Goal: Task Accomplishment & Management: Complete application form

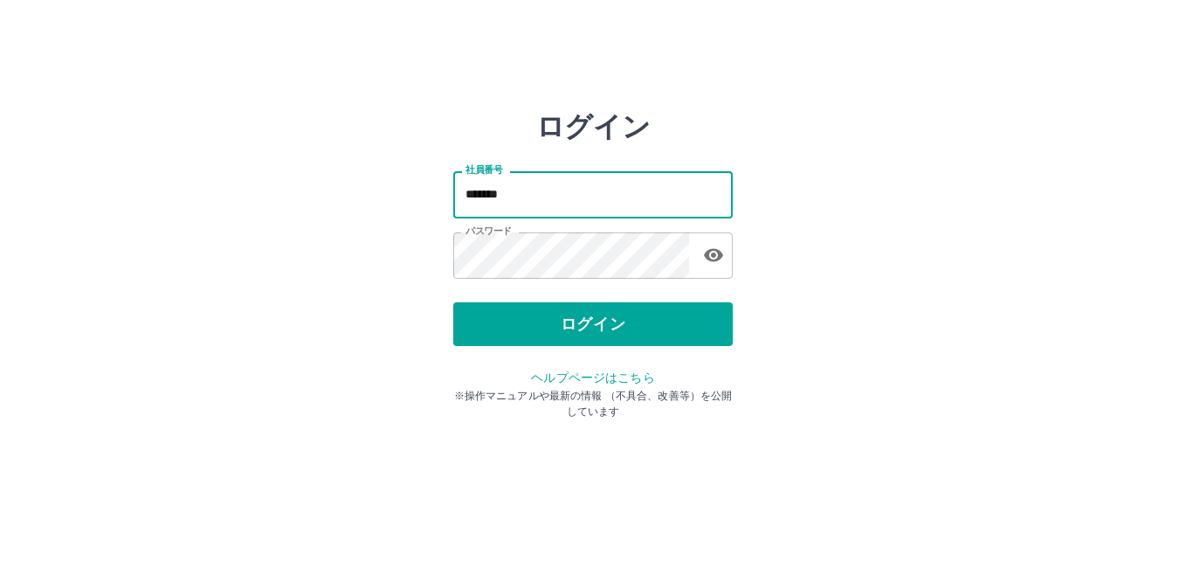
drag, startPoint x: 595, startPoint y: 204, endPoint x: 411, endPoint y: 207, distance: 184.3
click at [412, 206] on div "ログイン 社員番号 ******* 社員番号 パスワード パスワード ログイン ヘルプページはこちら ※操作マニュアルや最新の情報 （不具合、改善等）を公開し…" at bounding box center [593, 250] width 1048 height 280
type input "*******"
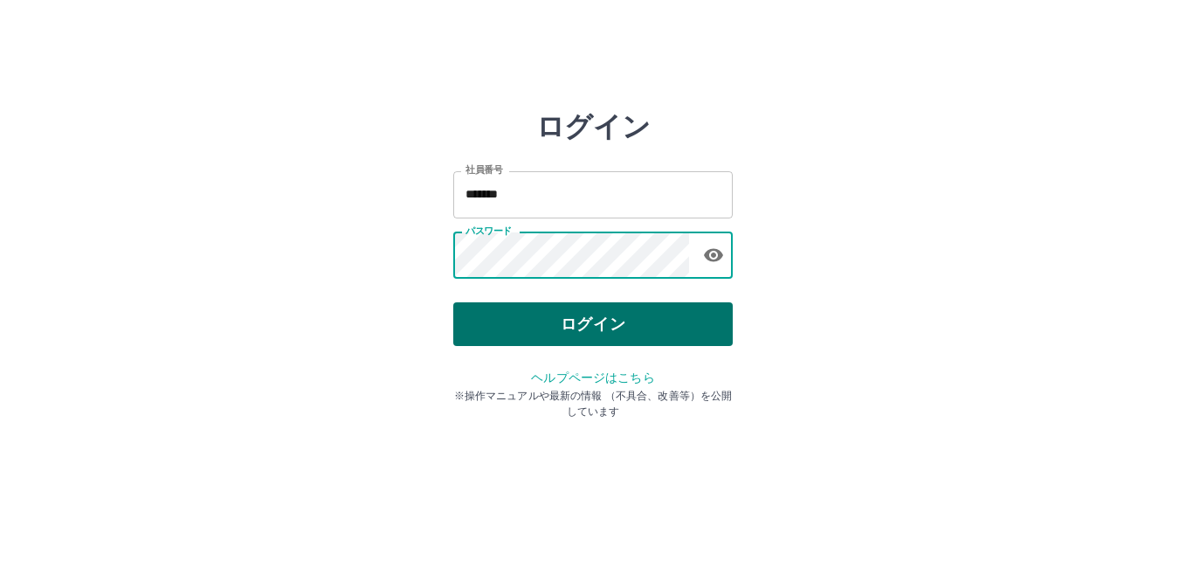
click at [544, 330] on button "ログイン" at bounding box center [593, 324] width 280 height 44
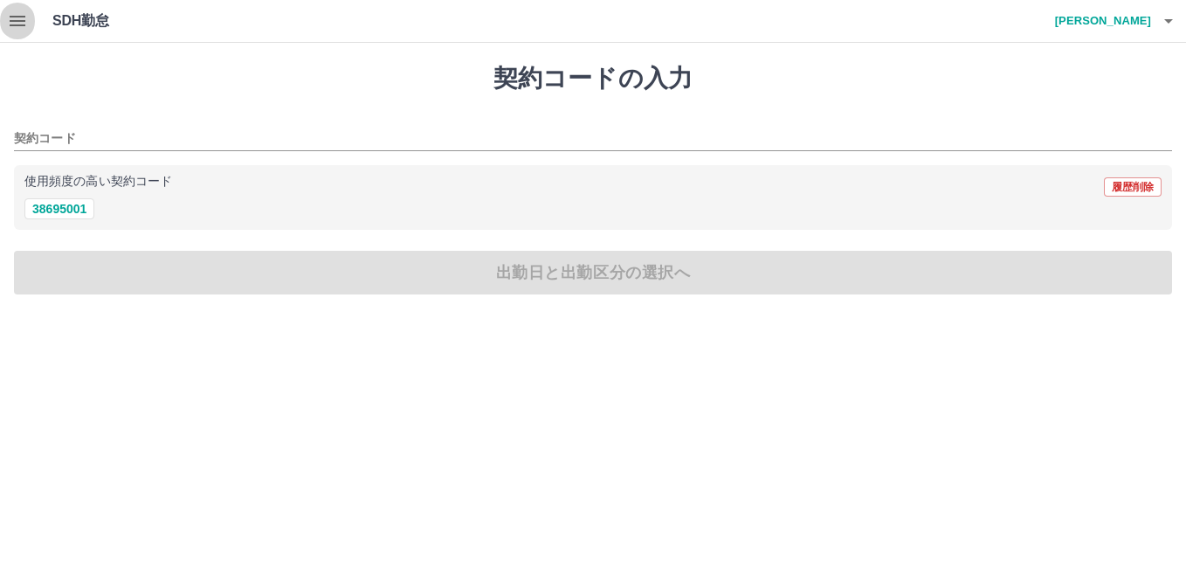
click at [14, 20] on icon "button" at bounding box center [18, 21] width 16 height 10
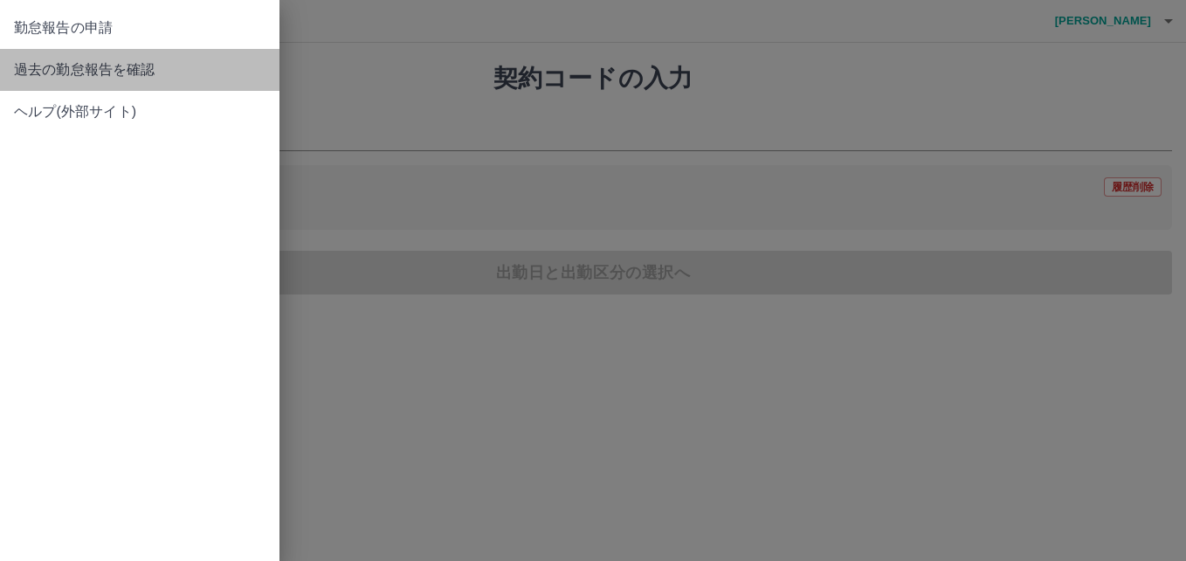
click at [45, 72] on span "過去の勤怠報告を確認" at bounding box center [140, 69] width 252 height 21
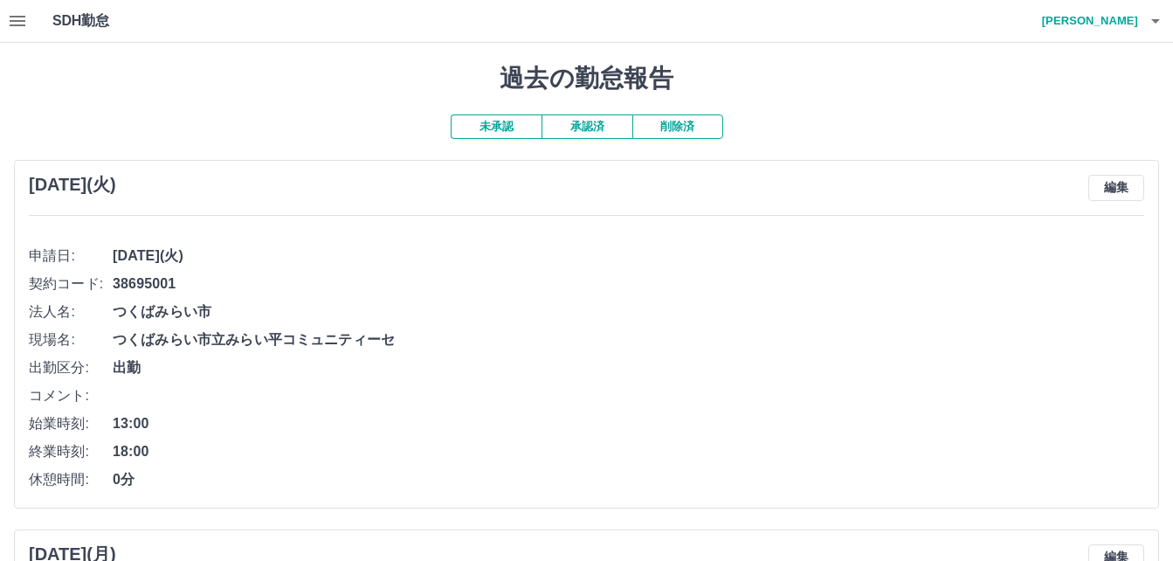
click at [604, 126] on button "承認済" at bounding box center [587, 126] width 91 height 24
click at [501, 132] on button "未承認" at bounding box center [496, 126] width 91 height 24
click at [17, 24] on icon "button" at bounding box center [17, 20] width 21 height 21
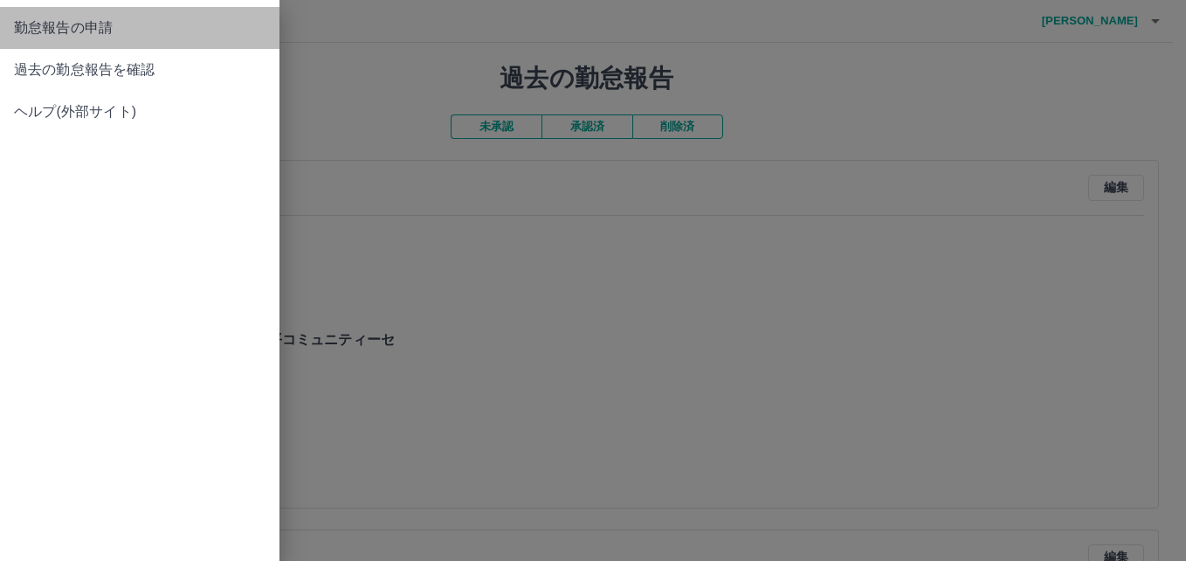
click at [52, 38] on span "勤怠報告の申請" at bounding box center [140, 27] width 252 height 21
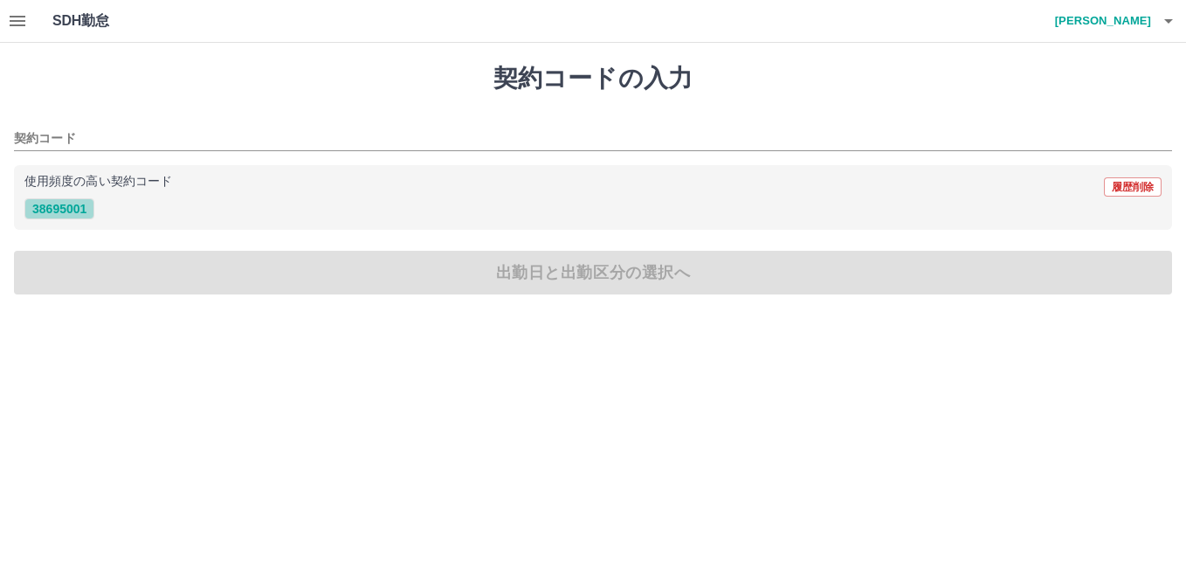
click at [73, 214] on button "38695001" at bounding box center [59, 208] width 70 height 21
type input "********"
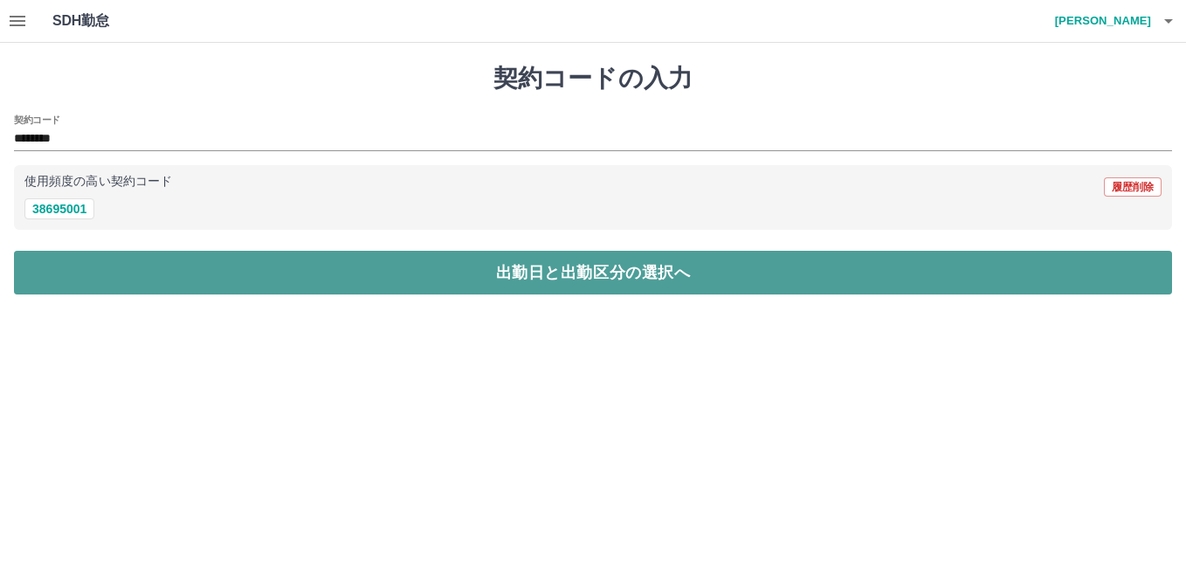
click at [110, 261] on button "出勤日と出勤区分の選択へ" at bounding box center [593, 273] width 1158 height 44
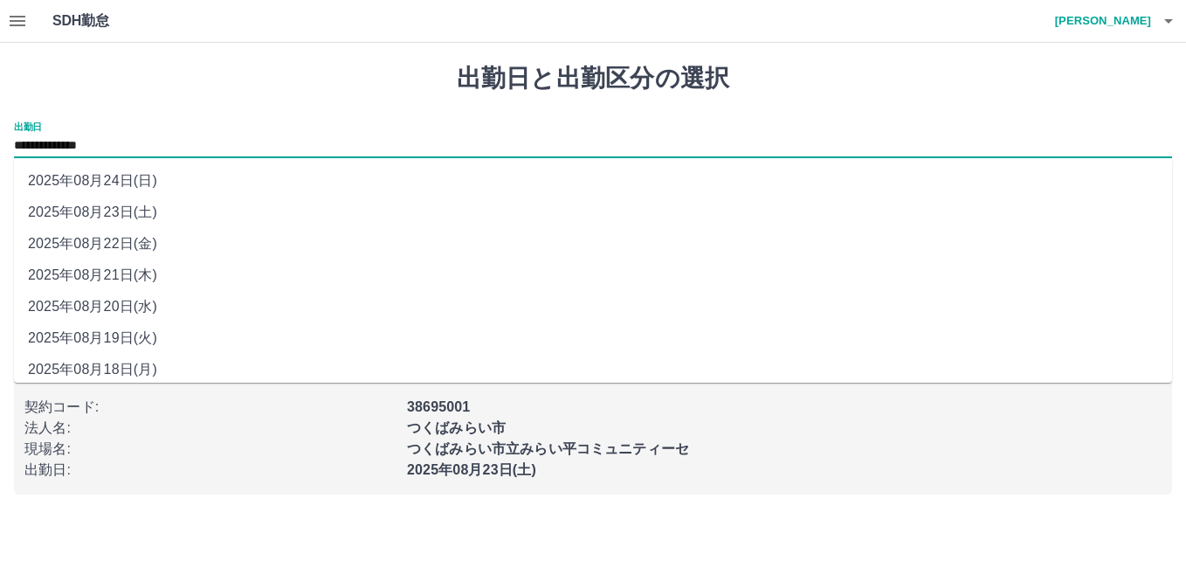
click at [66, 146] on input "**********" at bounding box center [593, 146] width 1158 height 22
drag, startPoint x: 66, startPoint y: 146, endPoint x: 67, endPoint y: 236, distance: 90.0
click at [67, 236] on li "2025年08月22日(金)" at bounding box center [593, 243] width 1158 height 31
type input "**********"
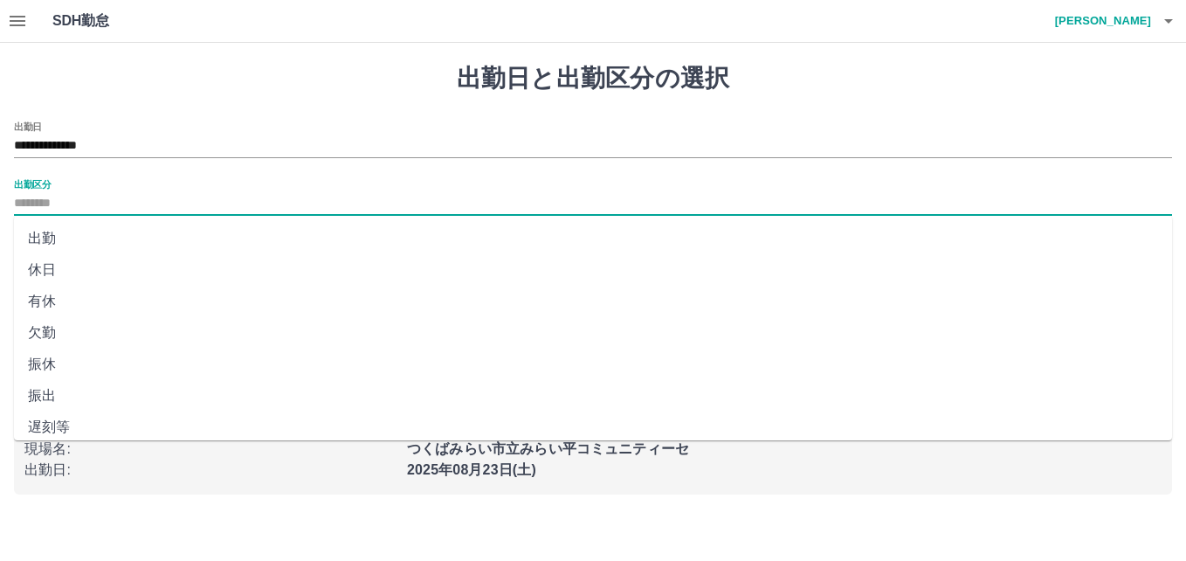
click at [45, 202] on input "出勤区分" at bounding box center [593, 204] width 1158 height 22
click at [51, 300] on li "有休" at bounding box center [593, 301] width 1158 height 31
type input "**"
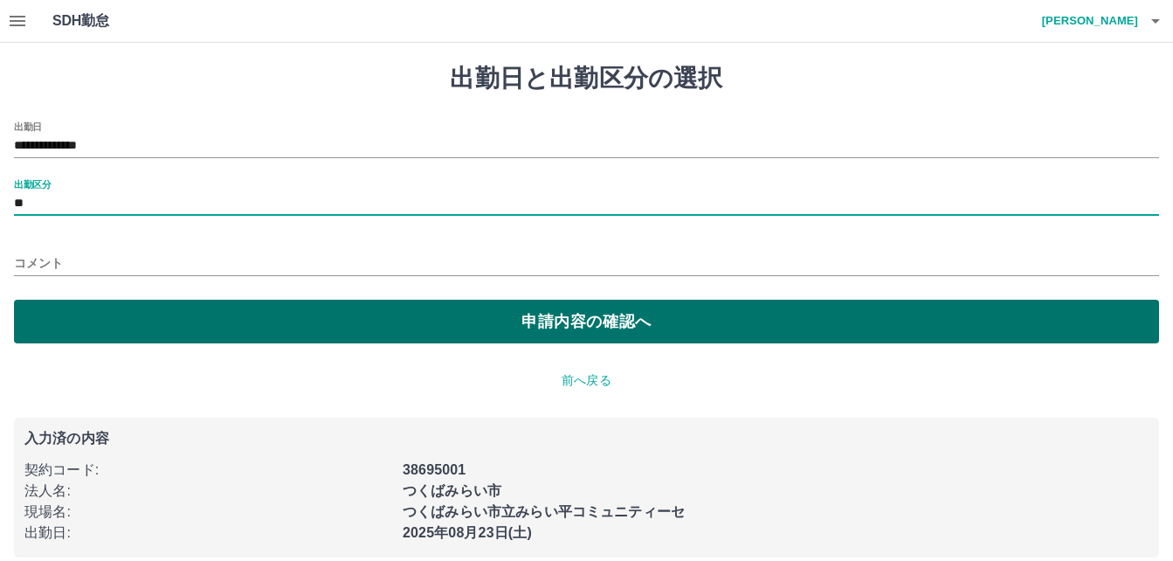
click at [136, 330] on button "申請内容の確認へ" at bounding box center [586, 322] width 1145 height 44
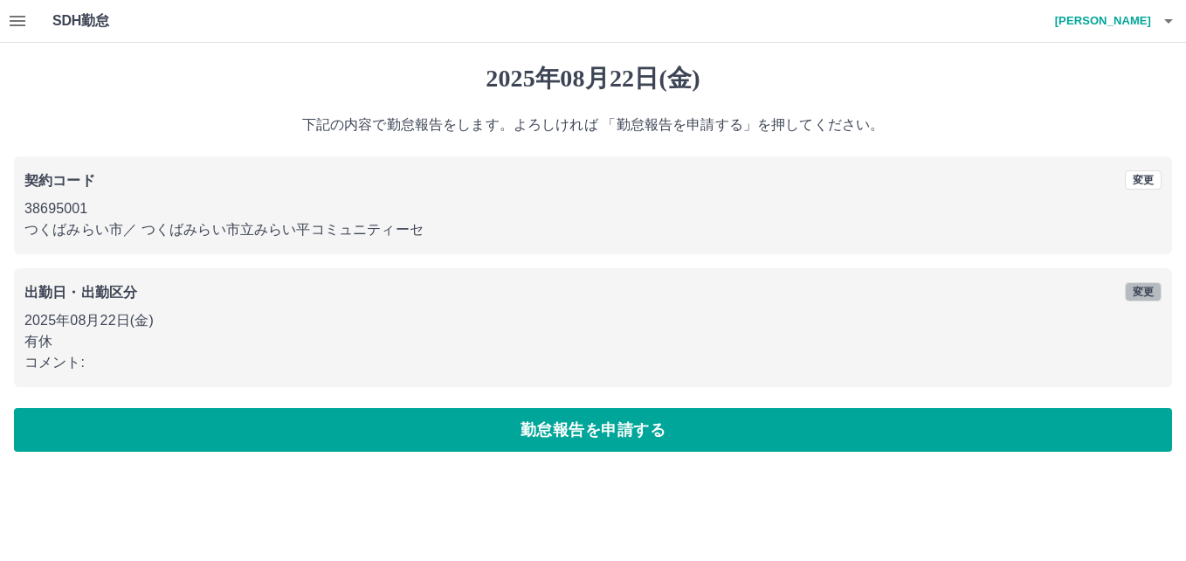
click at [1142, 292] on button "変更" at bounding box center [1143, 291] width 37 height 19
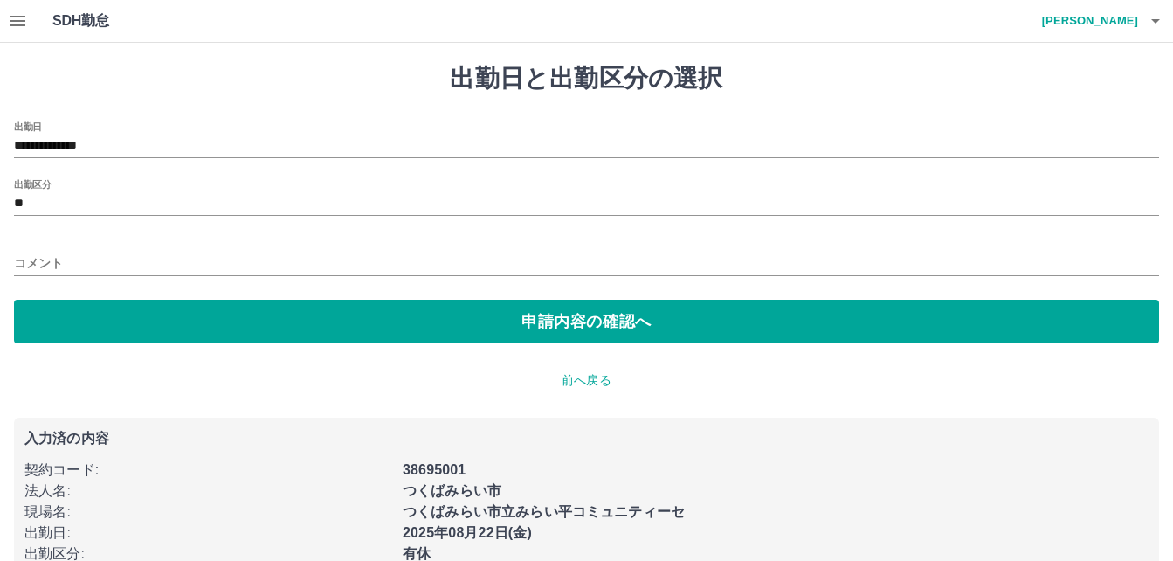
click at [365, 266] on input "コメント" at bounding box center [586, 263] width 1145 height 25
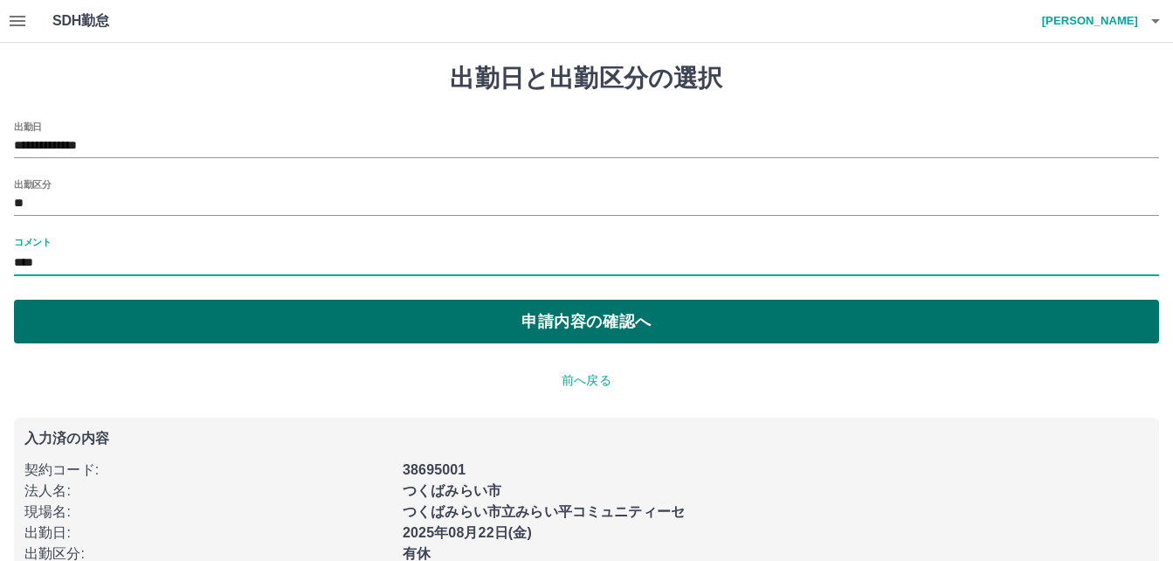
type input "****"
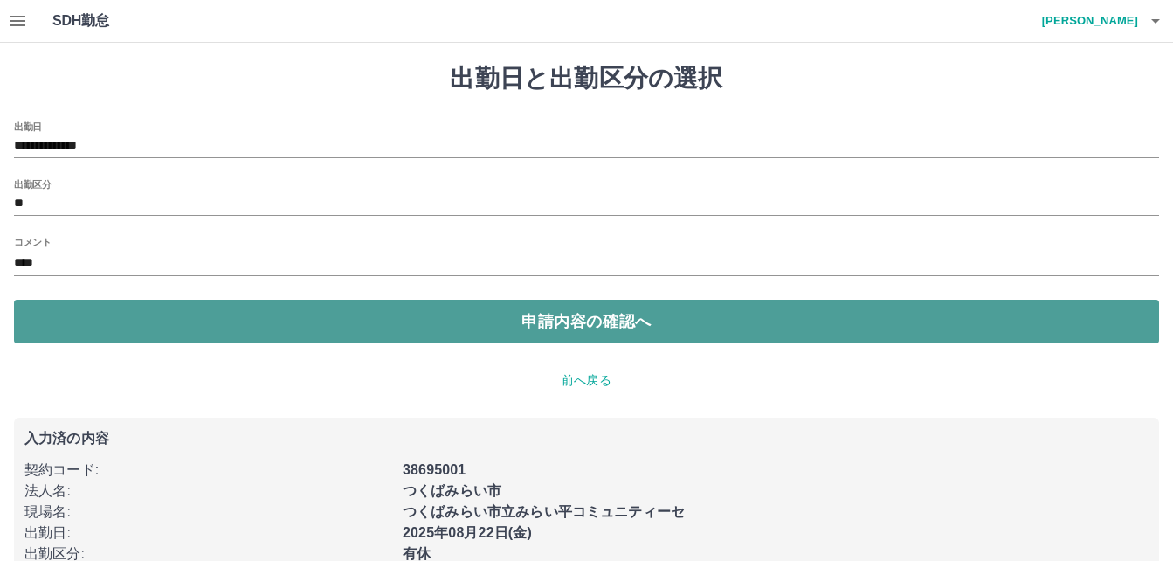
click at [413, 311] on button "申請内容の確認へ" at bounding box center [586, 322] width 1145 height 44
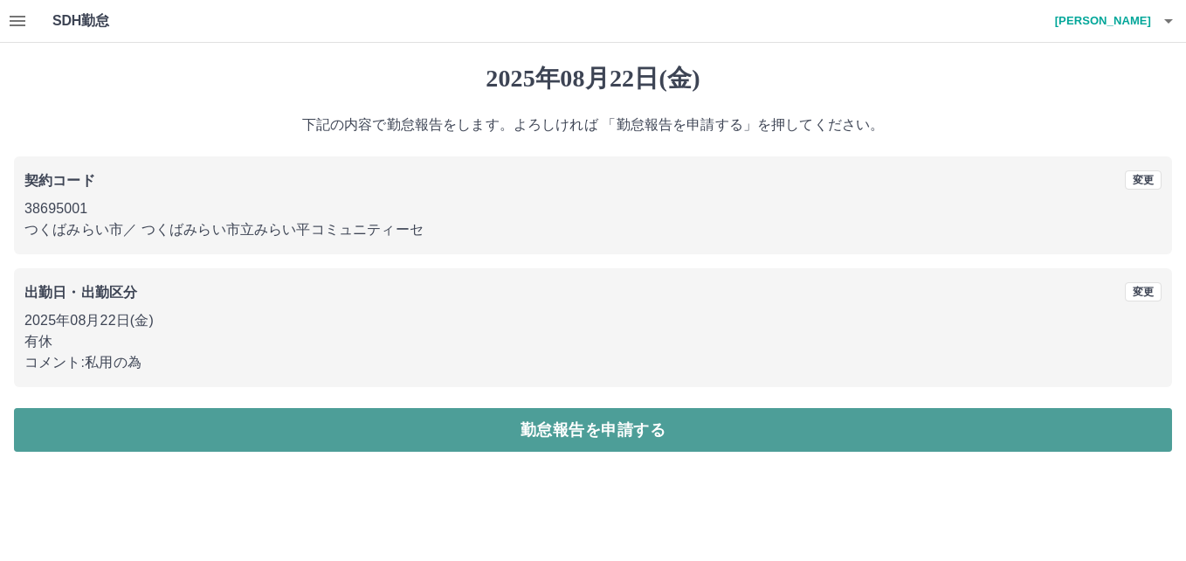
click at [448, 425] on button "勤怠報告を申請する" at bounding box center [593, 430] width 1158 height 44
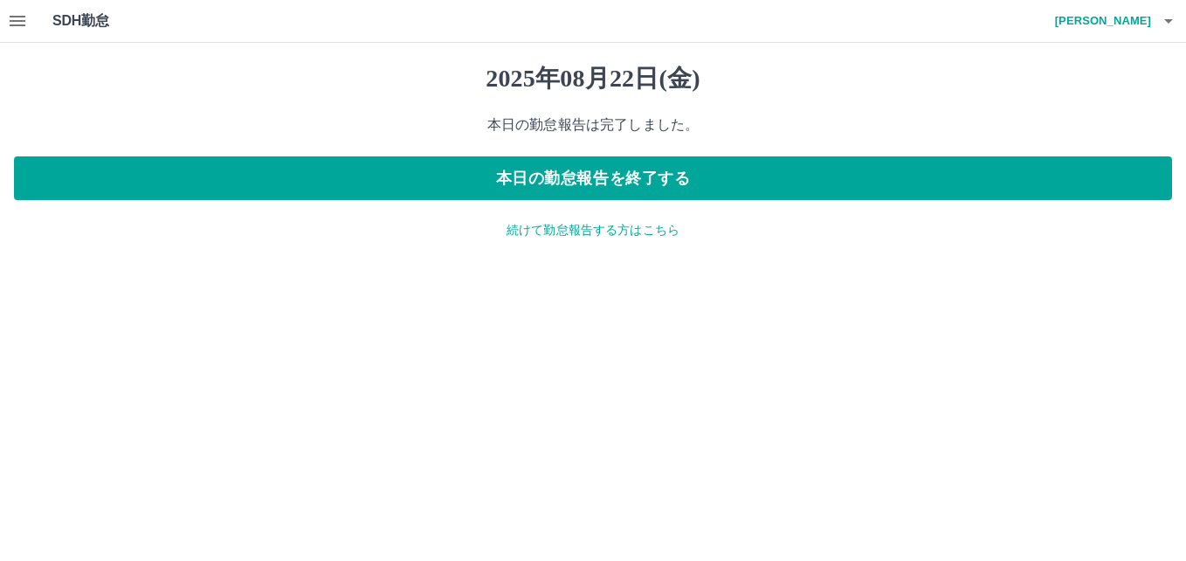
click at [577, 231] on p "続けて勤怠報告する方はこちら" at bounding box center [593, 230] width 1158 height 18
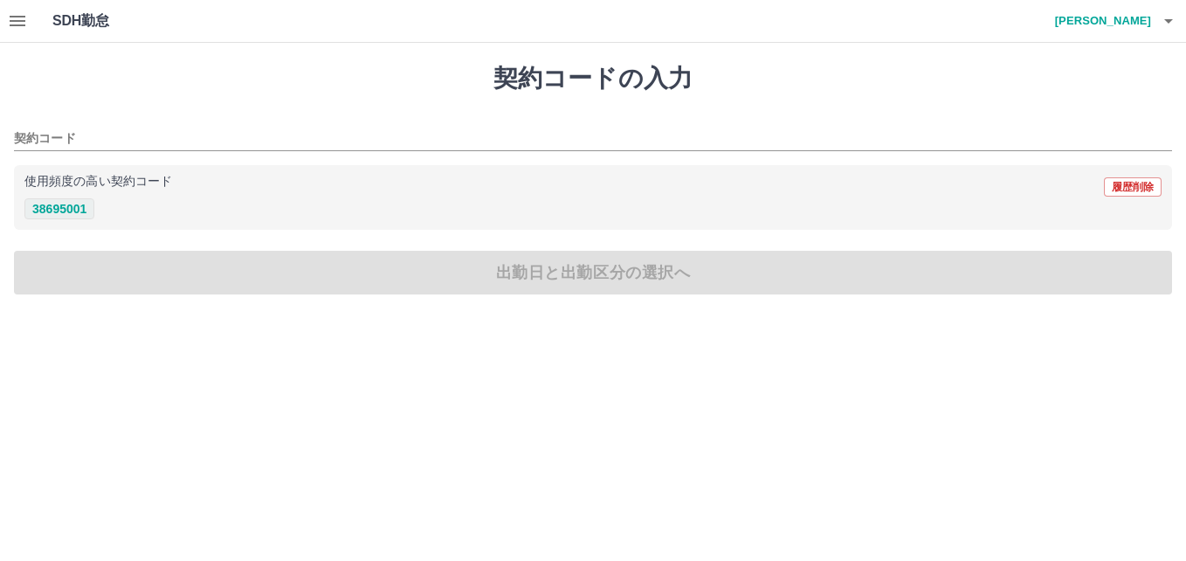
click at [64, 207] on button "38695001" at bounding box center [59, 208] width 70 height 21
type input "********"
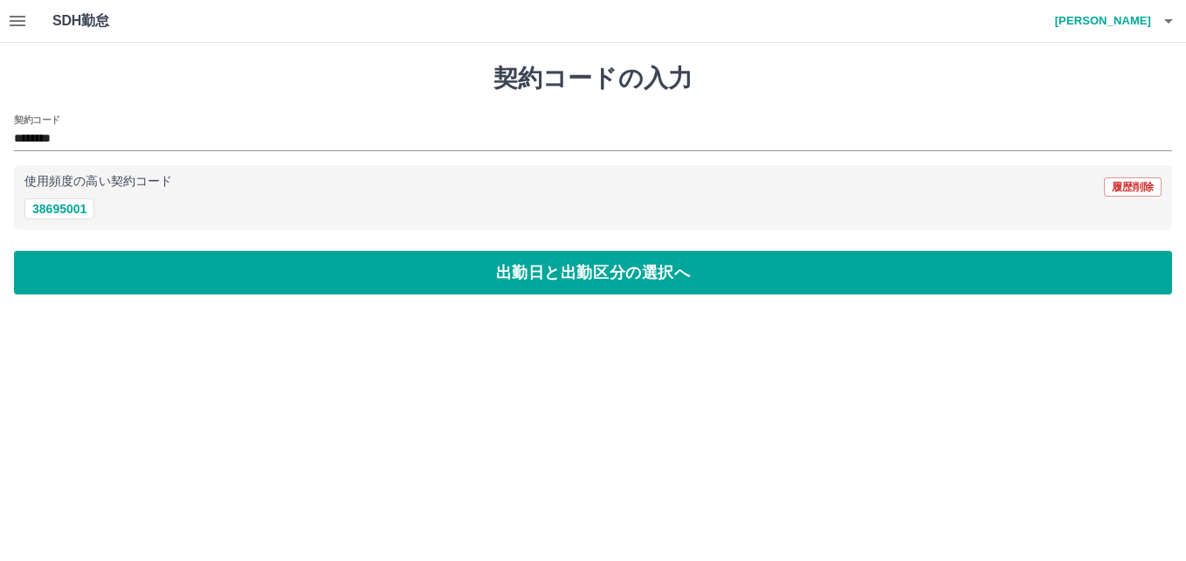
click at [173, 248] on div "契約コードの入力 契約コード ******** 使用頻度の高い契約コード 履歴削除 38695001 出勤日と出勤区分の選択へ" at bounding box center [593, 179] width 1186 height 273
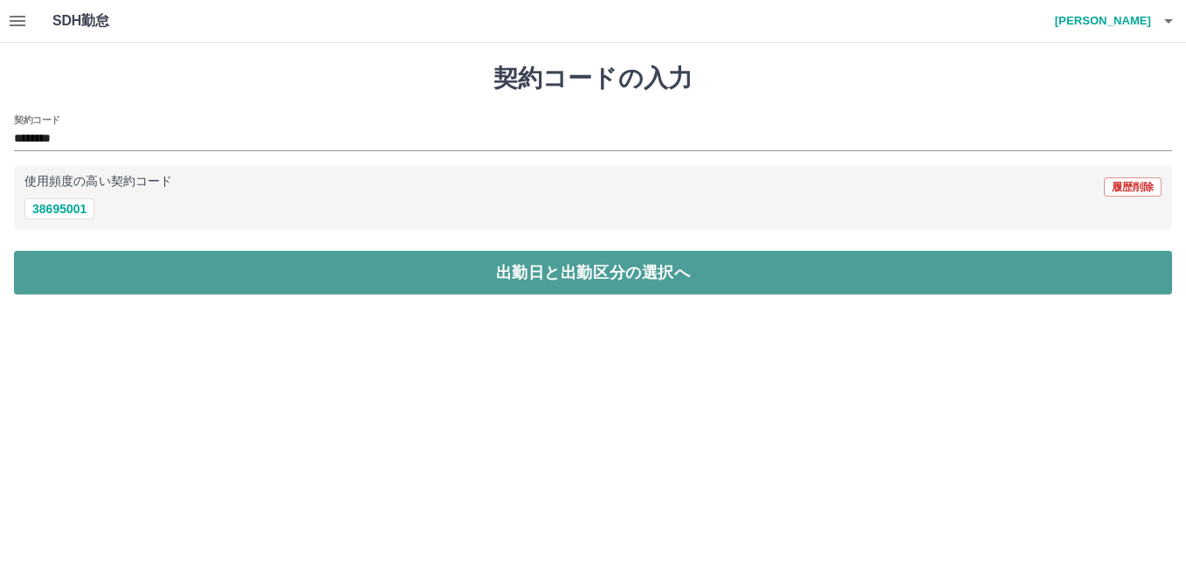
click at [176, 270] on button "出勤日と出勤区分の選択へ" at bounding box center [593, 273] width 1158 height 44
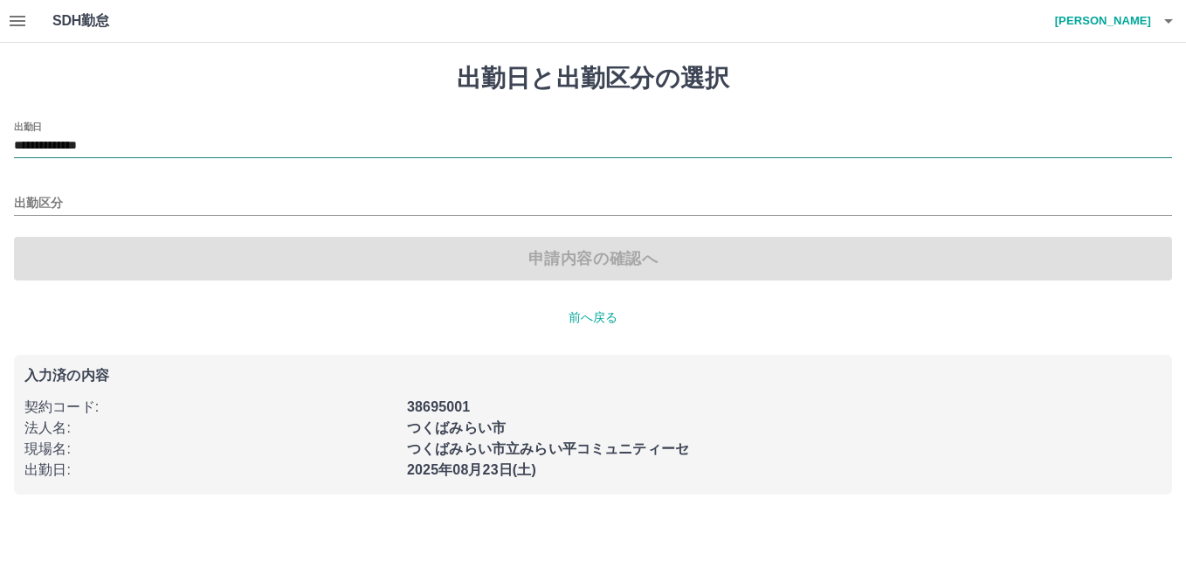
click at [107, 144] on input "**********" at bounding box center [593, 146] width 1158 height 22
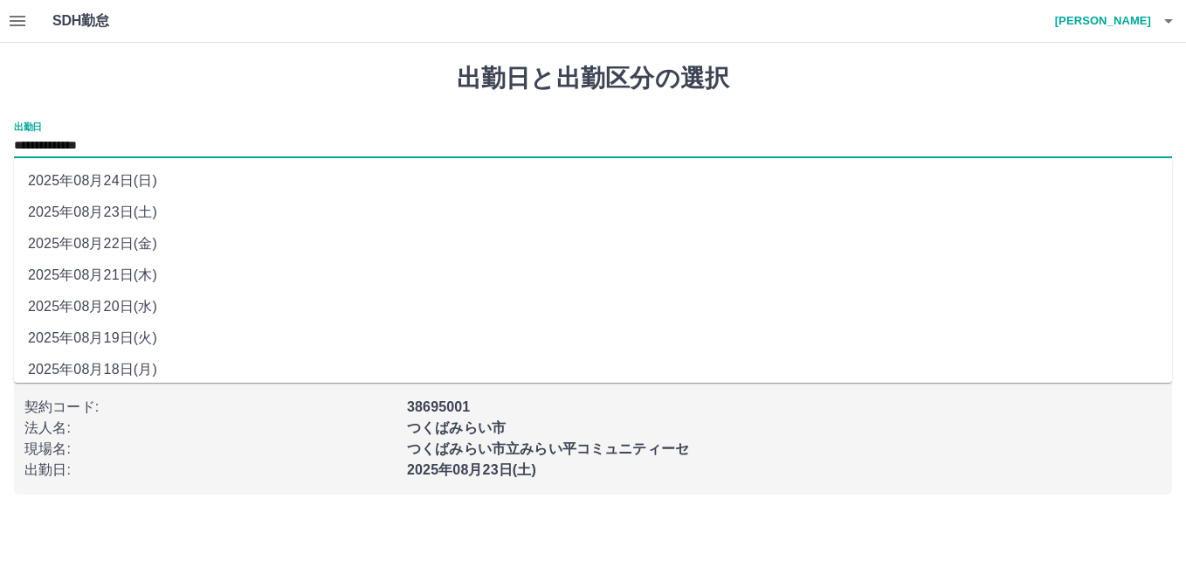
drag, startPoint x: 107, startPoint y: 144, endPoint x: 95, endPoint y: 213, distance: 69.9
click at [95, 213] on li "2025年08月23日(土)" at bounding box center [593, 212] width 1158 height 31
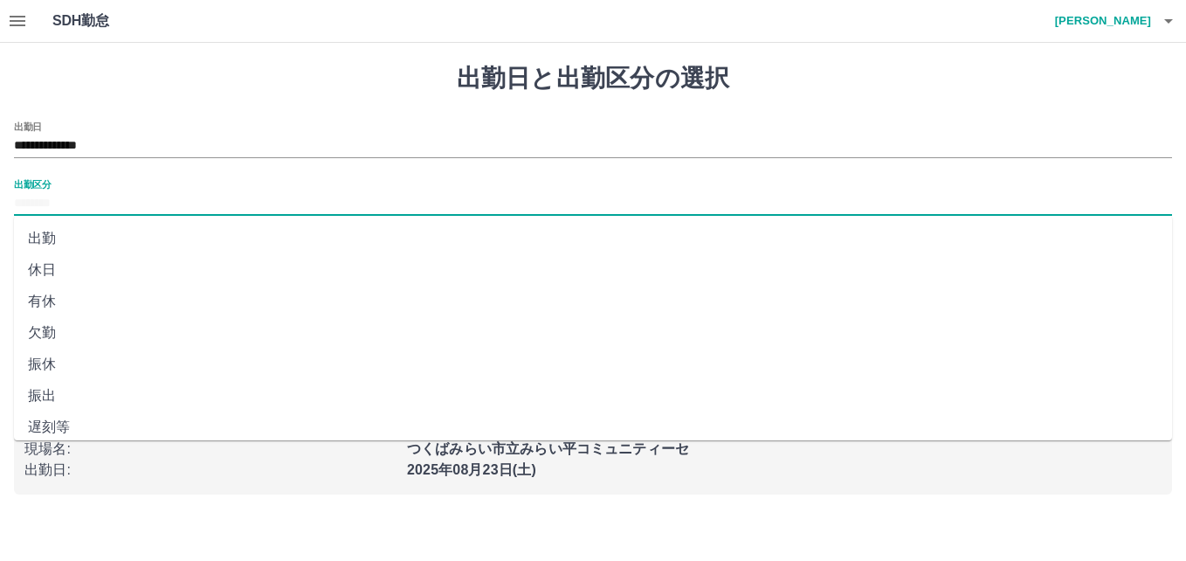
click at [55, 203] on input "出勤区分" at bounding box center [593, 204] width 1158 height 22
click at [71, 281] on li "休日" at bounding box center [593, 269] width 1158 height 31
type input "**"
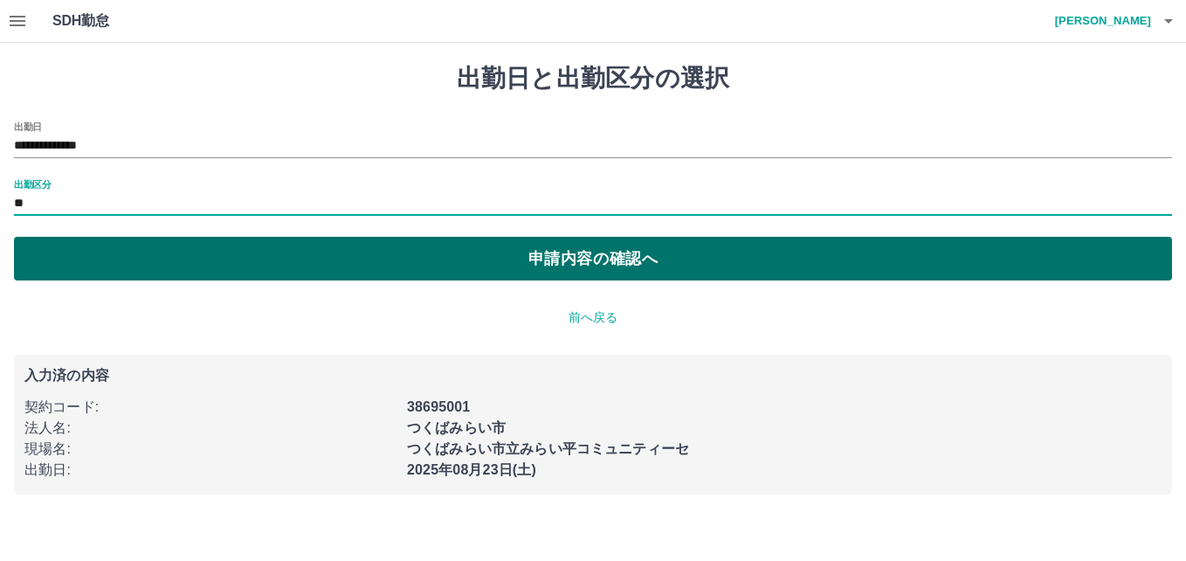
click at [541, 253] on button "申請内容の確認へ" at bounding box center [593, 259] width 1158 height 44
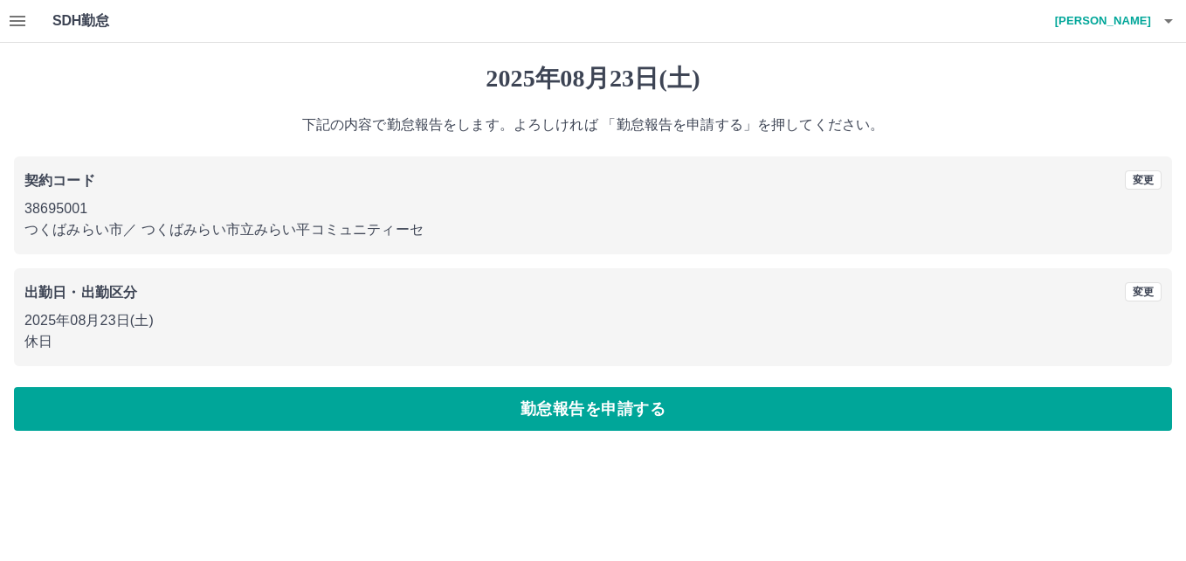
click at [404, 423] on button "勤怠報告を申請する" at bounding box center [593, 409] width 1158 height 44
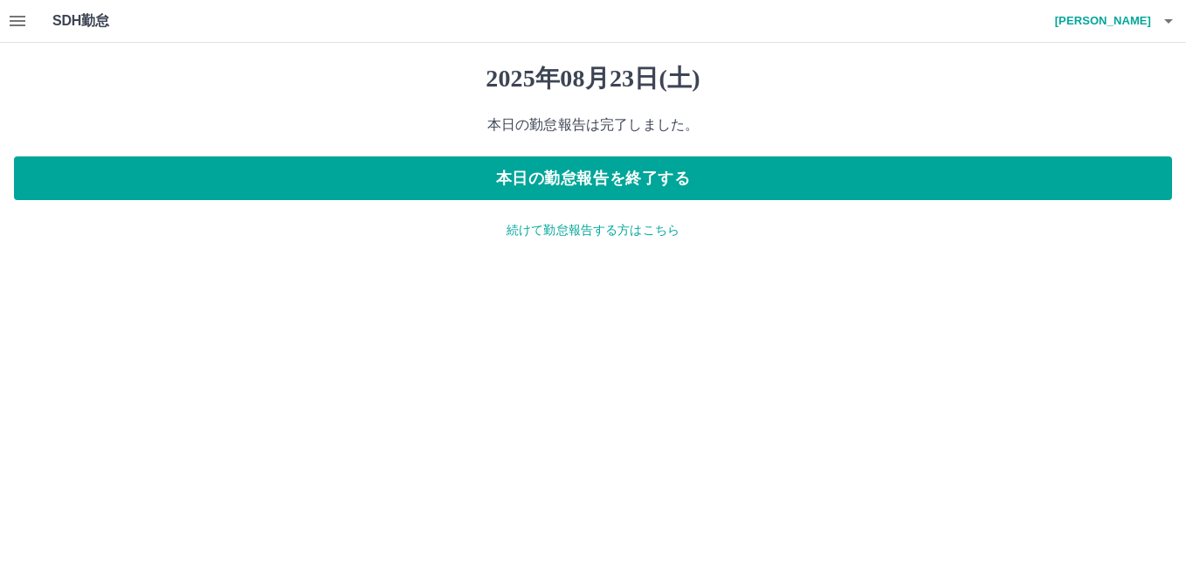
click at [571, 230] on p "続けて勤怠報告する方はこちら" at bounding box center [593, 230] width 1158 height 18
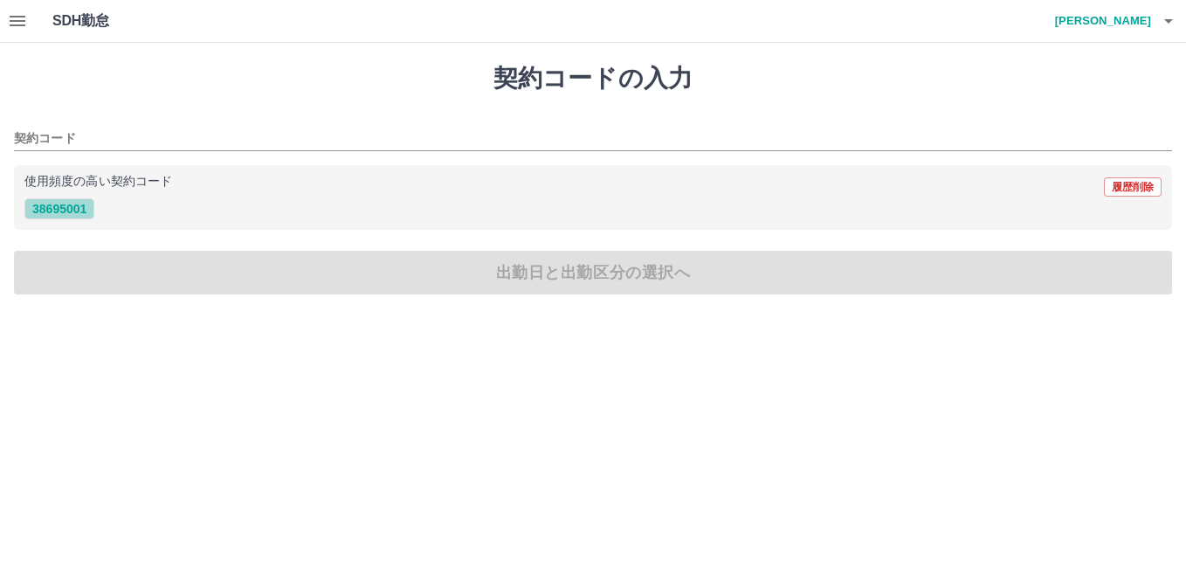
click at [73, 207] on button "38695001" at bounding box center [59, 208] width 70 height 21
type input "********"
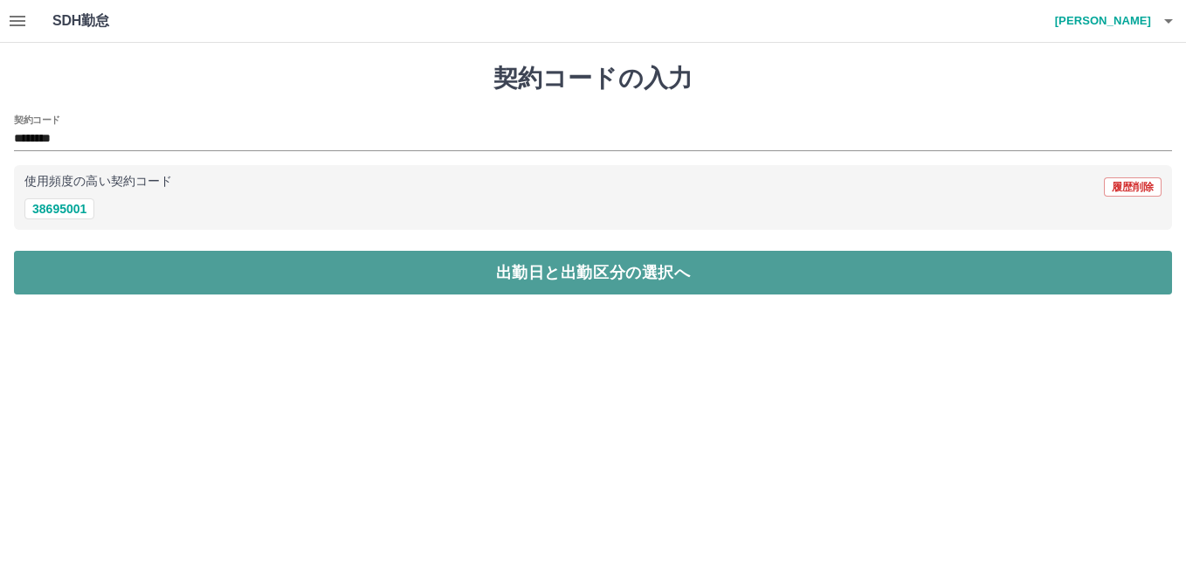
click at [202, 284] on button "出勤日と出勤区分の選択へ" at bounding box center [593, 273] width 1158 height 44
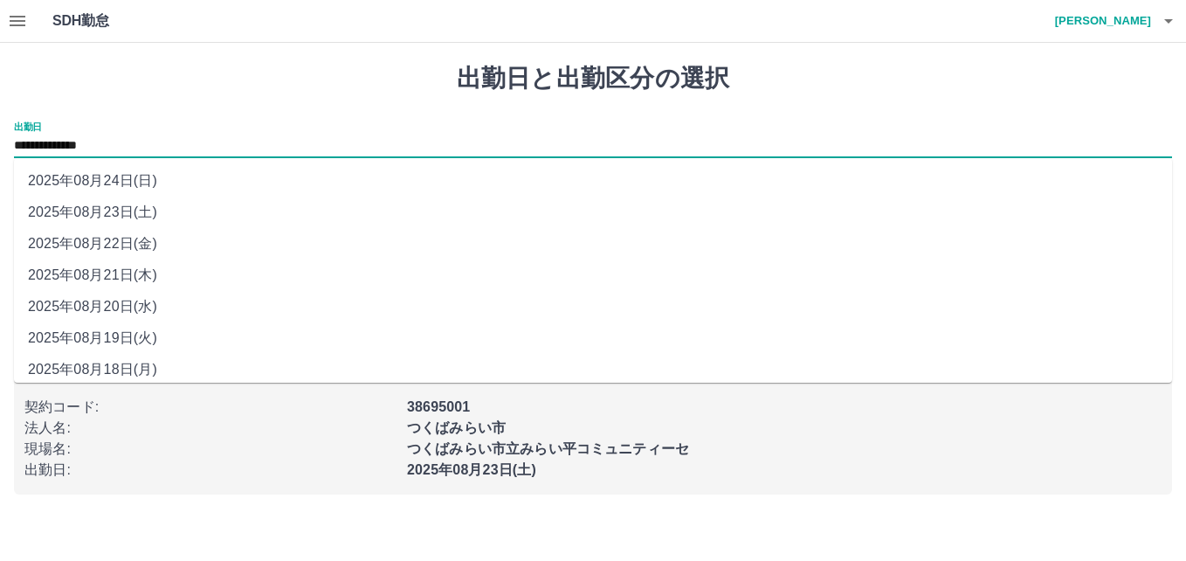
click at [100, 147] on input "**********" at bounding box center [593, 146] width 1158 height 22
drag, startPoint x: 100, startPoint y: 147, endPoint x: 99, endPoint y: 184, distance: 37.6
click at [99, 184] on li "2025年08月24日(日)" at bounding box center [593, 180] width 1158 height 31
type input "**********"
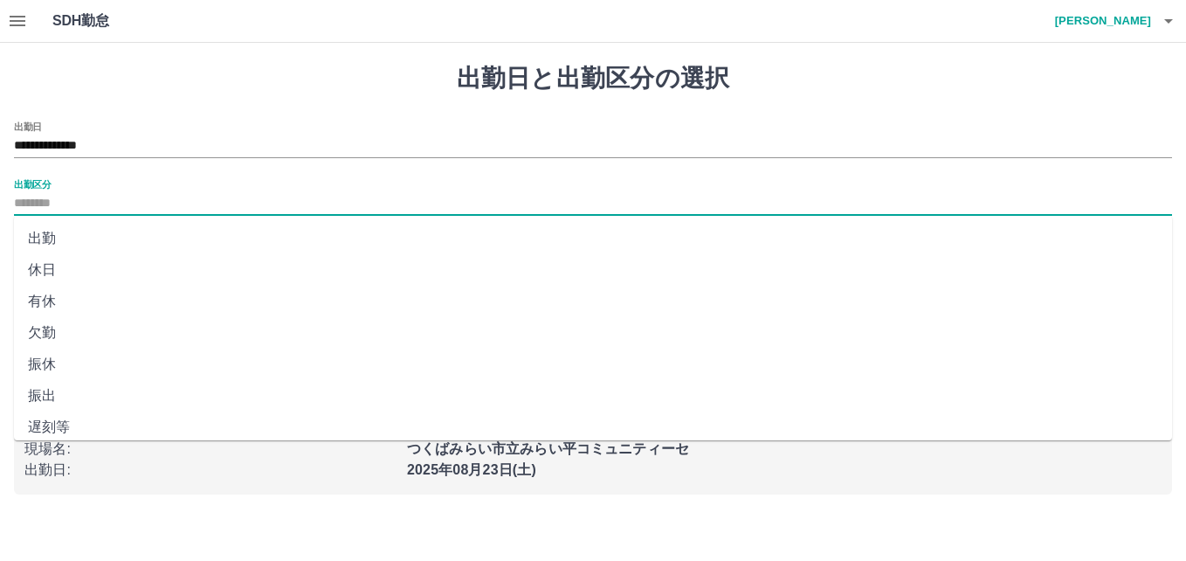
click at [70, 202] on input "出勤区分" at bounding box center [593, 204] width 1158 height 22
click at [57, 271] on li "休日" at bounding box center [593, 269] width 1158 height 31
type input "**"
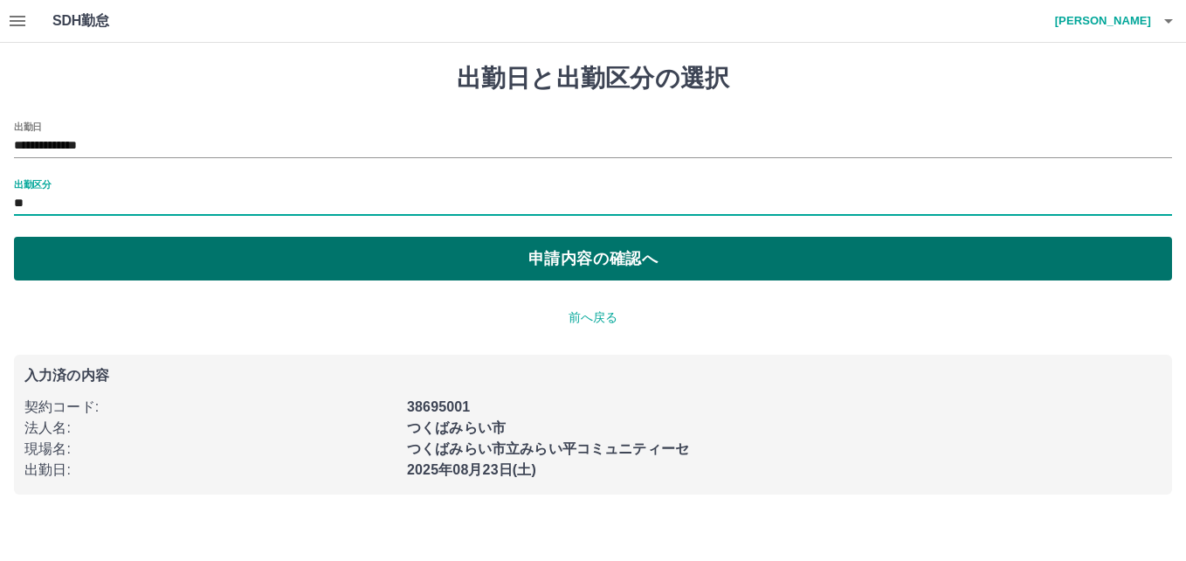
click at [542, 245] on button "申請内容の確認へ" at bounding box center [593, 259] width 1158 height 44
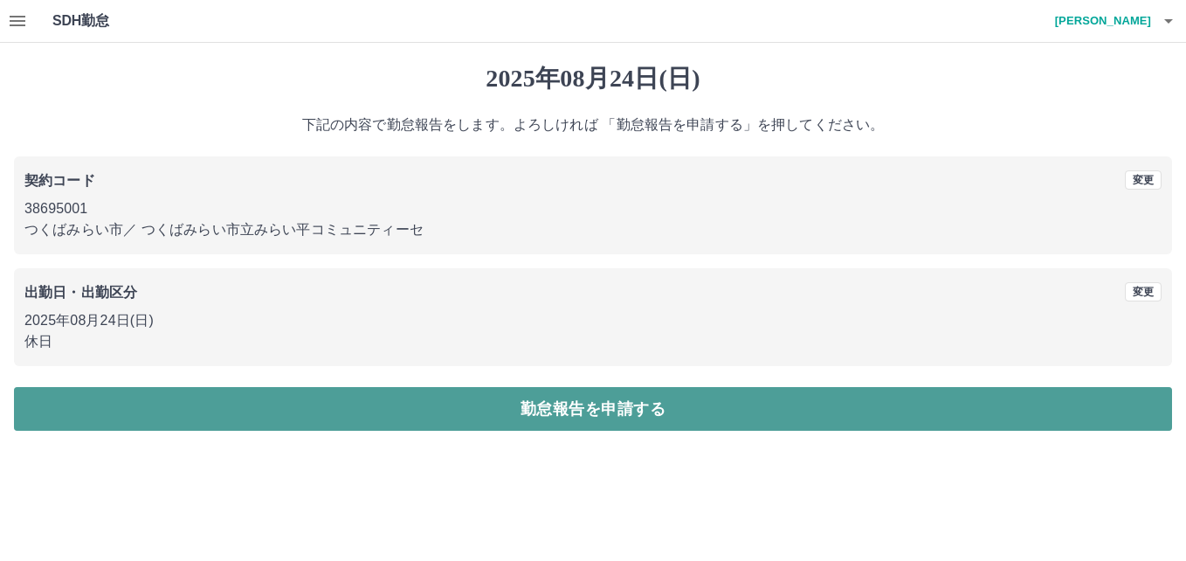
click at [567, 404] on button "勤怠報告を申請する" at bounding box center [593, 409] width 1158 height 44
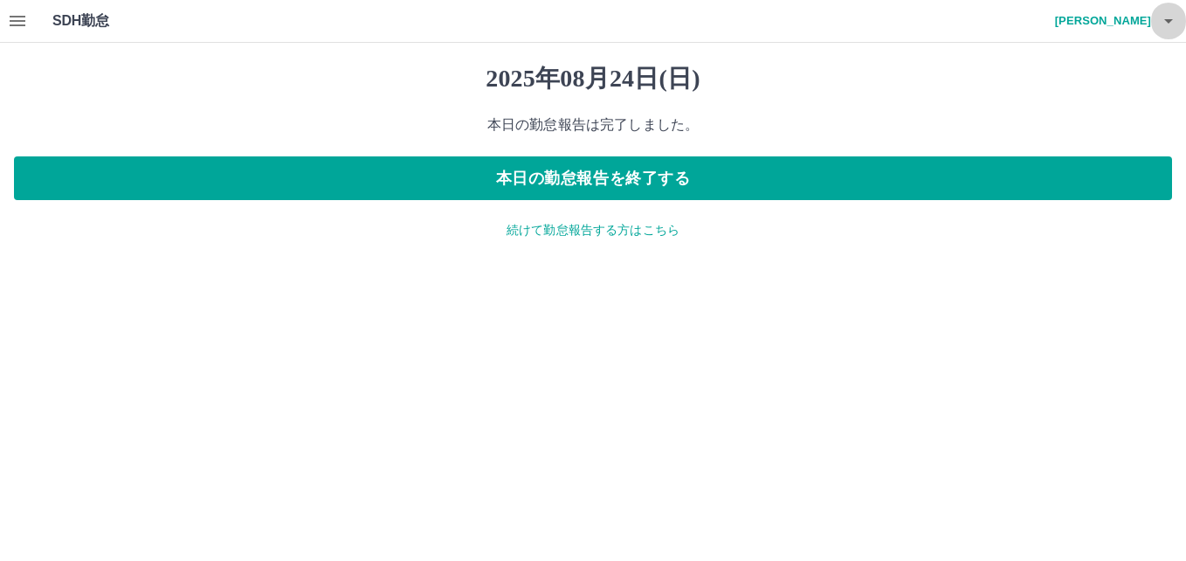
click at [1168, 16] on icon "button" at bounding box center [1168, 20] width 21 height 21
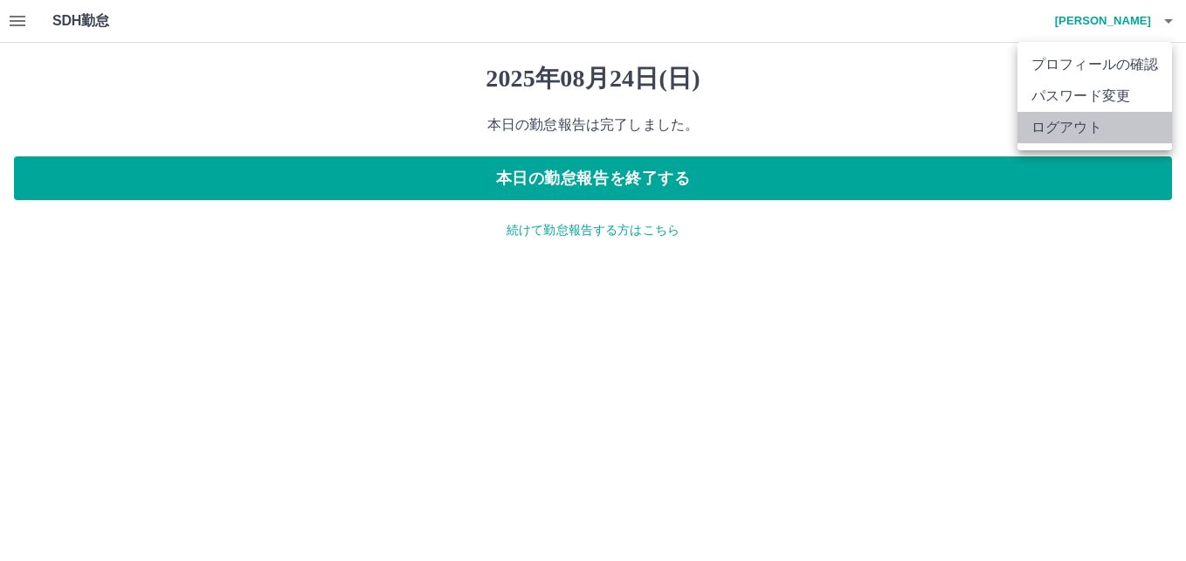
click at [1118, 129] on li "ログアウト" at bounding box center [1095, 127] width 155 height 31
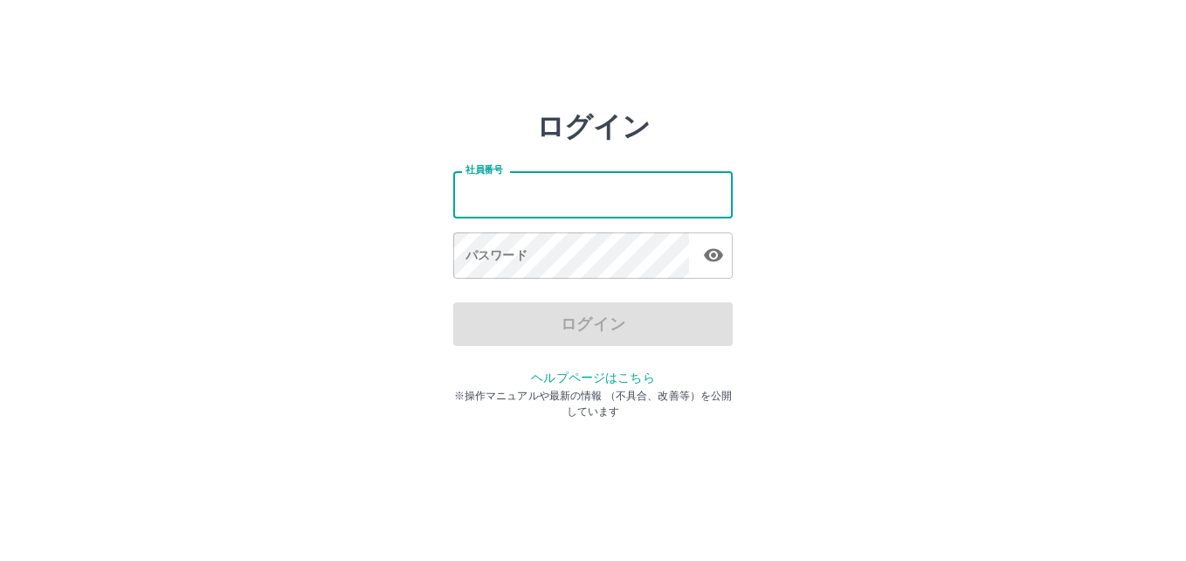
drag, startPoint x: 549, startPoint y: 198, endPoint x: 438, endPoint y: 204, distance: 111.1
click at [438, 204] on div "ログイン 社員番号 社員番号 パスワード パスワード ログイン ヘルプページはこちら ※操作マニュアルや最新の情報 （不具合、改善等）を公開しています" at bounding box center [593, 250] width 1048 height 280
type input "*******"
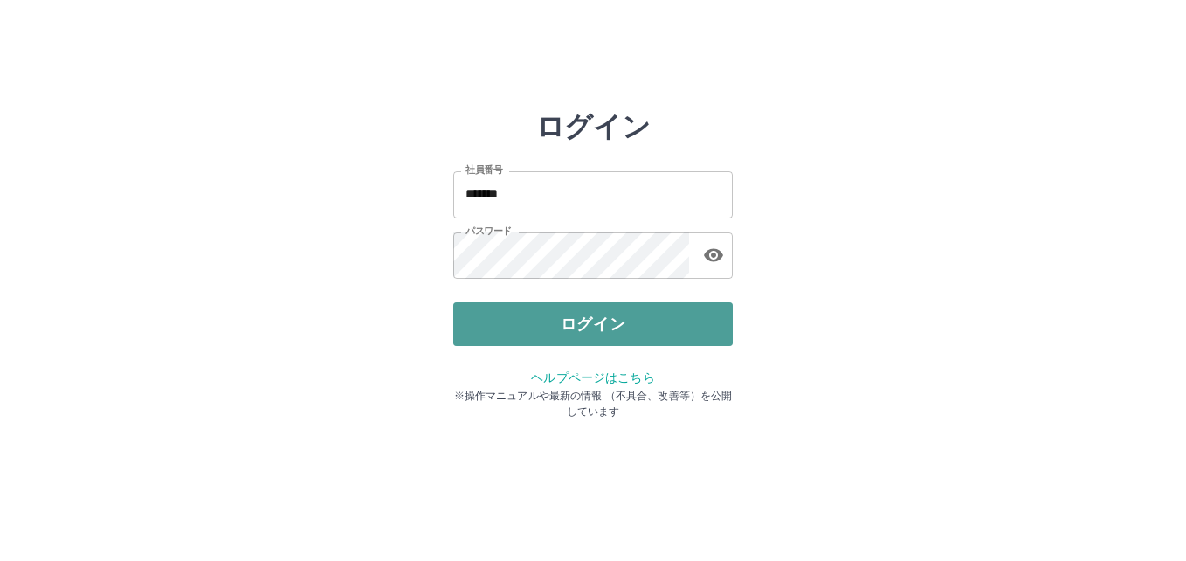
click at [656, 320] on button "ログイン" at bounding box center [593, 324] width 280 height 44
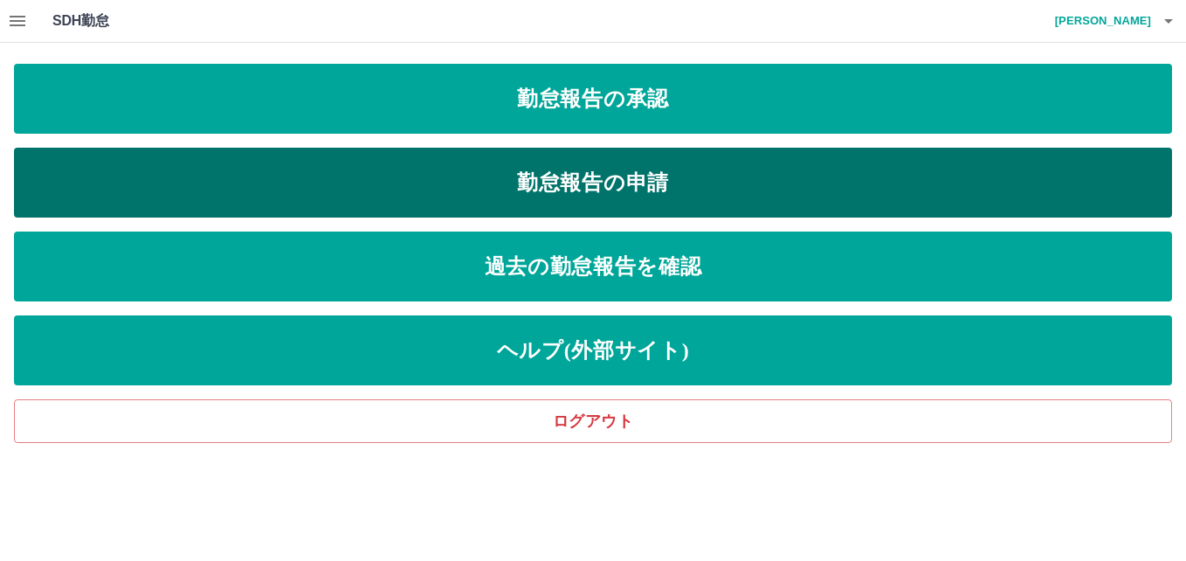
click at [548, 168] on link "勤怠報告の申請" at bounding box center [593, 183] width 1158 height 70
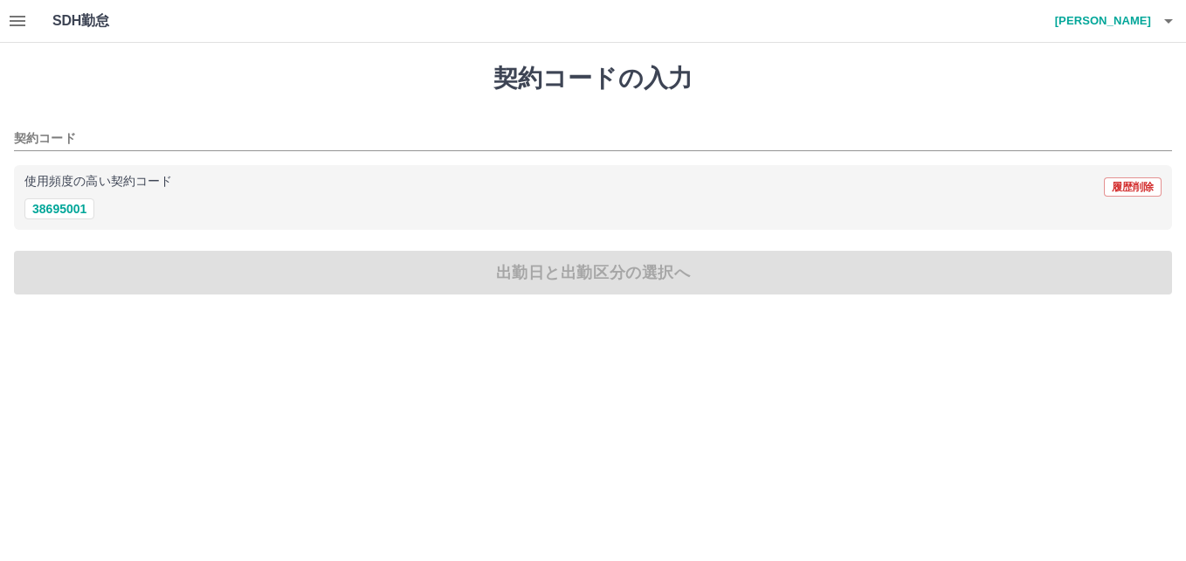
click at [20, 22] on icon "button" at bounding box center [18, 21] width 16 height 10
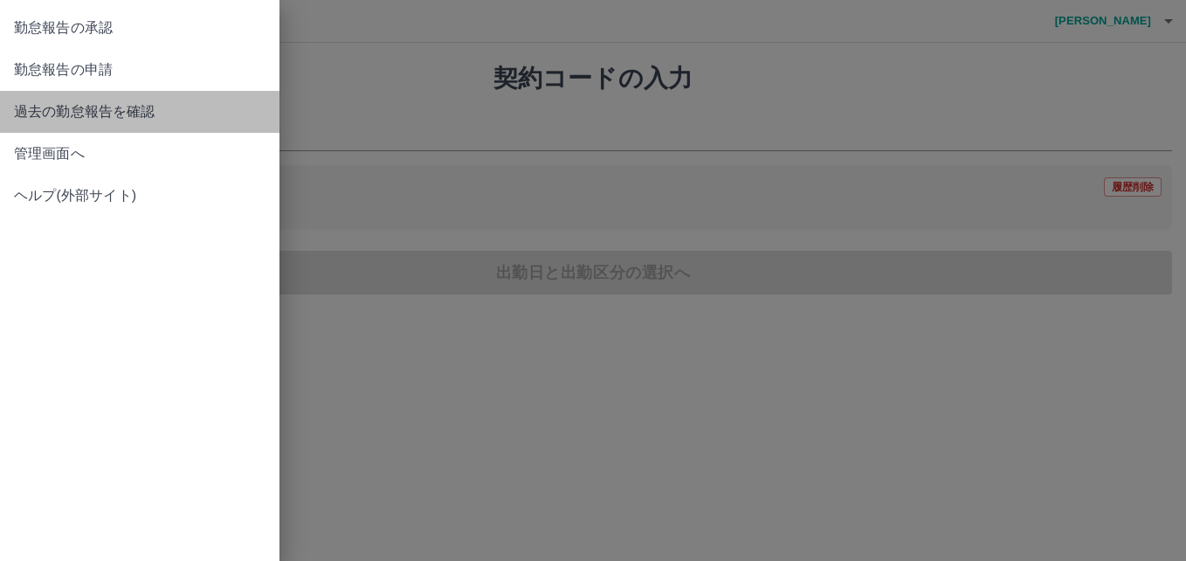
click at [13, 106] on link "過去の勤怠報告を確認" at bounding box center [140, 112] width 280 height 42
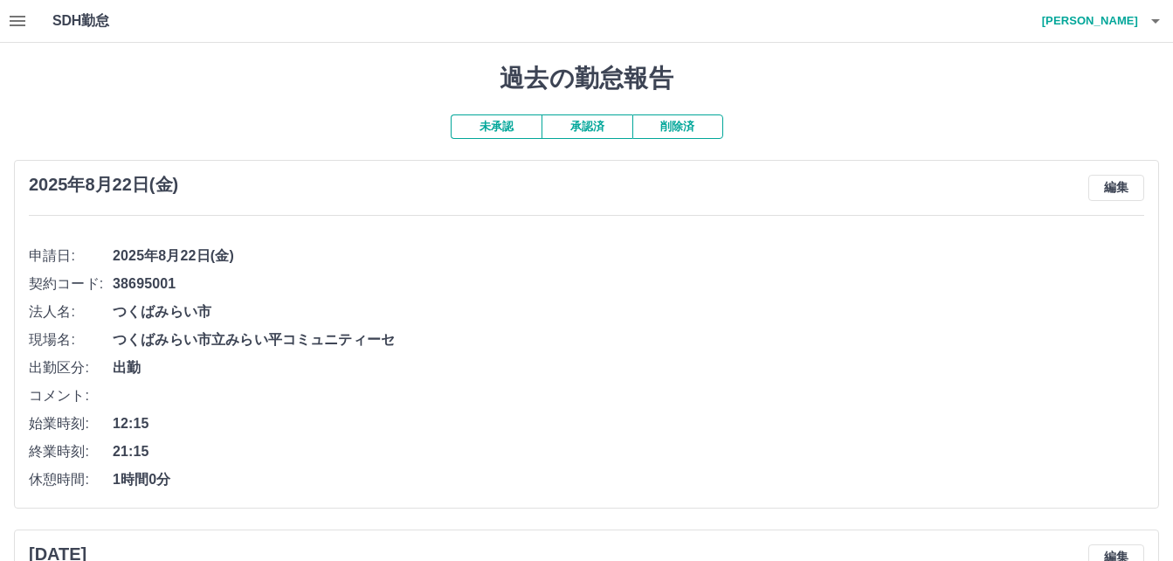
click at [507, 128] on button "未承認" at bounding box center [496, 126] width 91 height 24
click at [498, 128] on button "未承認" at bounding box center [496, 126] width 91 height 24
click at [597, 124] on button "承認済" at bounding box center [587, 126] width 91 height 24
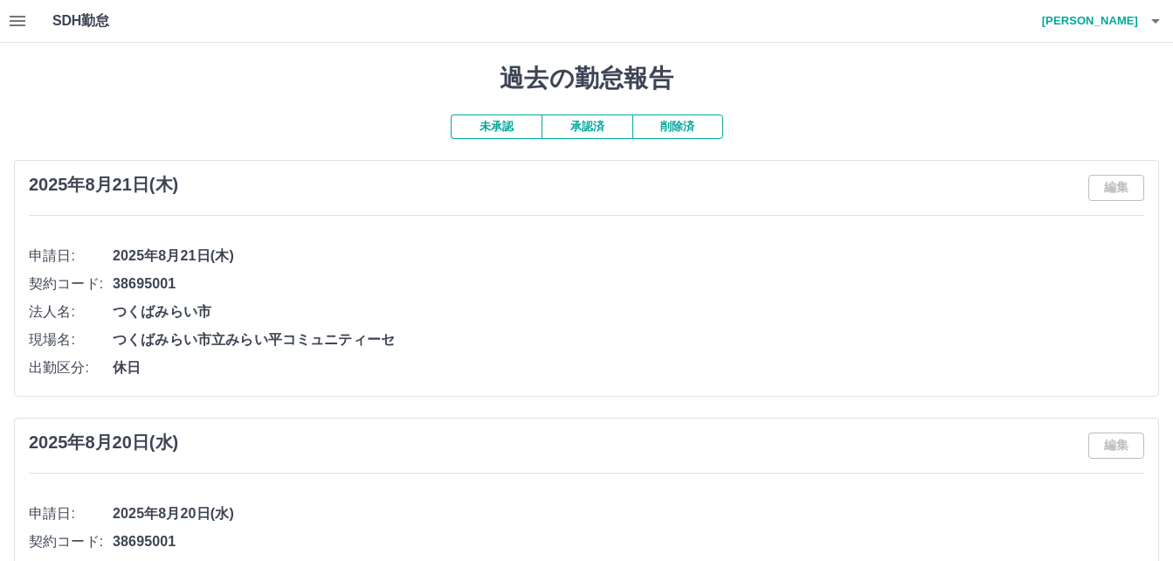
click at [509, 125] on button "未承認" at bounding box center [496, 126] width 91 height 24
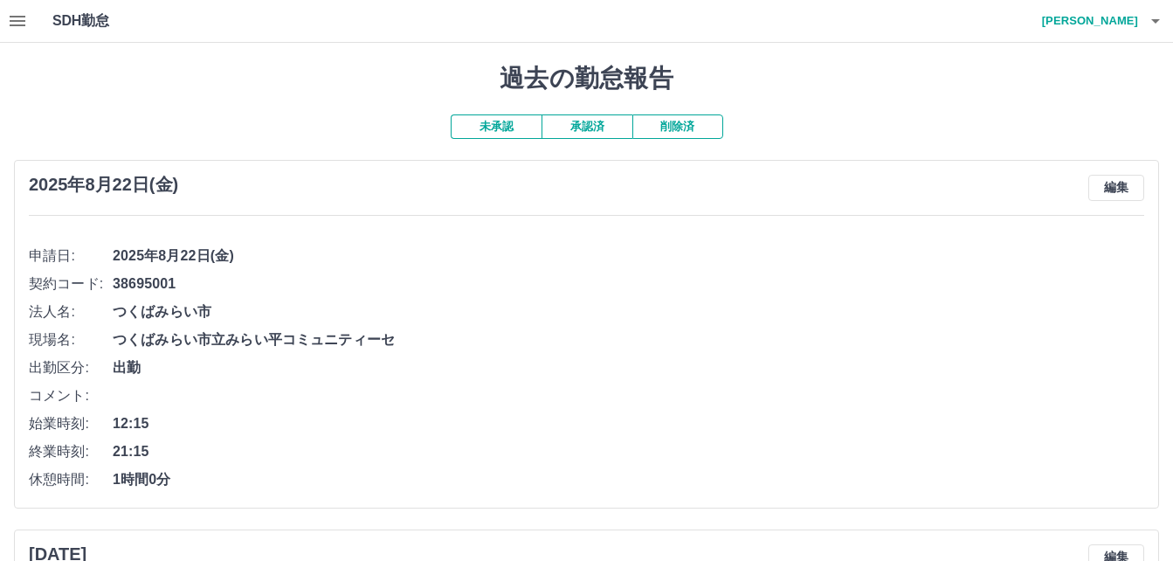
click at [505, 124] on button "未承認" at bounding box center [496, 126] width 91 height 24
click at [25, 21] on icon "button" at bounding box center [18, 21] width 16 height 10
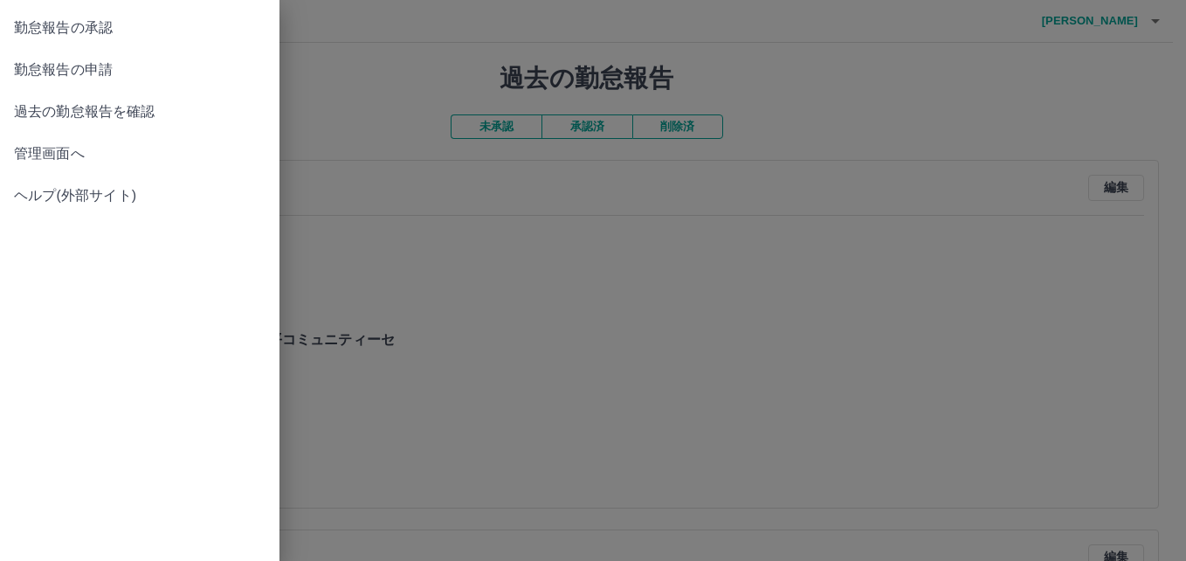
drag, startPoint x: 30, startPoint y: 35, endPoint x: 31, endPoint y: 69, distance: 34.1
click at [31, 69] on ul "勤怠報告の承認 勤怠報告の申請 過去の勤怠報告を確認 管理画面へ ヘルプ(外部サイト)" at bounding box center [140, 112] width 280 height 224
click at [31, 69] on span "勤怠報告の申請" at bounding box center [140, 69] width 252 height 21
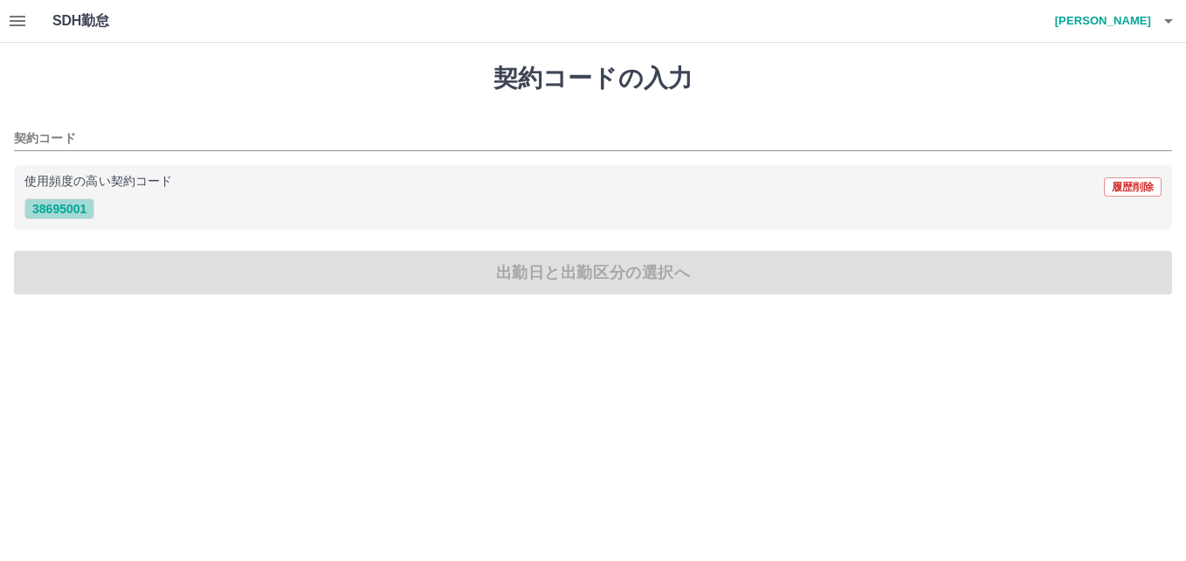
click at [56, 204] on button "38695001" at bounding box center [59, 208] width 70 height 21
type input "********"
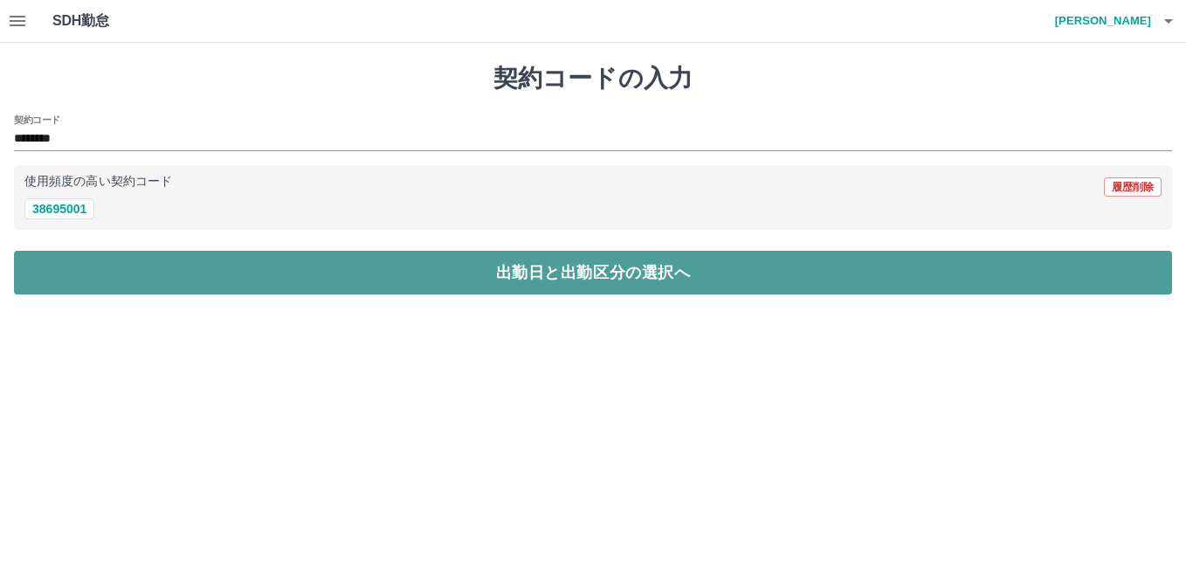
click at [207, 281] on button "出勤日と出勤区分の選択へ" at bounding box center [593, 273] width 1158 height 44
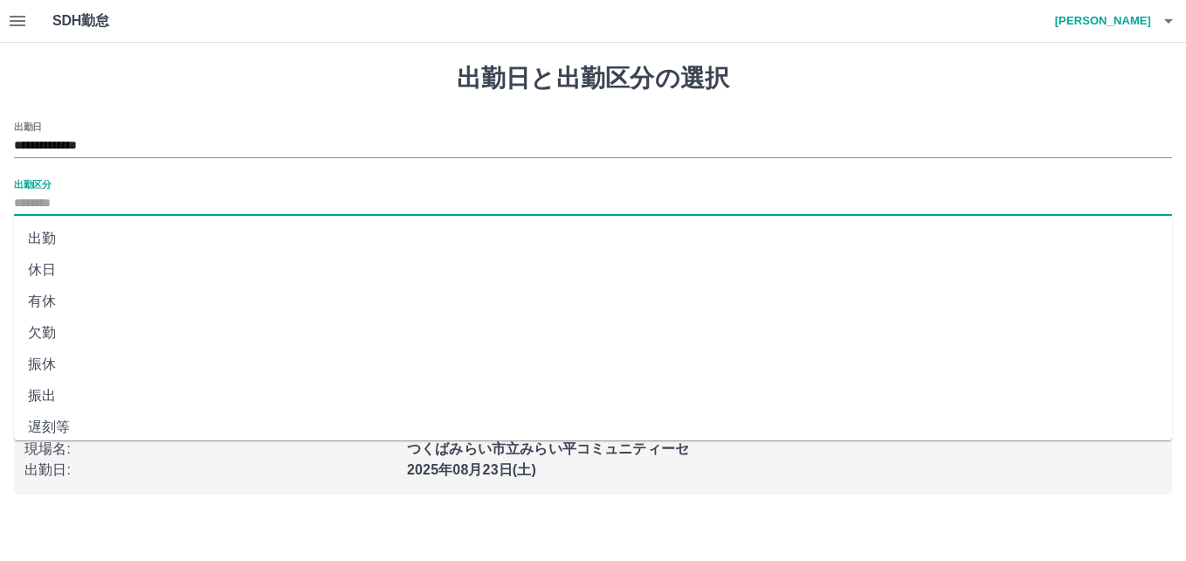
click at [67, 208] on input "出勤区分" at bounding box center [593, 204] width 1158 height 22
click at [64, 232] on li "出勤" at bounding box center [593, 238] width 1158 height 31
type input "**"
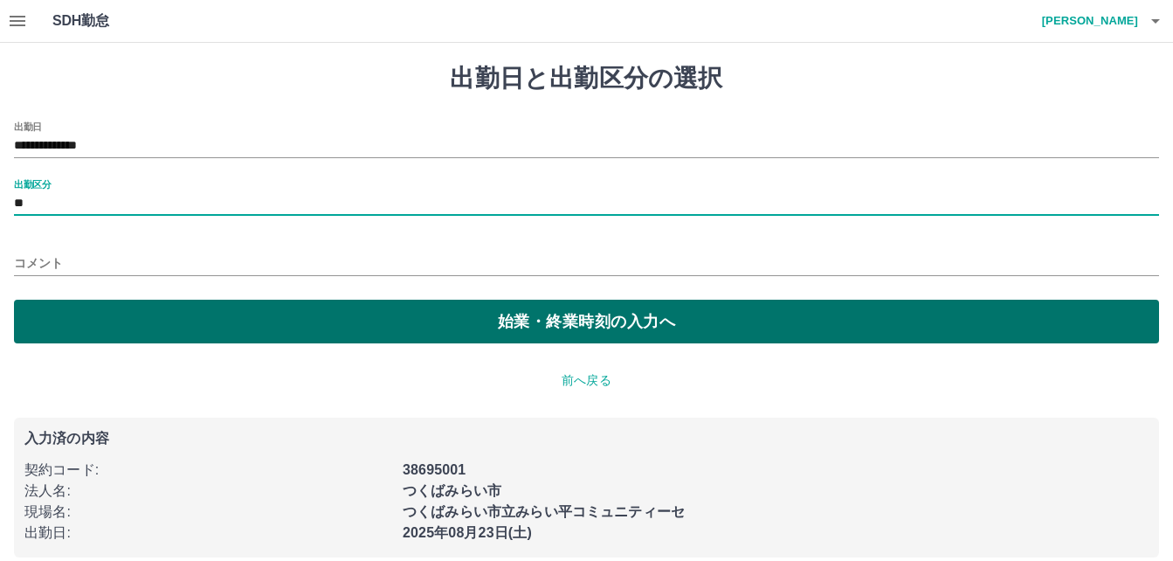
click at [131, 313] on button "始業・終業時刻の入力へ" at bounding box center [586, 322] width 1145 height 44
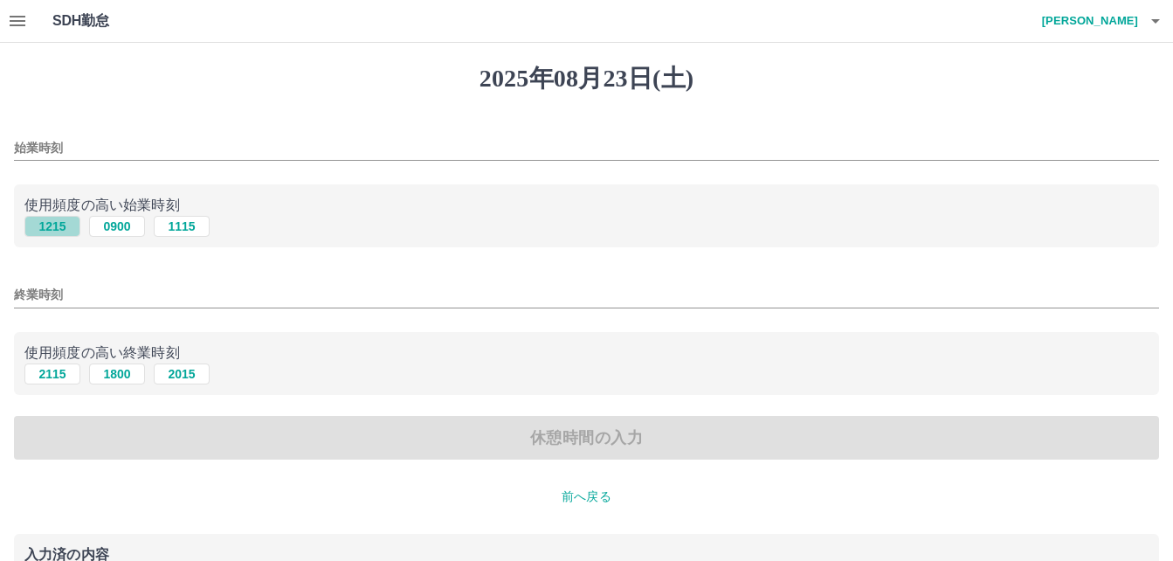
click at [59, 231] on button "1215" at bounding box center [52, 226] width 56 height 21
type input "****"
click at [68, 369] on button "2115" at bounding box center [52, 373] width 56 height 21
type input "****"
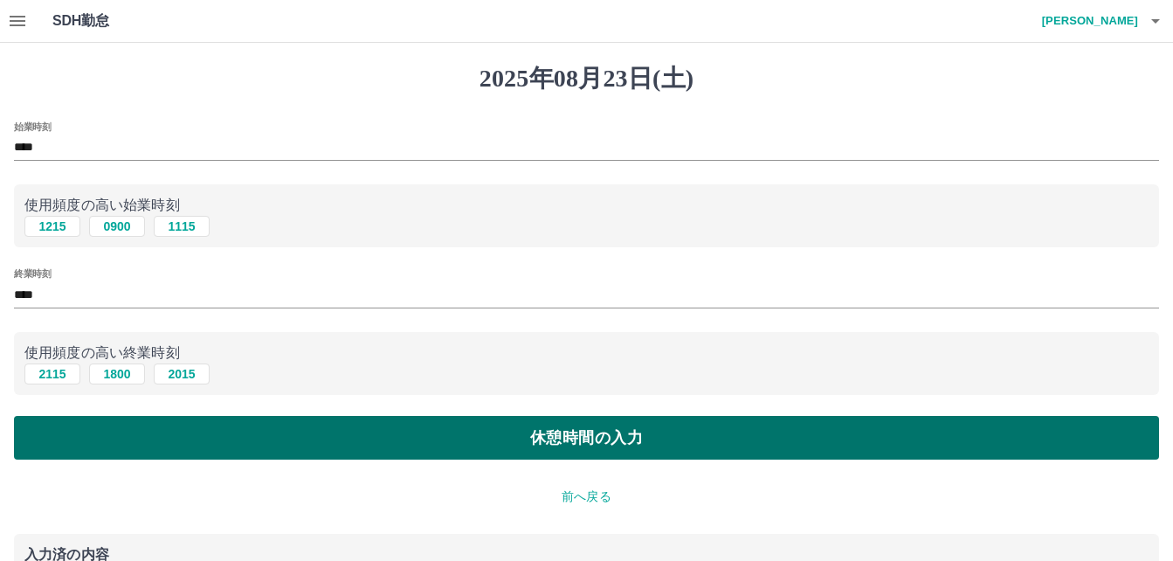
click at [77, 435] on button "休憩時間の入力" at bounding box center [586, 438] width 1145 height 44
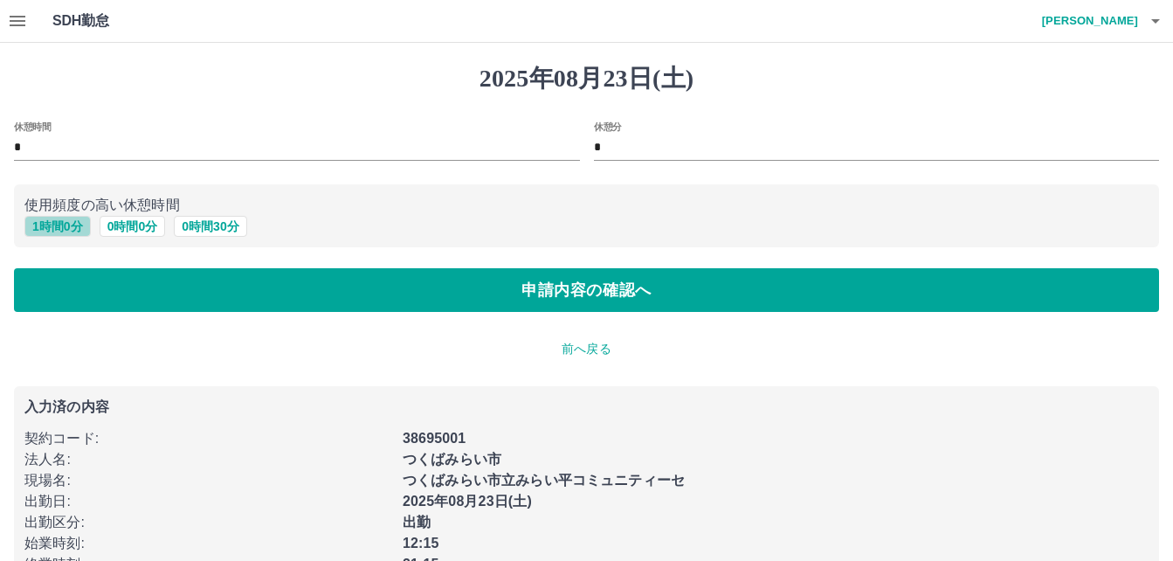
click at [50, 224] on button "1 時間 0 分" at bounding box center [57, 226] width 66 height 21
type input "*"
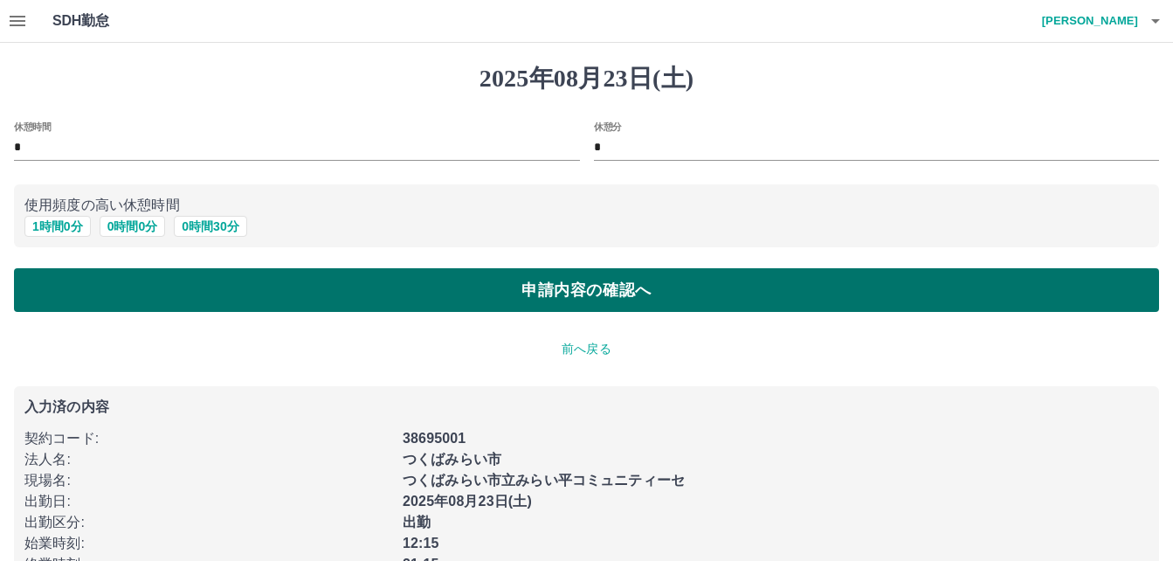
click at [66, 286] on button "申請内容の確認へ" at bounding box center [586, 290] width 1145 height 44
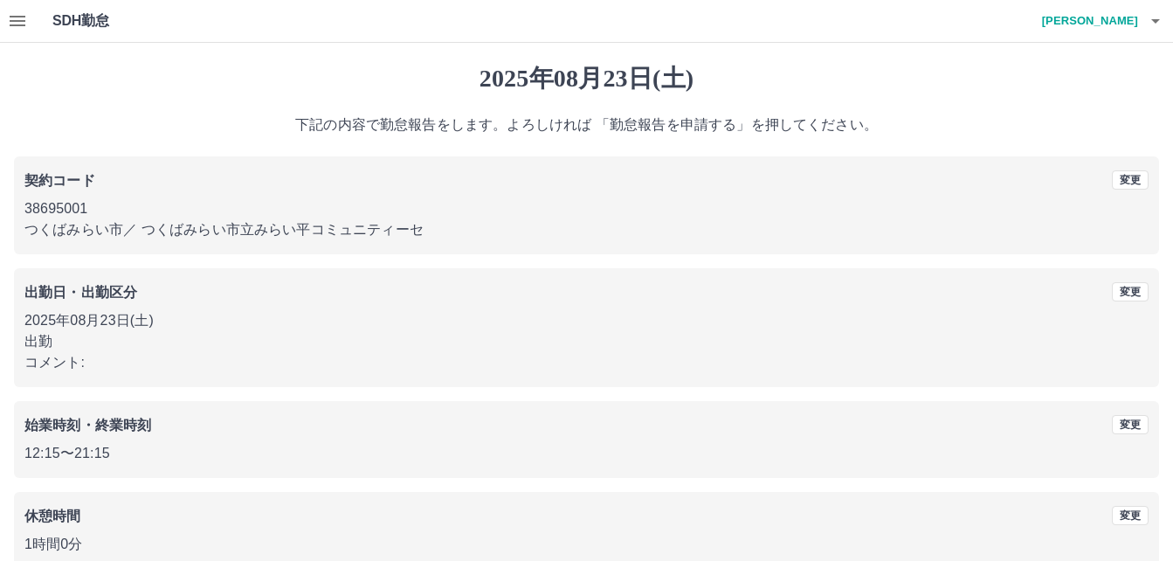
scroll to position [93, 0]
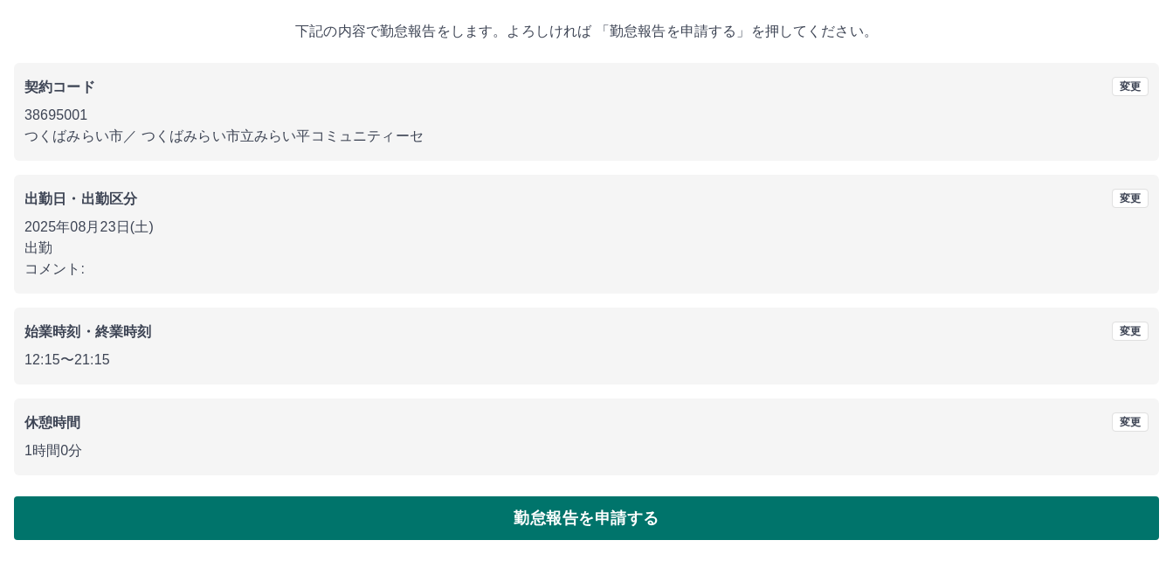
click at [348, 524] on button "勤怠報告を申請する" at bounding box center [586, 518] width 1145 height 44
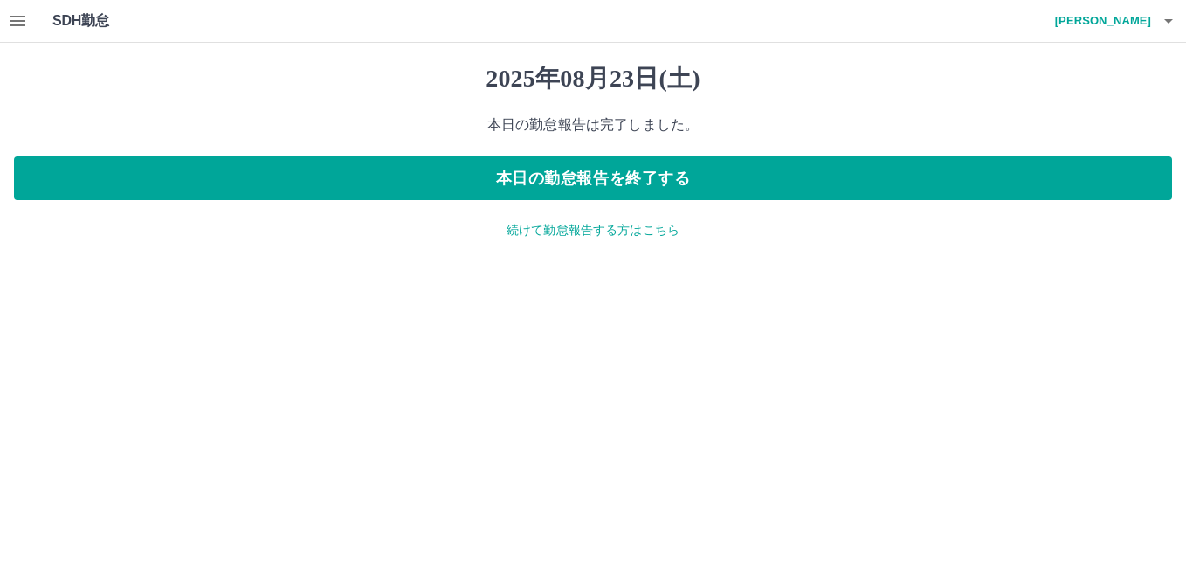
click at [545, 224] on p "続けて勤怠報告する方はこちら" at bounding box center [593, 230] width 1158 height 18
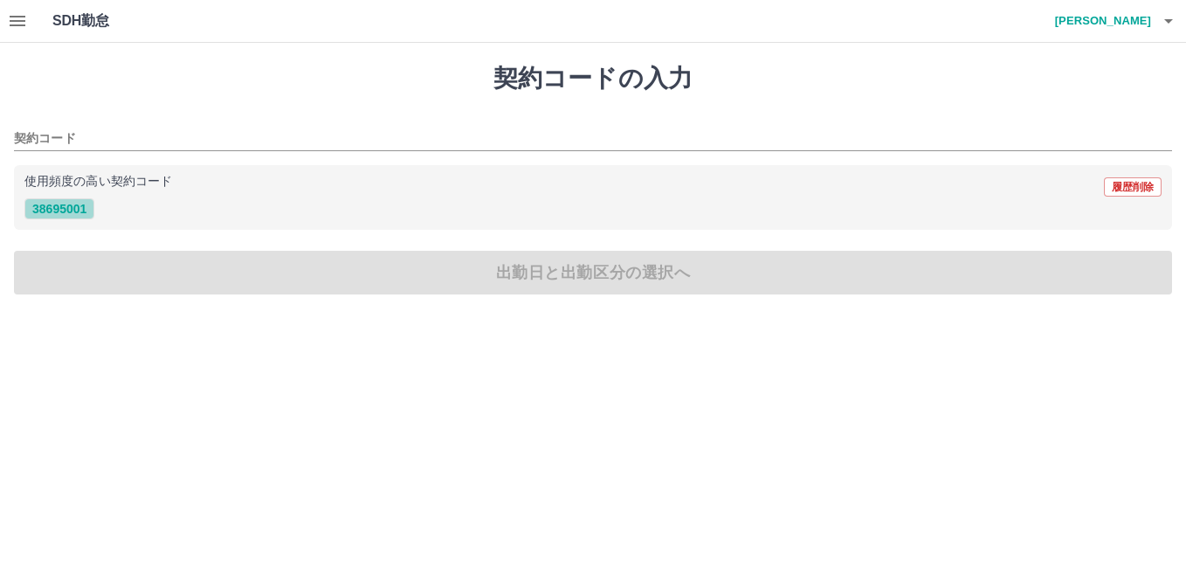
click at [66, 210] on button "38695001" at bounding box center [59, 208] width 70 height 21
type input "********"
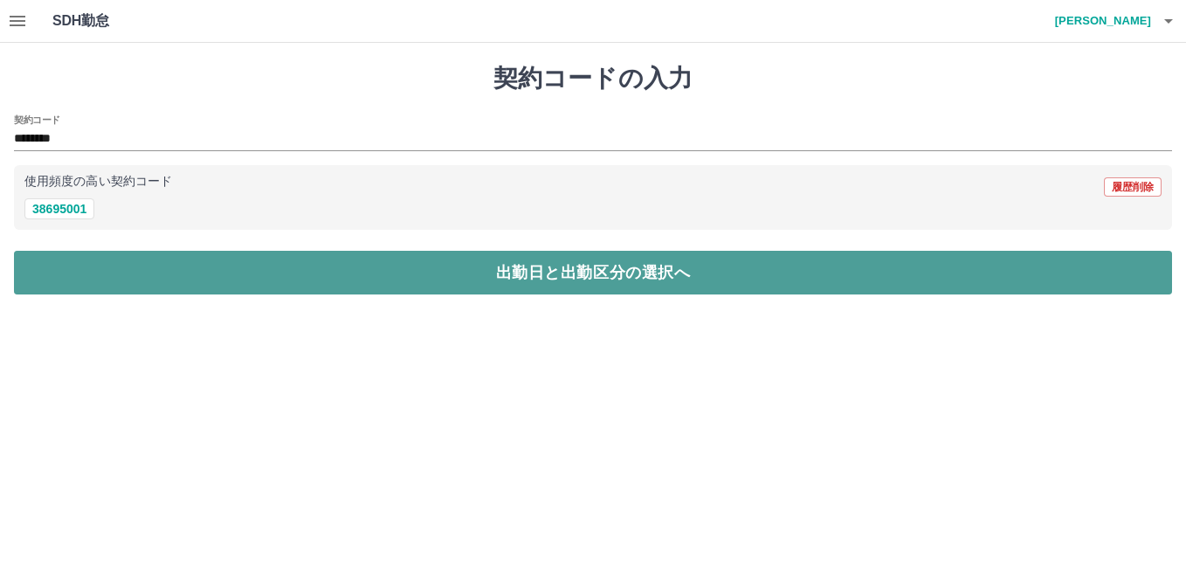
click at [98, 272] on button "出勤日と出勤区分の選択へ" at bounding box center [593, 273] width 1158 height 44
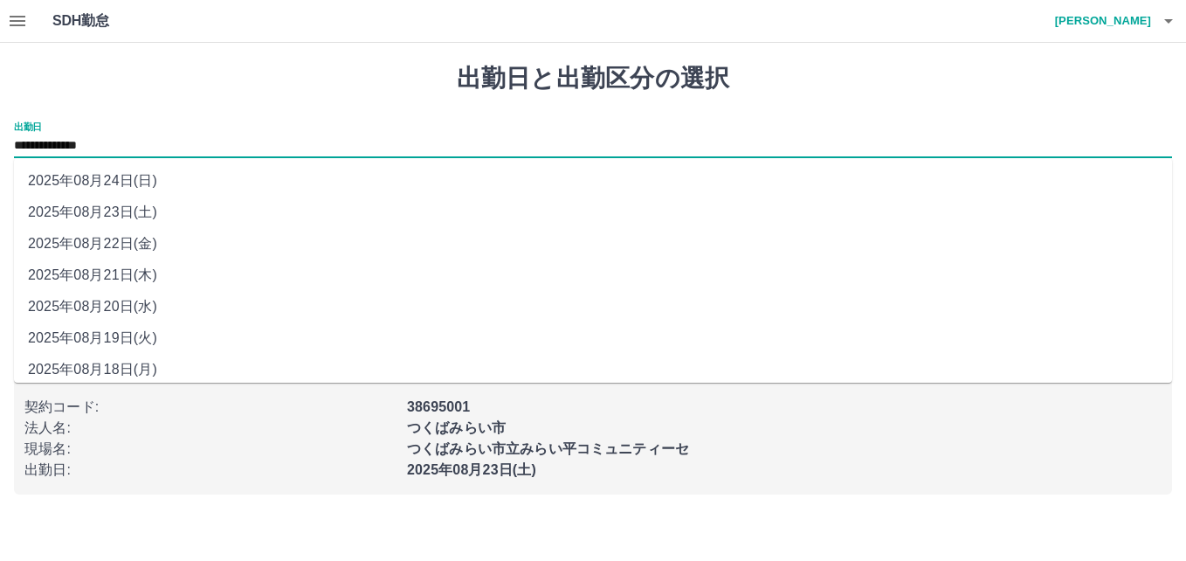
click at [92, 146] on input "**********" at bounding box center [593, 146] width 1158 height 22
drag, startPoint x: 92, startPoint y: 146, endPoint x: 79, endPoint y: 208, distance: 63.4
click at [79, 208] on li "2025年08月23日(土)" at bounding box center [593, 212] width 1158 height 31
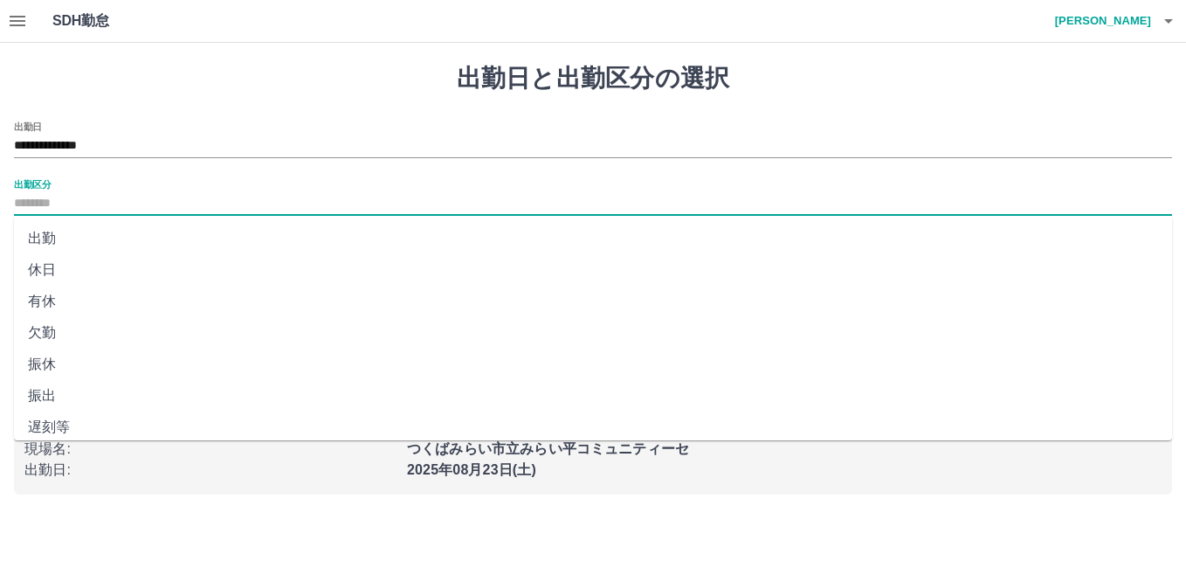
click at [68, 204] on input "出勤区分" at bounding box center [593, 204] width 1158 height 22
click at [56, 240] on li "出勤" at bounding box center [593, 238] width 1158 height 31
type input "**"
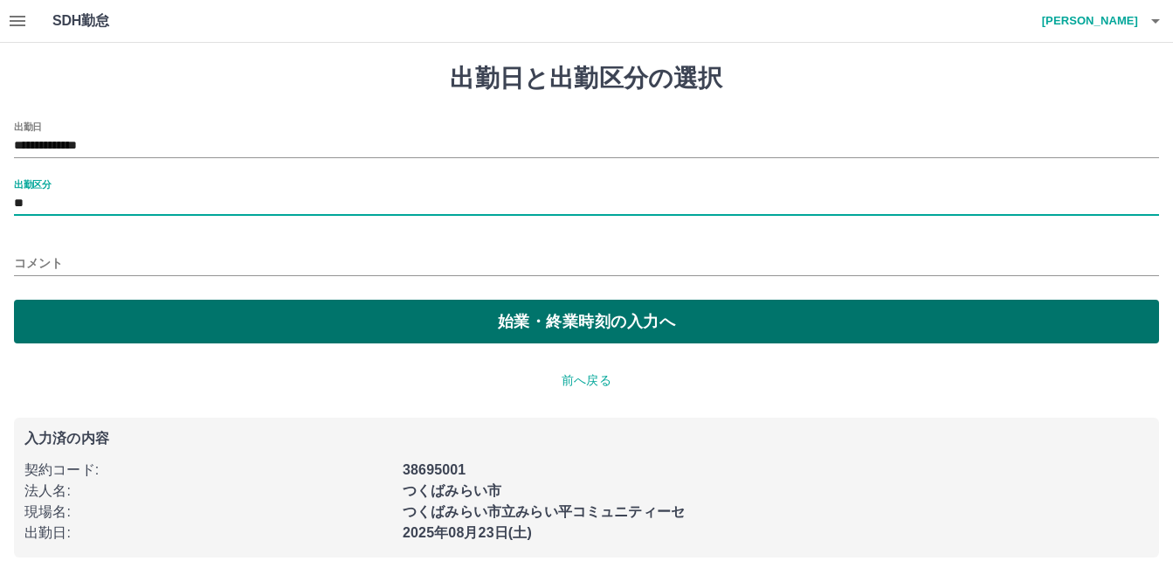
click at [63, 315] on button "始業・終業時刻の入力へ" at bounding box center [586, 322] width 1145 height 44
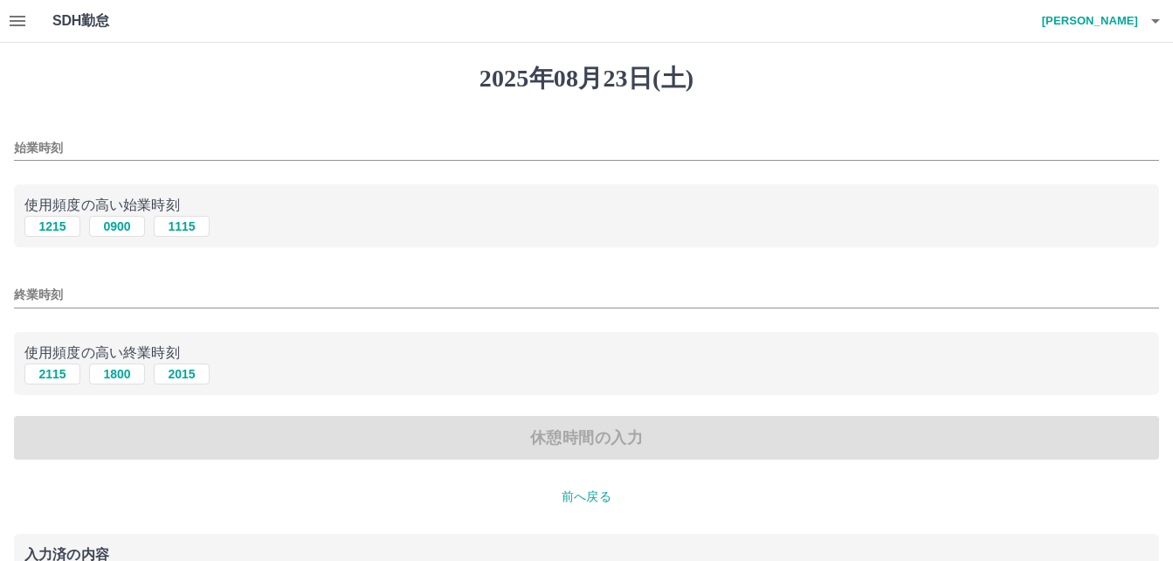
click at [70, 149] on input "始業時刻" at bounding box center [586, 147] width 1145 height 25
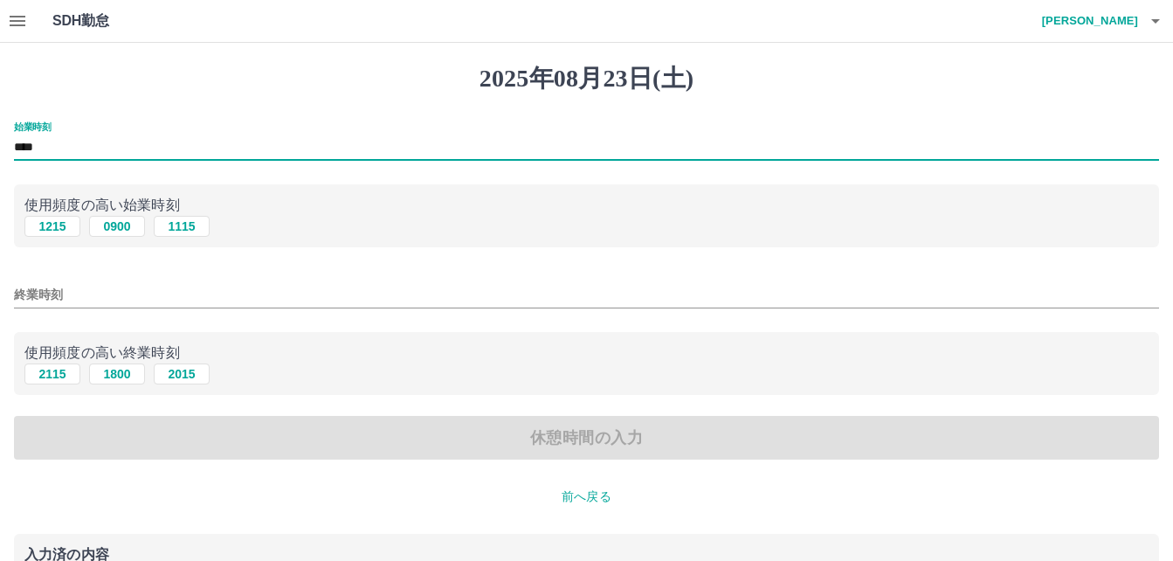
type input "****"
click at [44, 286] on input "終業時刻" at bounding box center [586, 294] width 1145 height 25
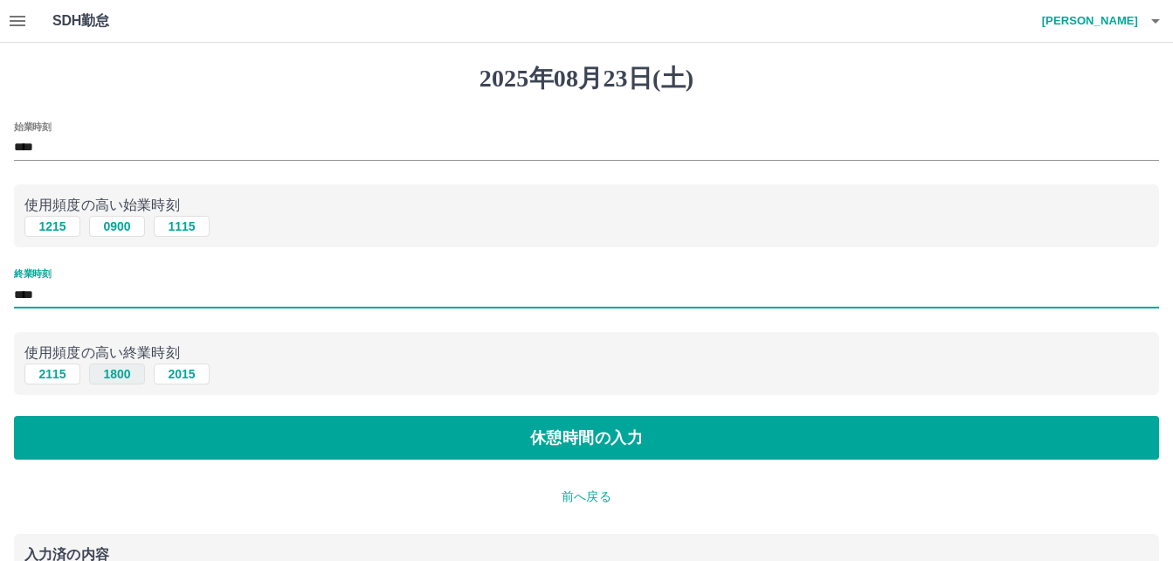
type input "****"
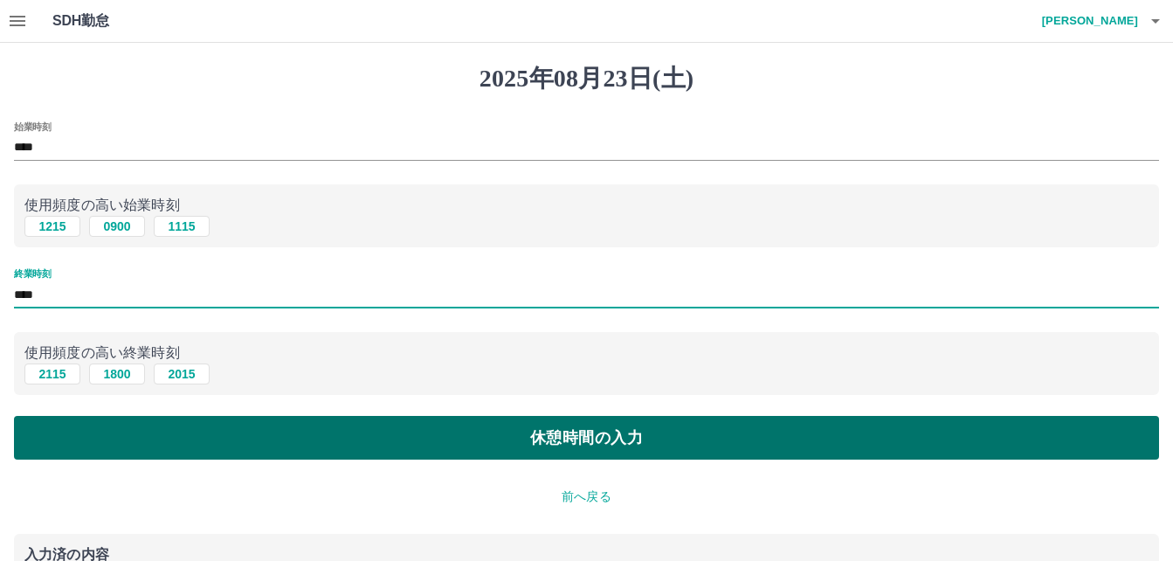
click at [171, 436] on button "休憩時間の入力" at bounding box center [586, 438] width 1145 height 44
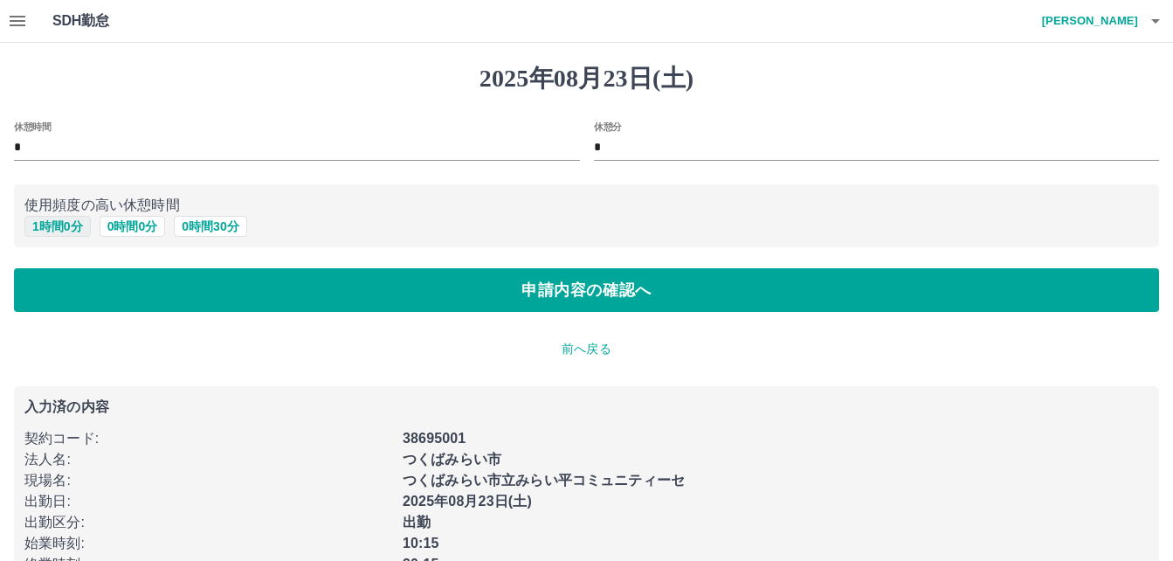
click at [72, 219] on button "1 時間 0 分" at bounding box center [57, 226] width 66 height 21
type input "*"
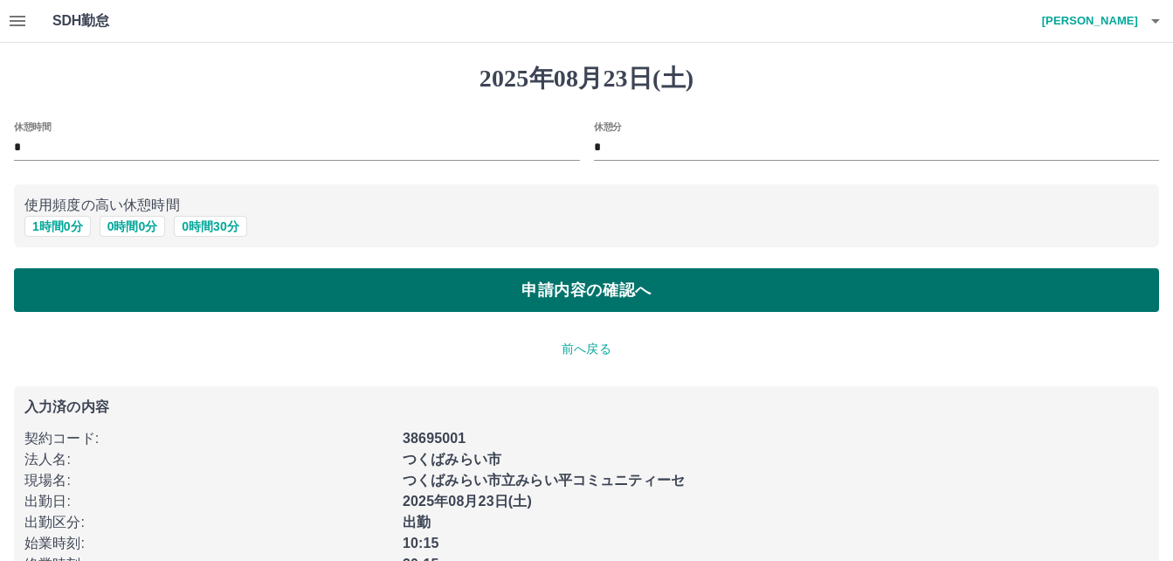
click at [121, 285] on button "申請内容の確認へ" at bounding box center [586, 290] width 1145 height 44
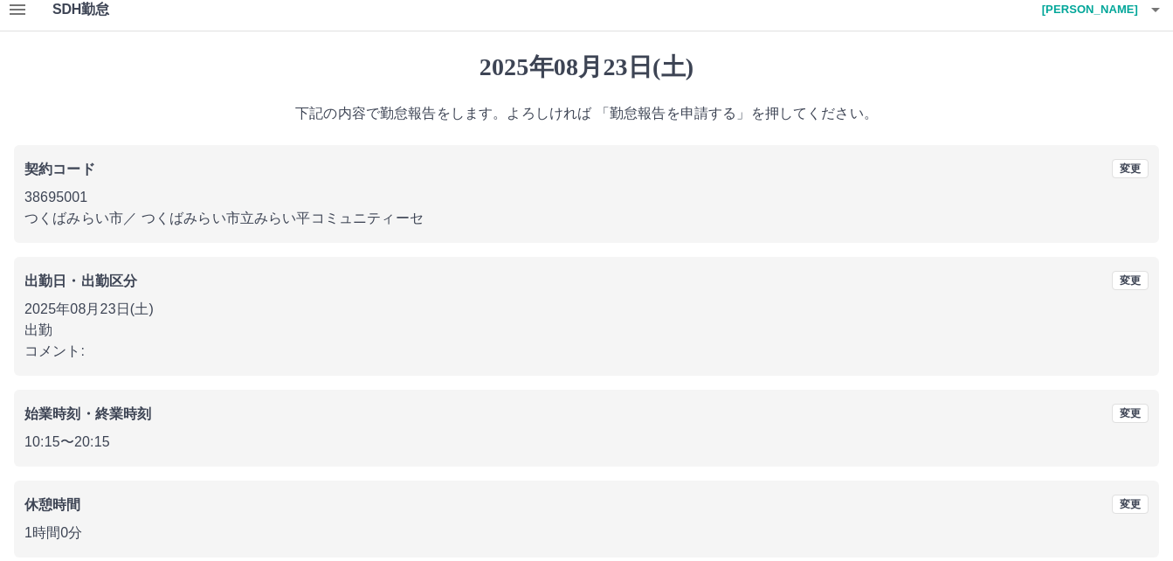
scroll to position [93, 0]
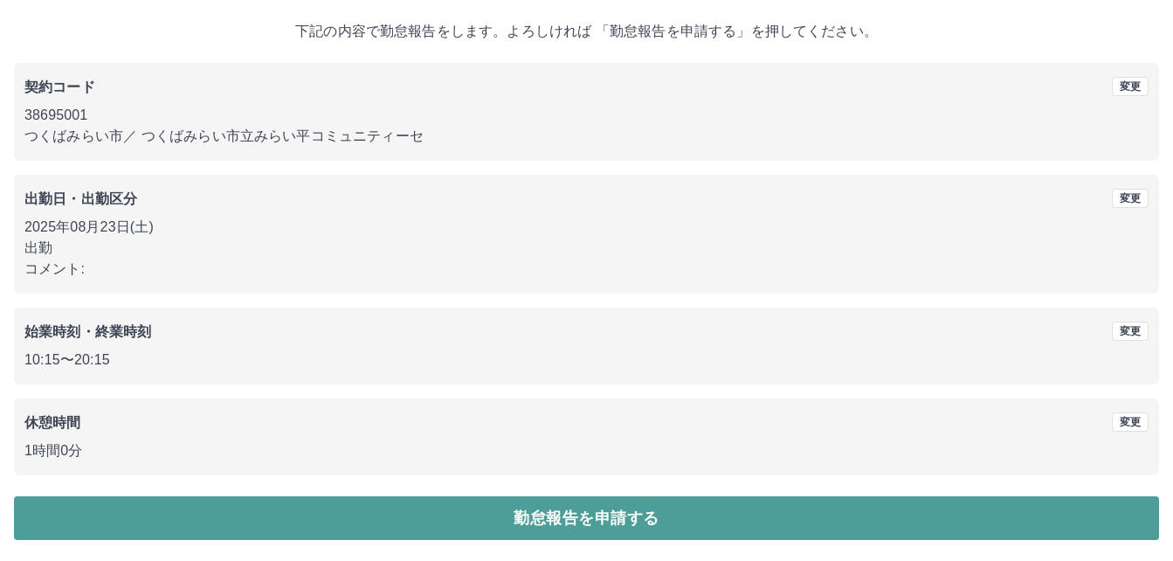
click at [467, 510] on button "勤怠報告を申請する" at bounding box center [586, 518] width 1145 height 44
click at [515, 525] on button "勤怠報告を申請する" at bounding box center [586, 518] width 1145 height 44
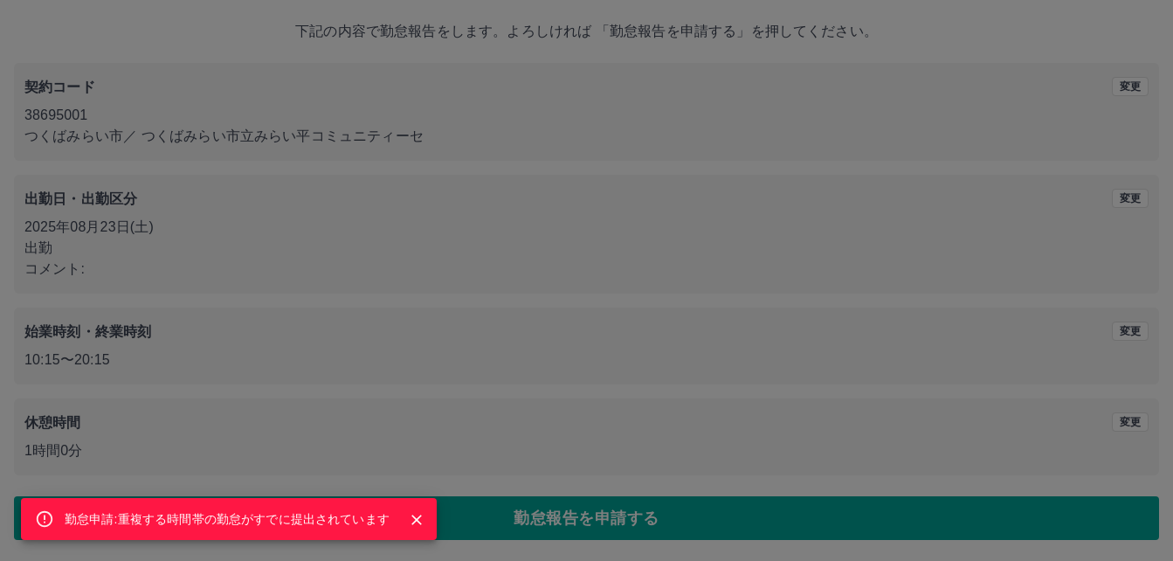
click at [531, 518] on div "勤怠申請:重複する時間帯の勤怠がすでに提出されています" at bounding box center [586, 280] width 1173 height 561
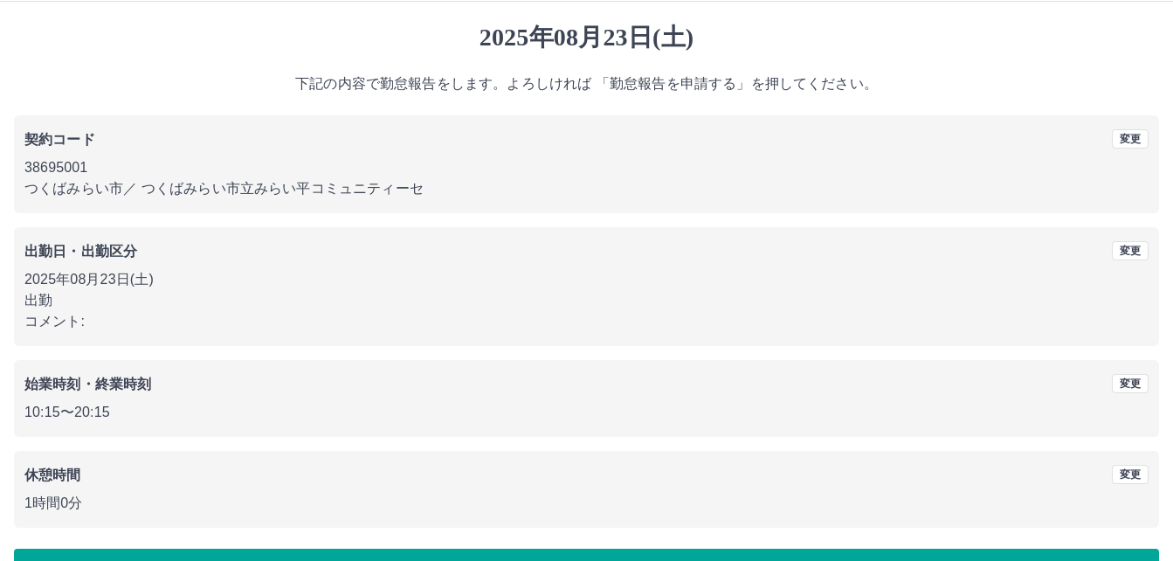
scroll to position [0, 0]
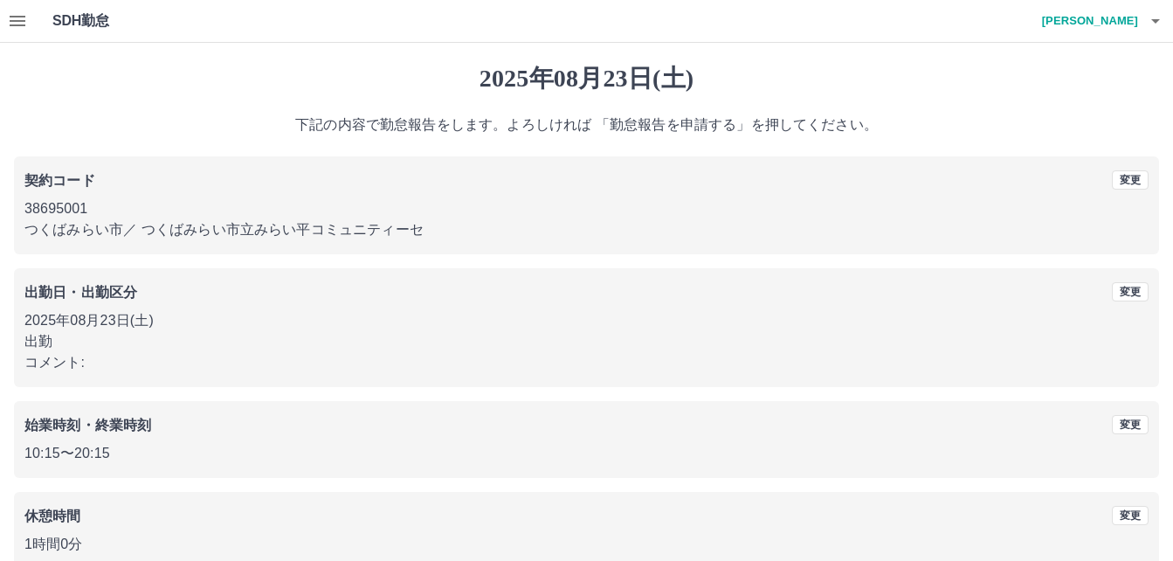
click at [31, 16] on button "button" at bounding box center [17, 21] width 35 height 42
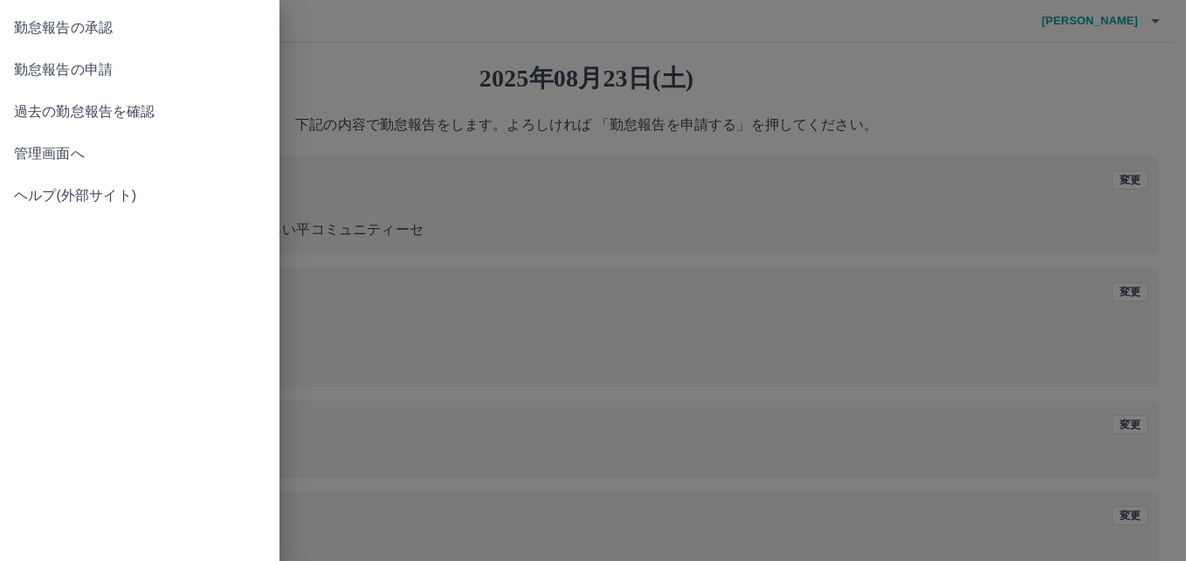
click at [38, 41] on link "勤怠報告の承認" at bounding box center [140, 28] width 280 height 42
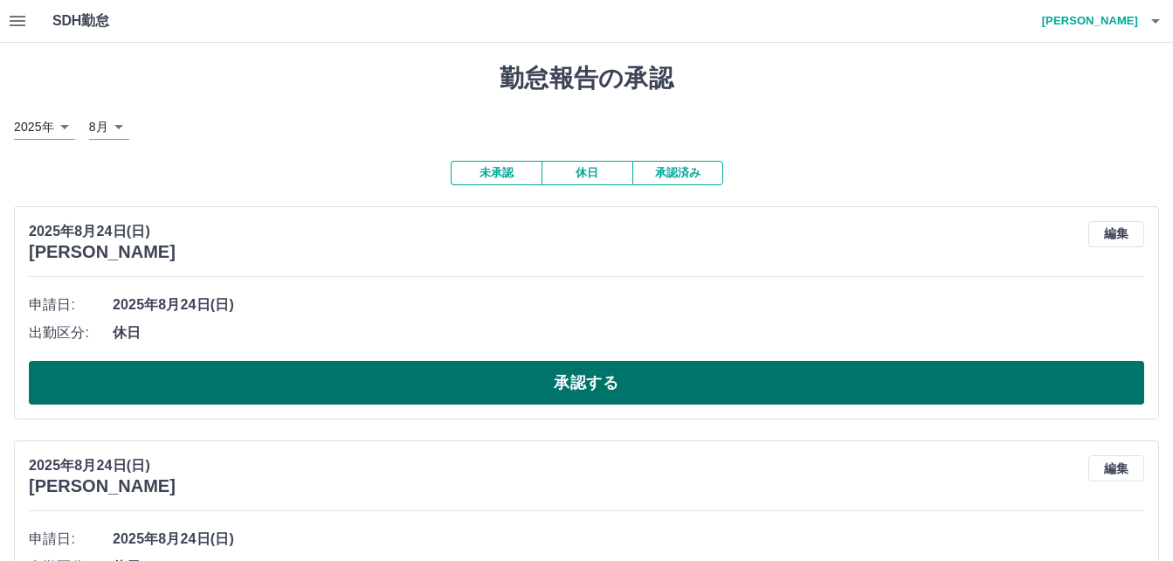
click at [252, 387] on button "承認する" at bounding box center [586, 383] width 1115 height 44
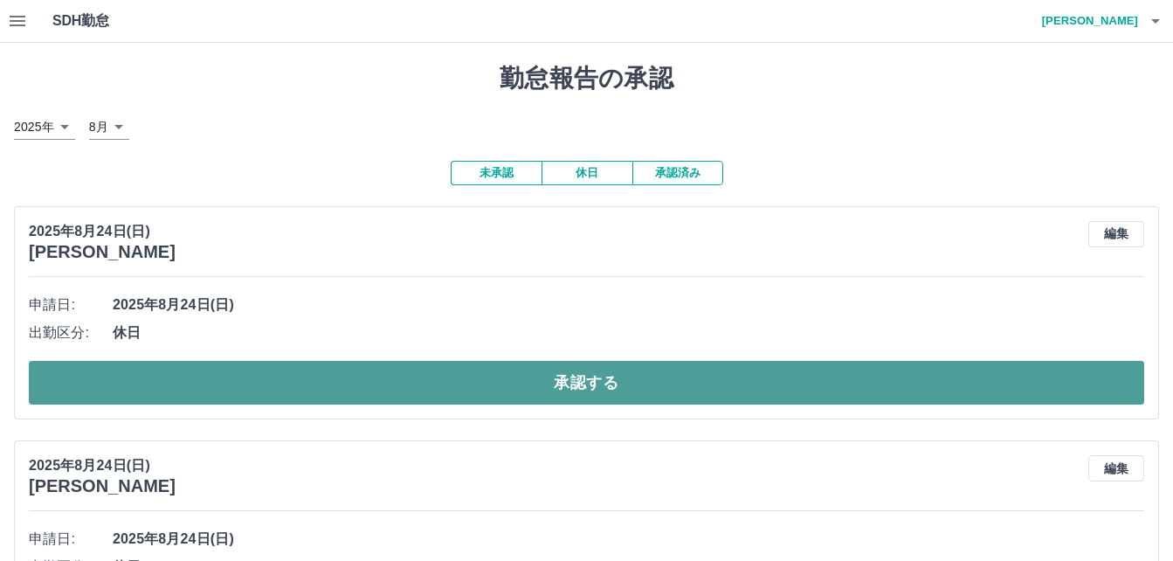
click at [252, 381] on button "承認する" at bounding box center [586, 383] width 1115 height 44
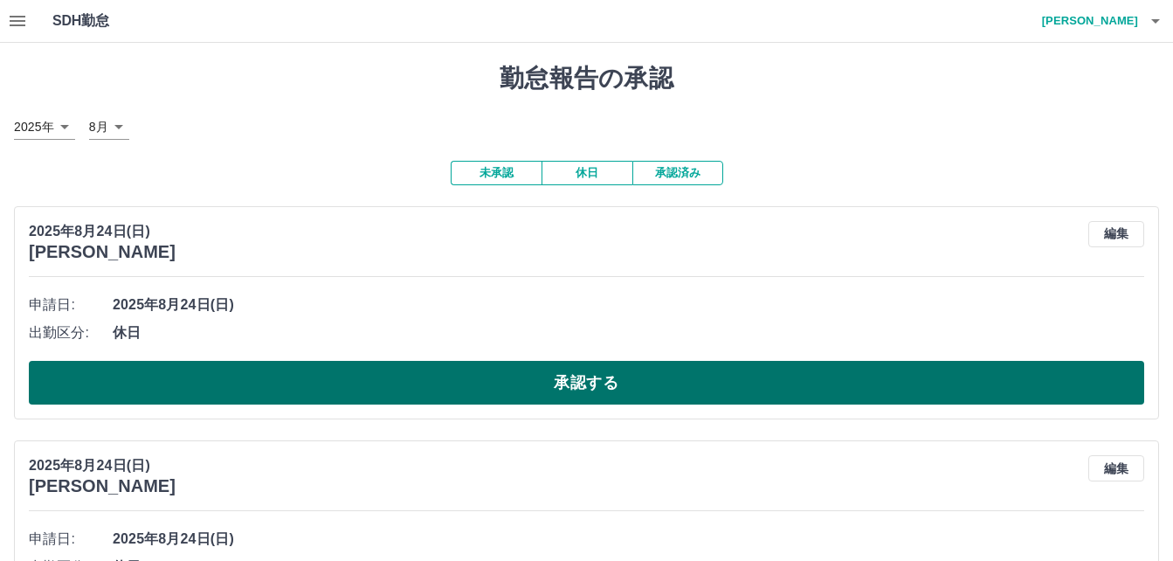
click at [224, 384] on button "承認する" at bounding box center [586, 383] width 1115 height 44
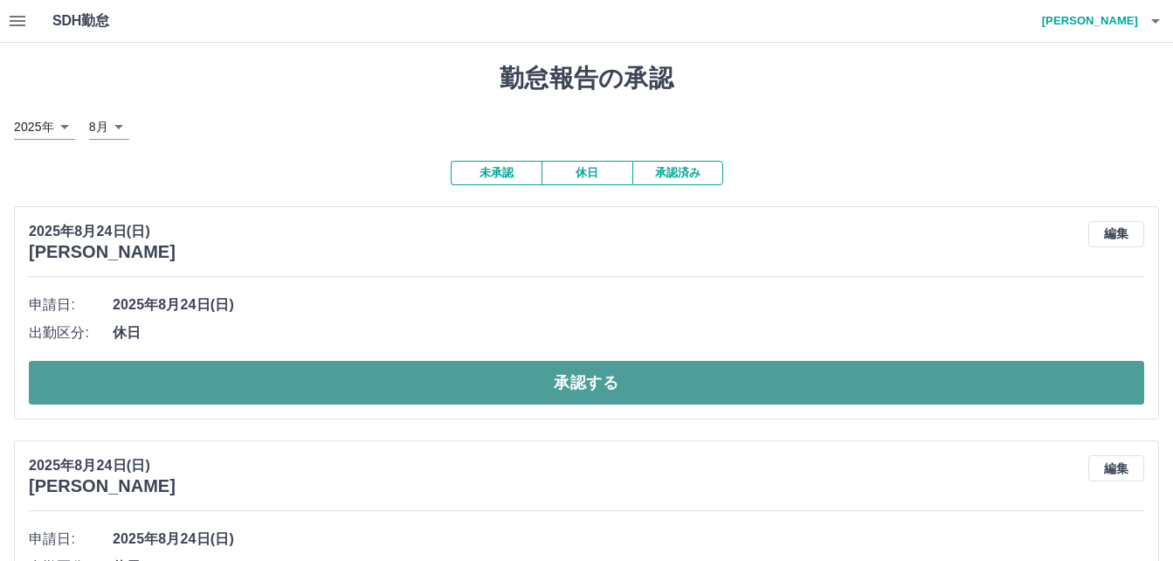
click at [231, 388] on button "承認する" at bounding box center [586, 383] width 1115 height 44
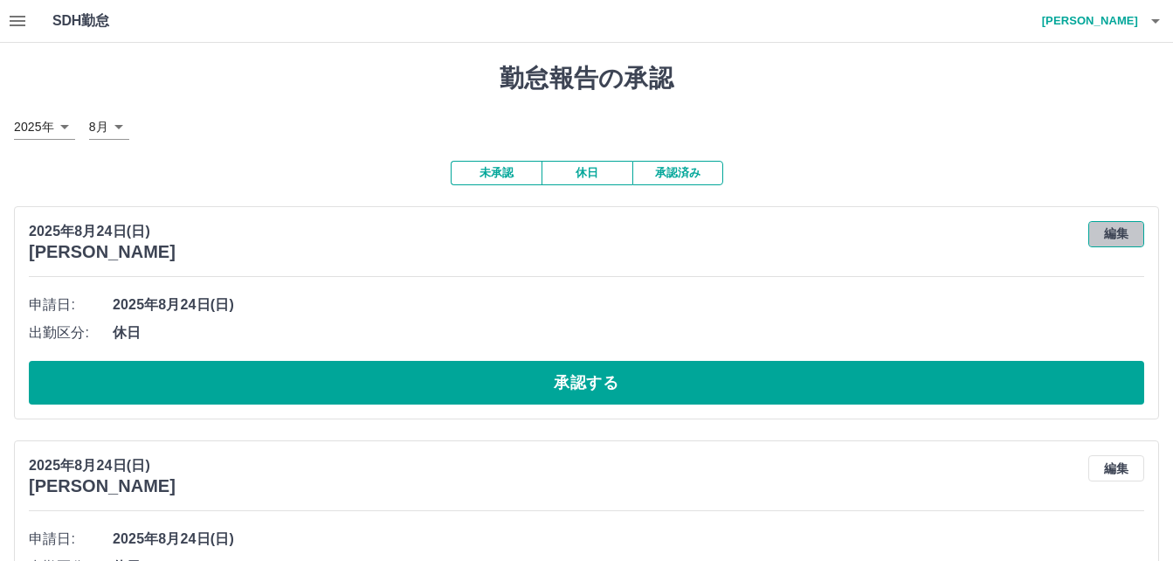
click at [1109, 235] on button "編集" at bounding box center [1116, 234] width 56 height 26
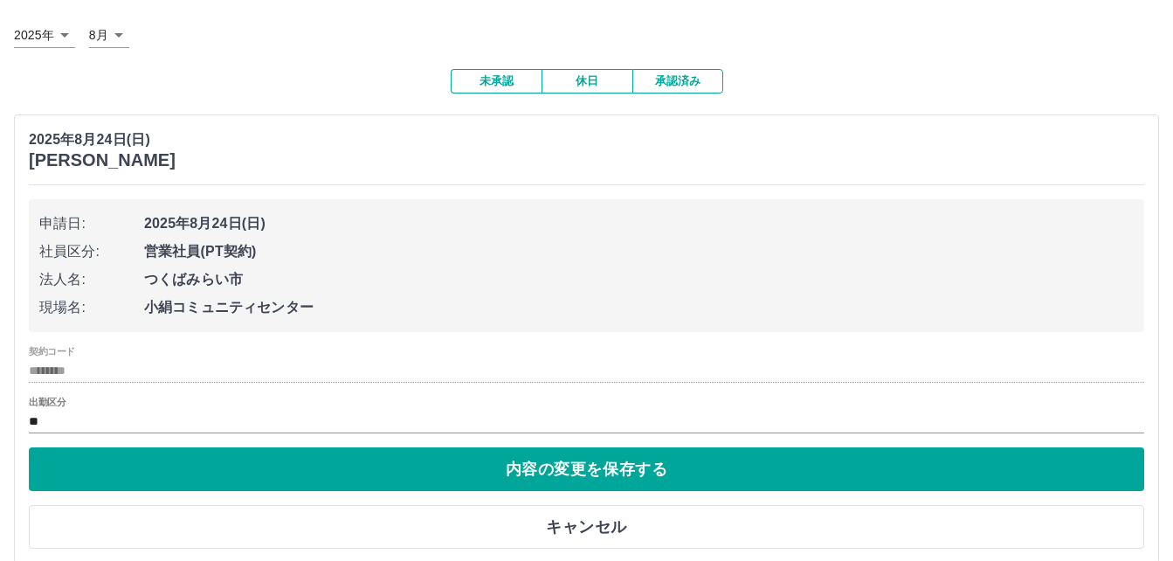
scroll to position [87, 0]
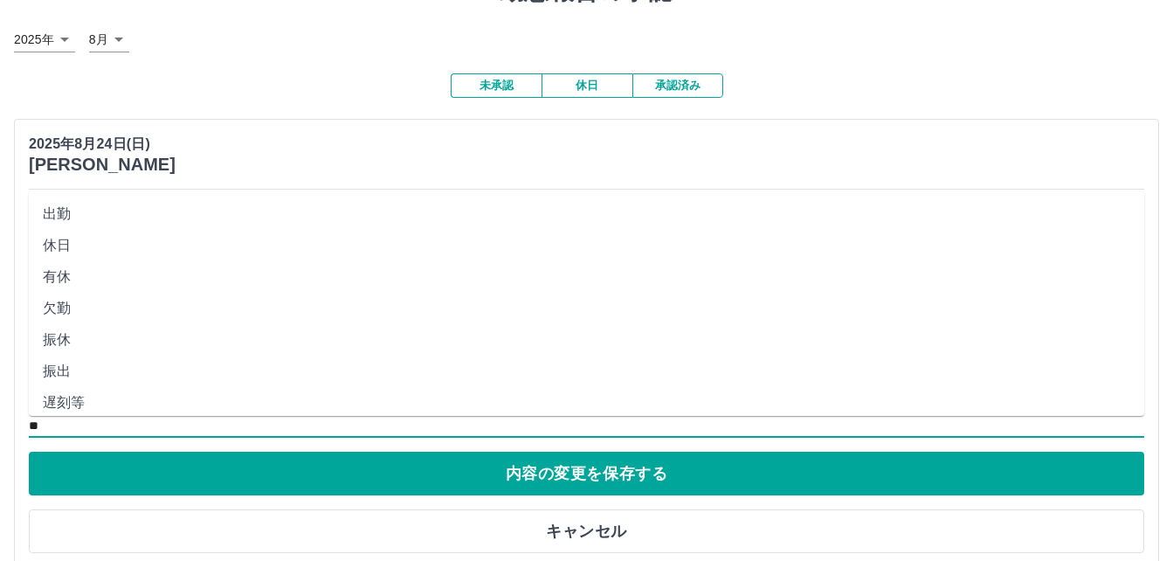
click at [63, 422] on input "**" at bounding box center [586, 426] width 1115 height 22
drag, startPoint x: 63, startPoint y: 422, endPoint x: 66, endPoint y: 270, distance: 152.0
click at [66, 270] on li "有休" at bounding box center [586, 276] width 1115 height 31
type input "**"
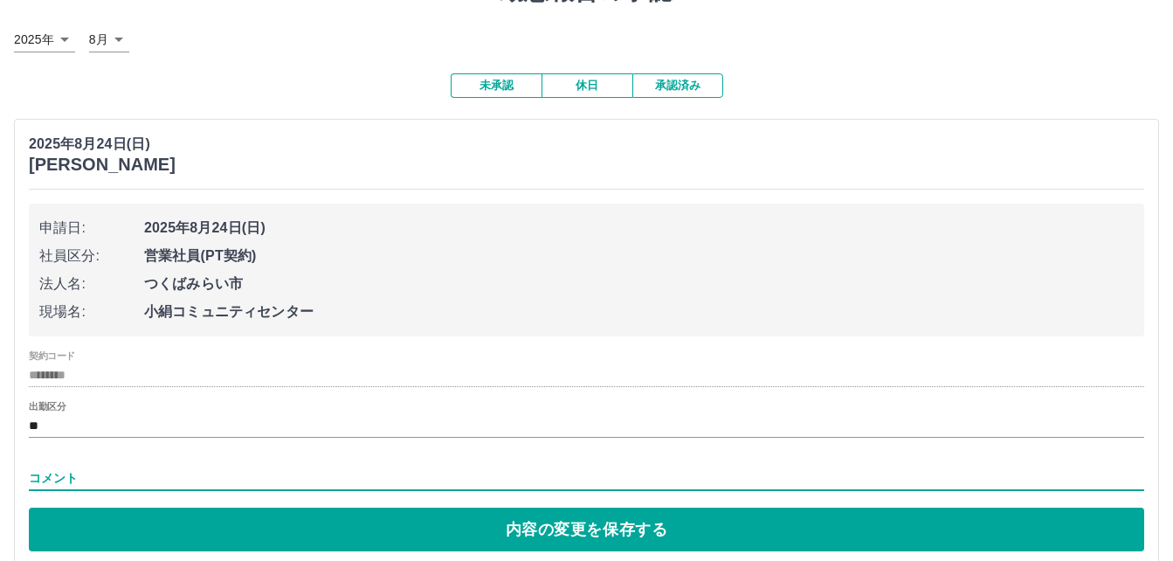
click at [75, 468] on input "コメント" at bounding box center [586, 478] width 1115 height 25
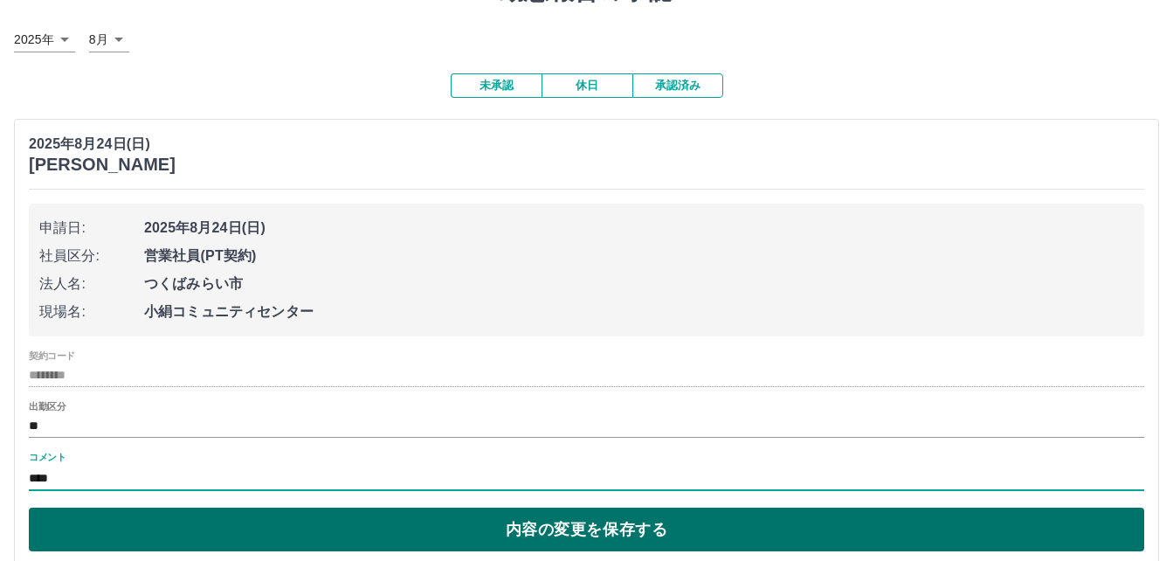
type input "****"
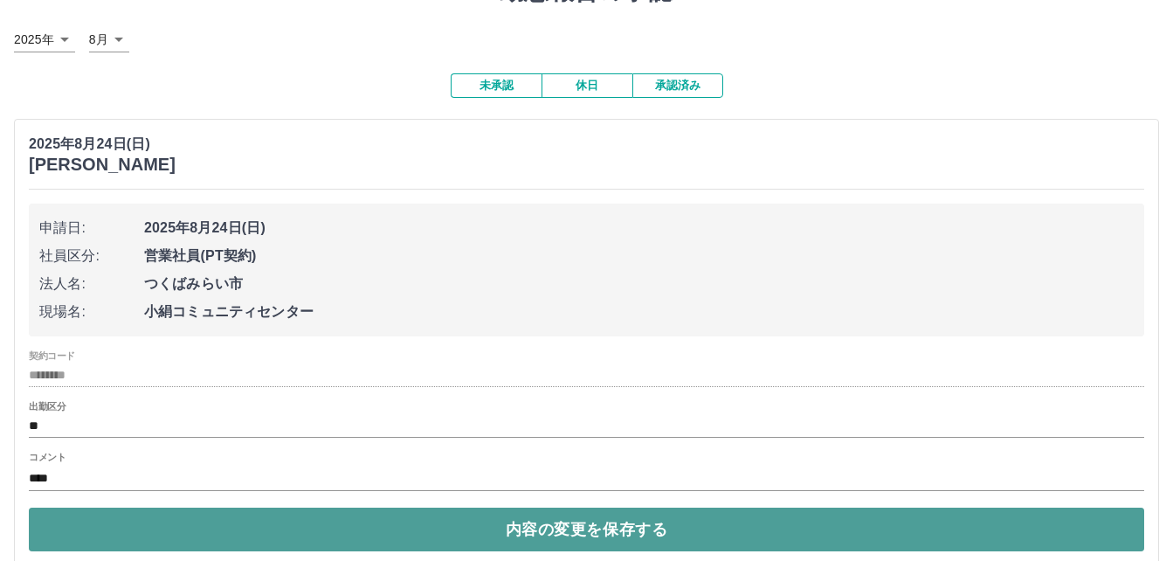
click at [459, 529] on button "内容の変更を保存する" at bounding box center [586, 529] width 1115 height 44
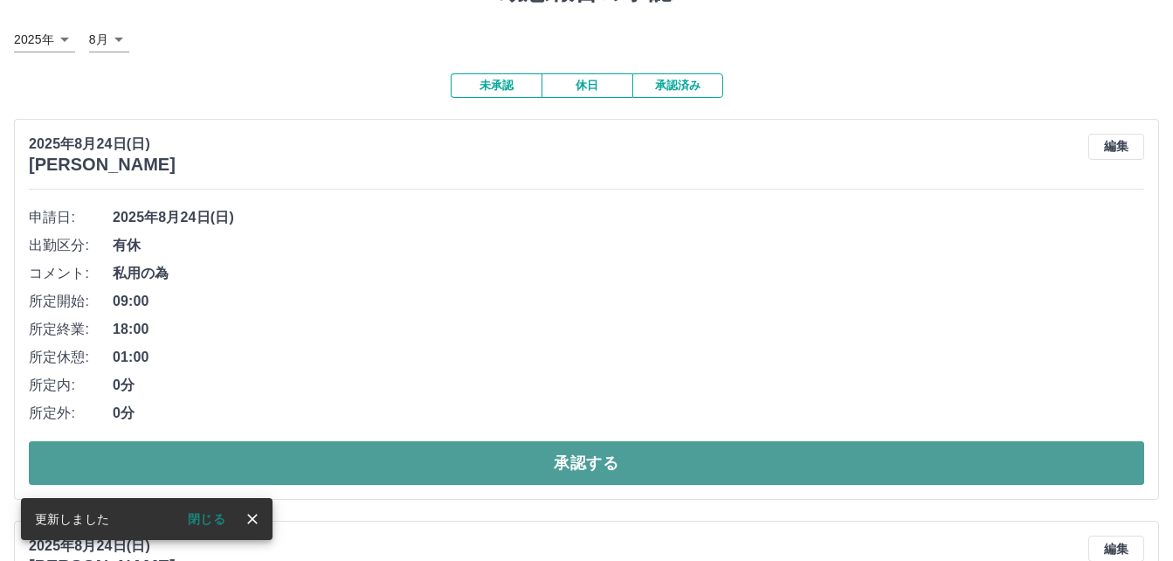
click at [490, 468] on button "承認する" at bounding box center [586, 463] width 1115 height 44
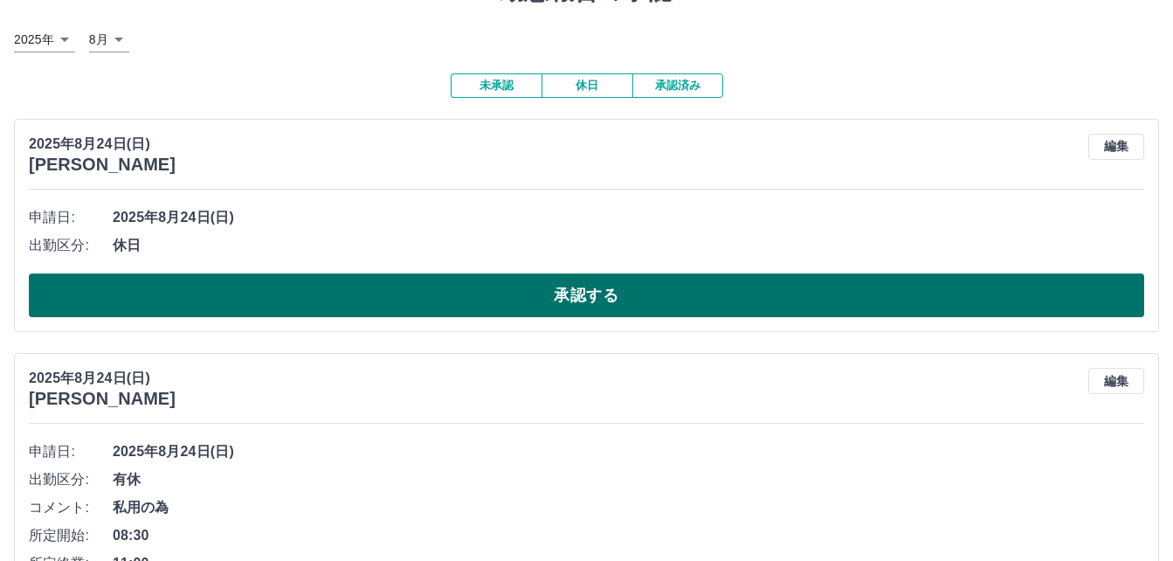
click at [572, 303] on button "承認する" at bounding box center [586, 295] width 1115 height 44
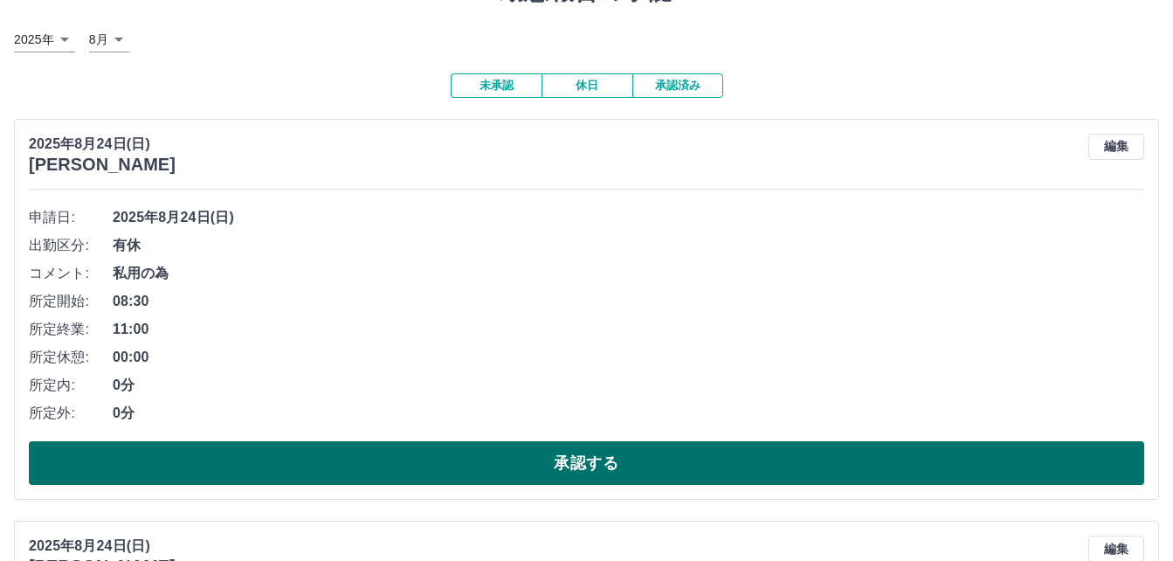
click at [522, 469] on button "承認する" at bounding box center [586, 463] width 1115 height 44
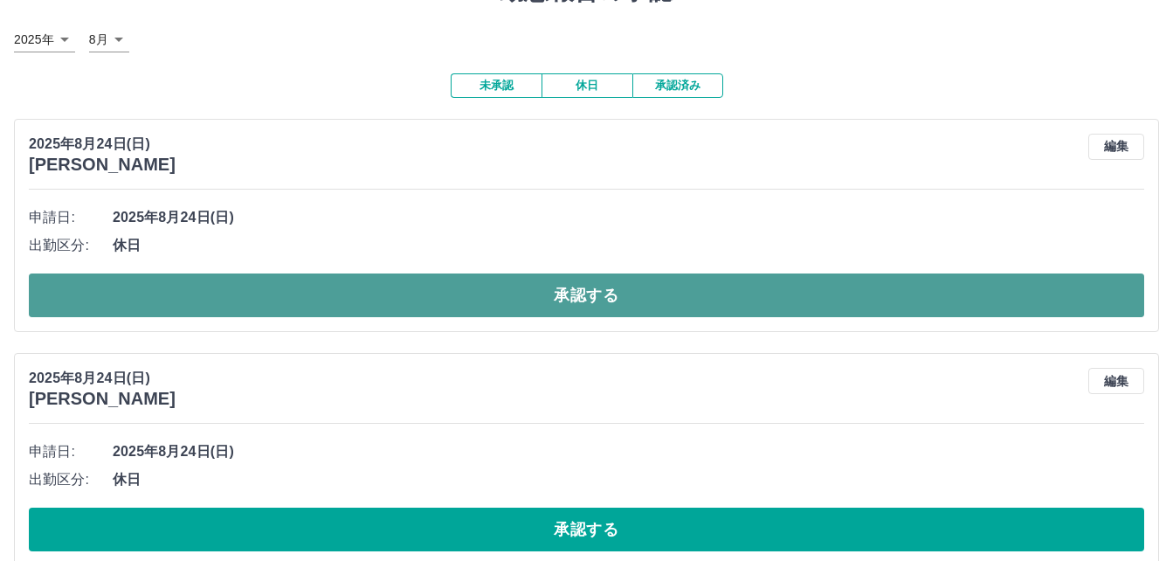
click at [550, 287] on button "承認する" at bounding box center [586, 295] width 1115 height 44
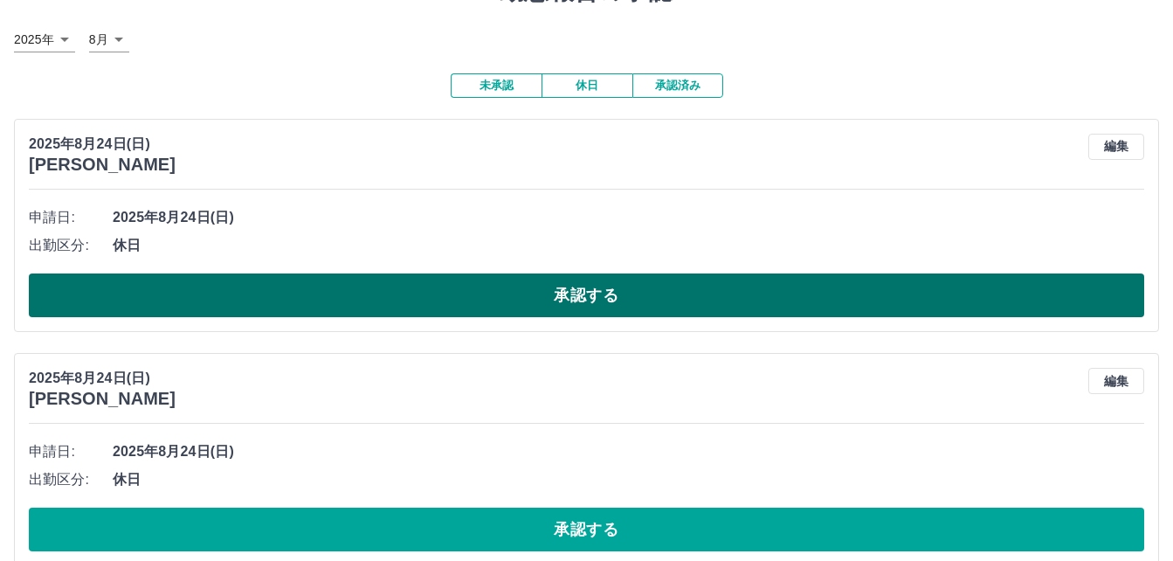
click at [550, 299] on button "承認する" at bounding box center [586, 295] width 1115 height 44
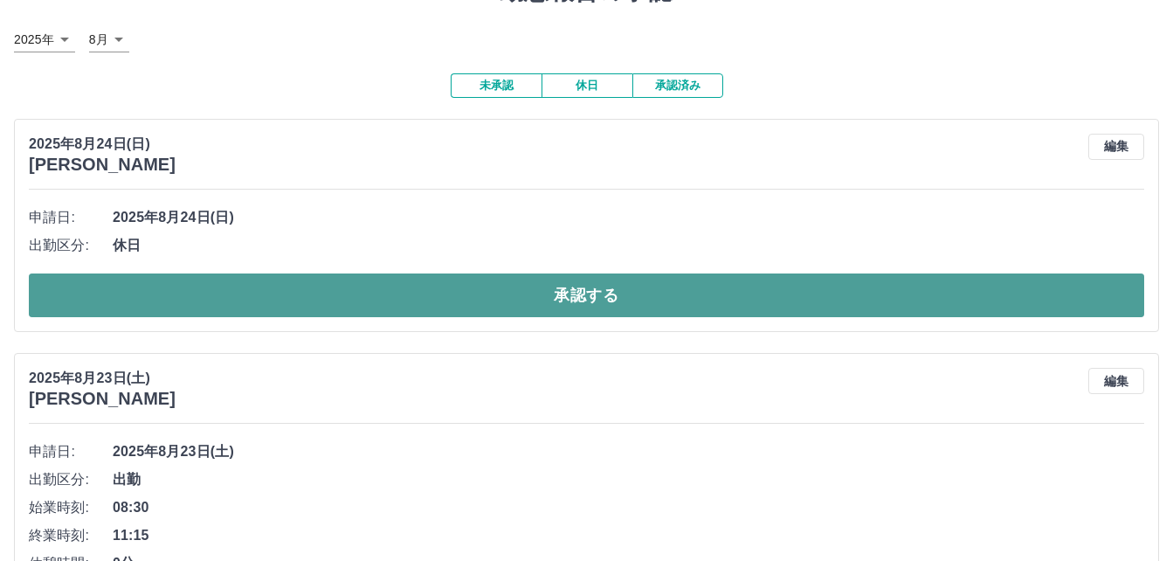
click at [629, 291] on button "承認する" at bounding box center [586, 295] width 1115 height 44
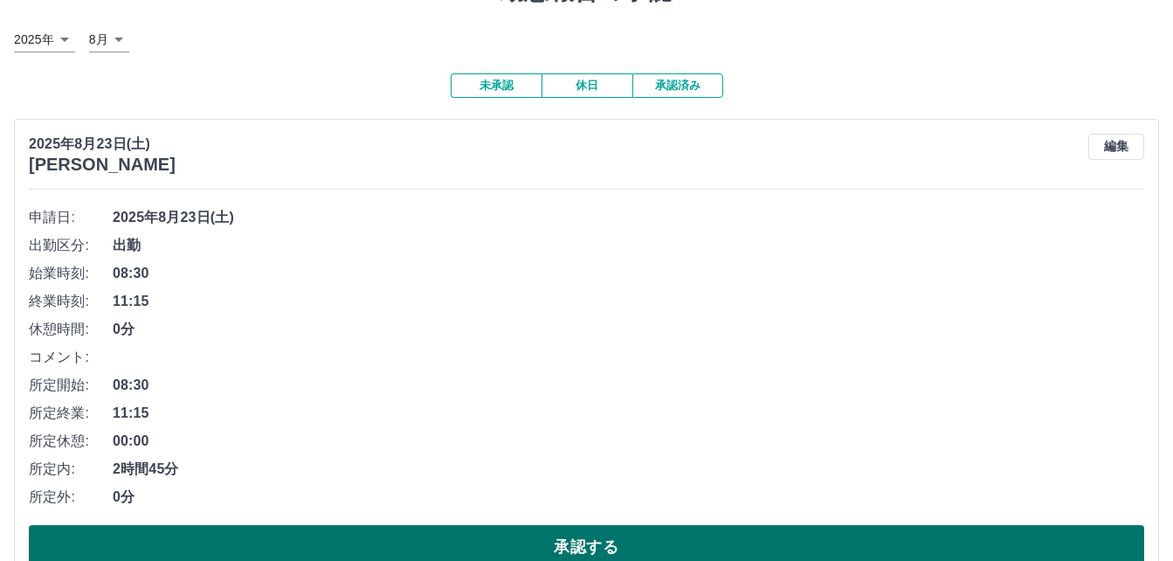
drag, startPoint x: 535, startPoint y: 542, endPoint x: 465, endPoint y: 535, distance: 70.1
click at [531, 542] on button "承認する" at bounding box center [586, 547] width 1115 height 44
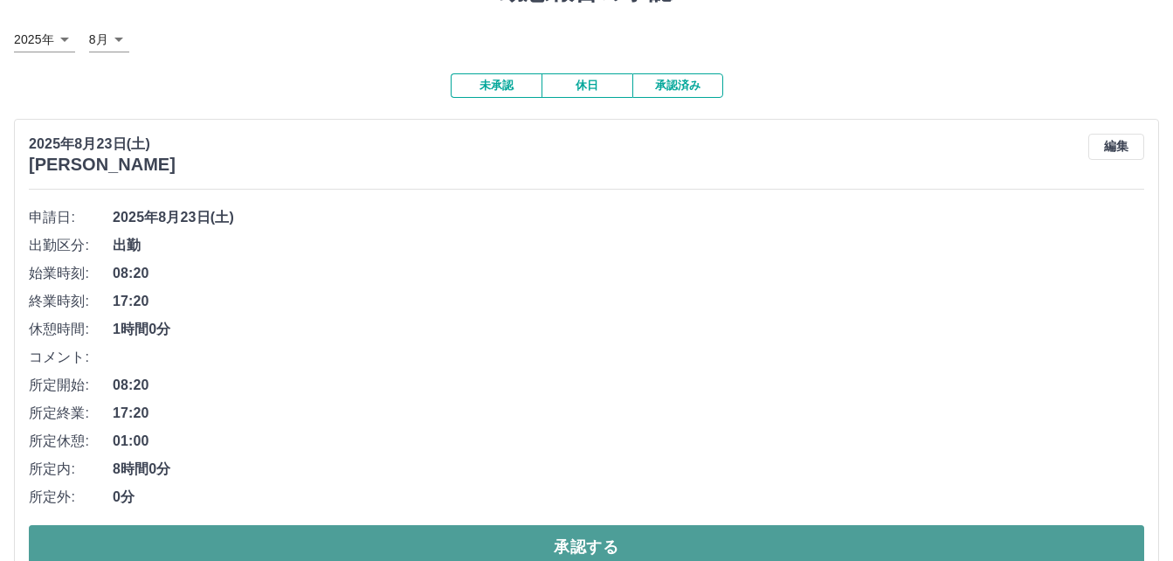
click at [430, 537] on button "承認する" at bounding box center [586, 547] width 1115 height 44
click at [418, 541] on button "承認する" at bounding box center [586, 547] width 1115 height 44
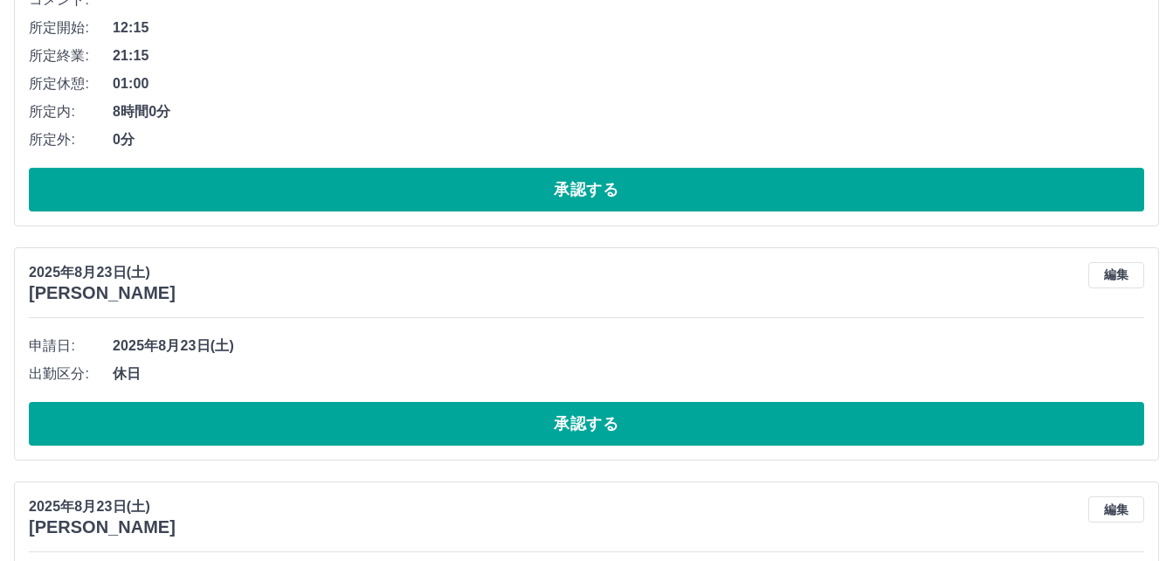
scroll to position [4367, 0]
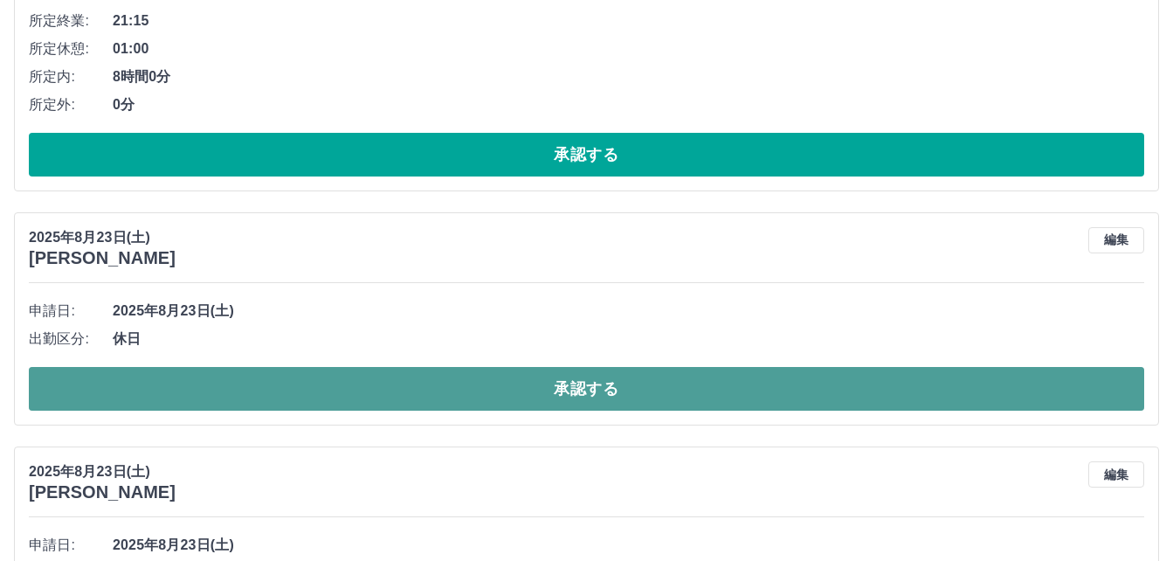
click at [487, 389] on button "承認する" at bounding box center [586, 389] width 1115 height 44
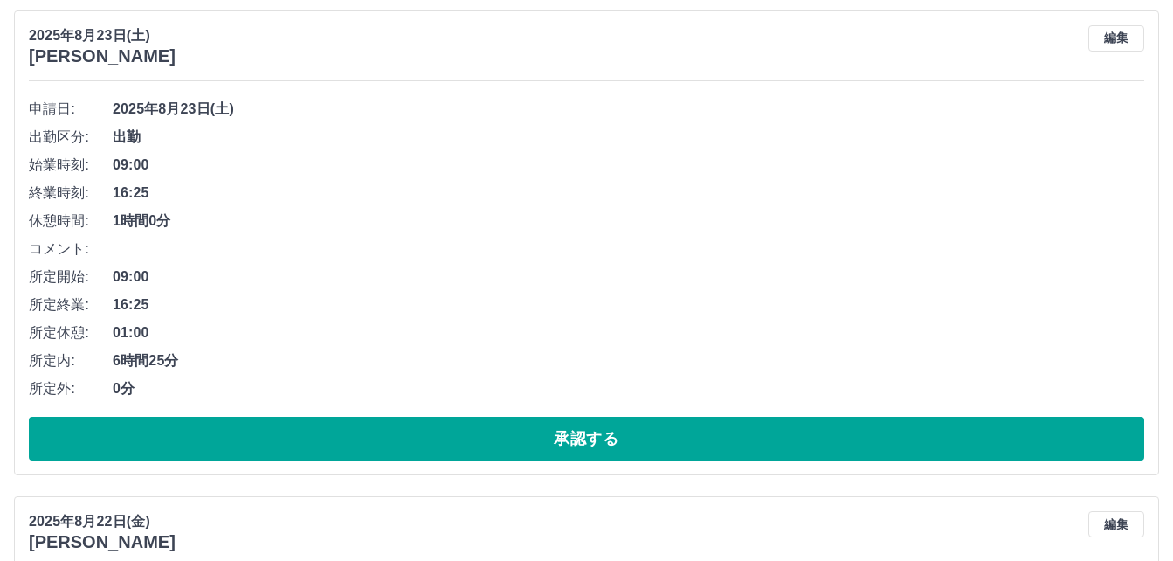
scroll to position [6114, 0]
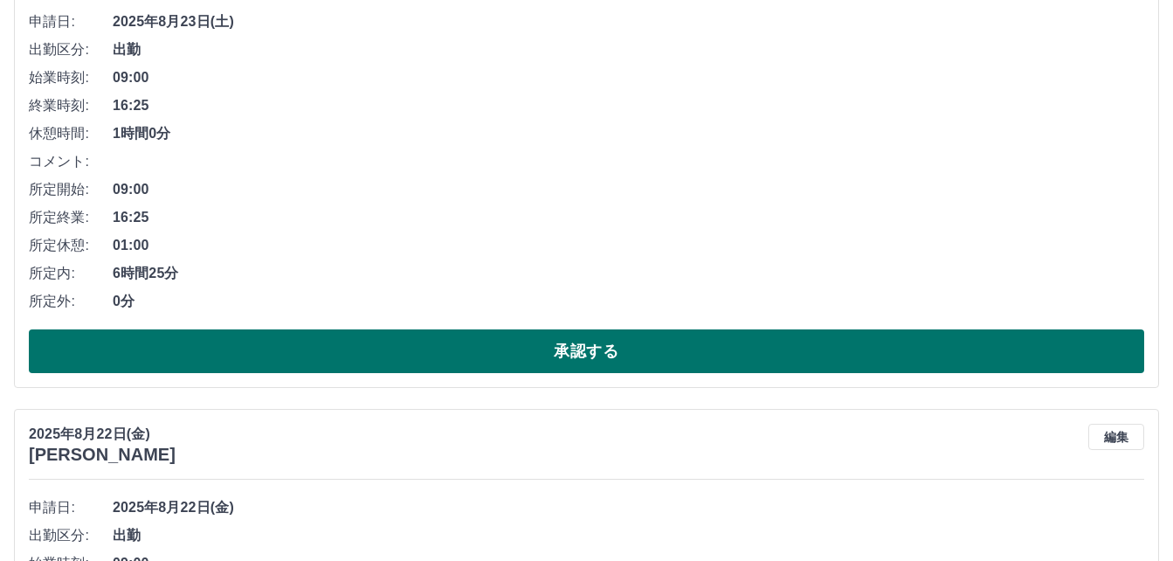
click at [476, 357] on button "承認する" at bounding box center [586, 351] width 1115 height 44
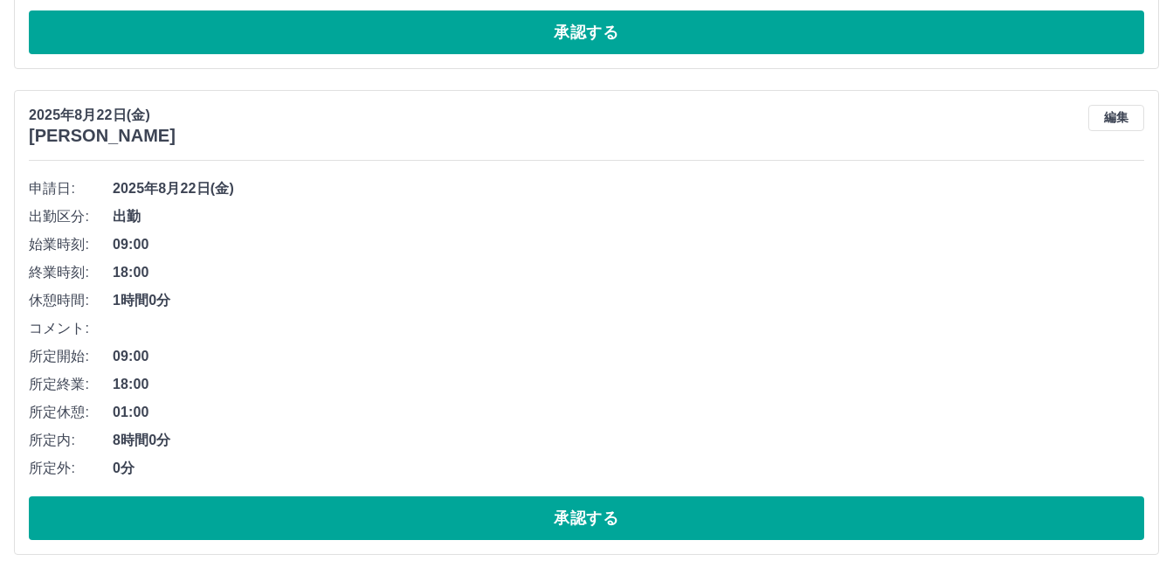
scroll to position [5978, 0]
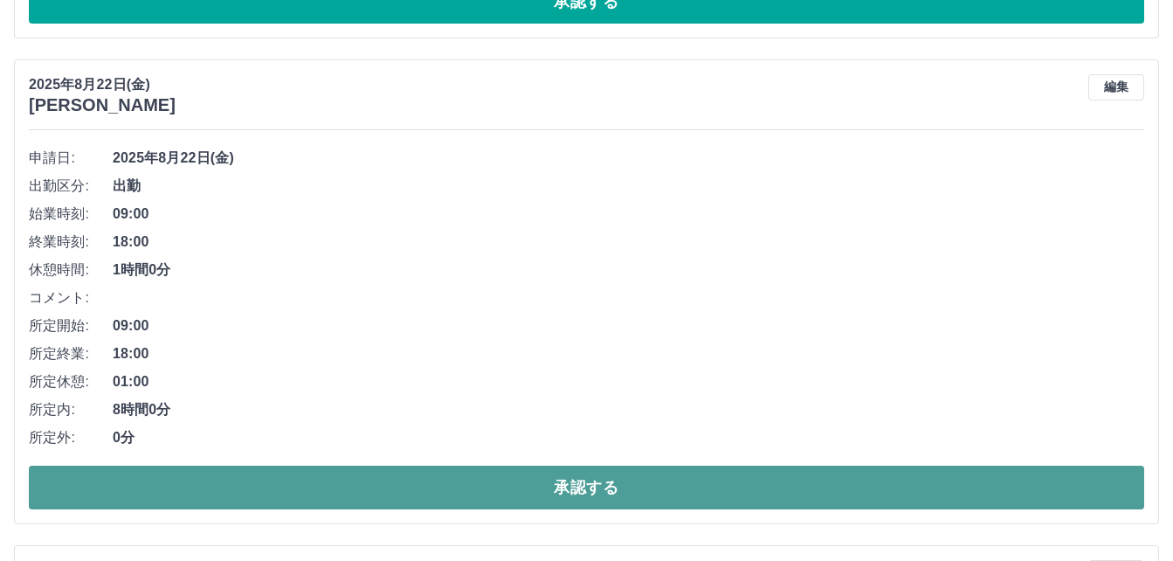
click at [467, 481] on button "承認する" at bounding box center [586, 488] width 1115 height 44
click at [453, 487] on button "承認する" at bounding box center [586, 488] width 1115 height 44
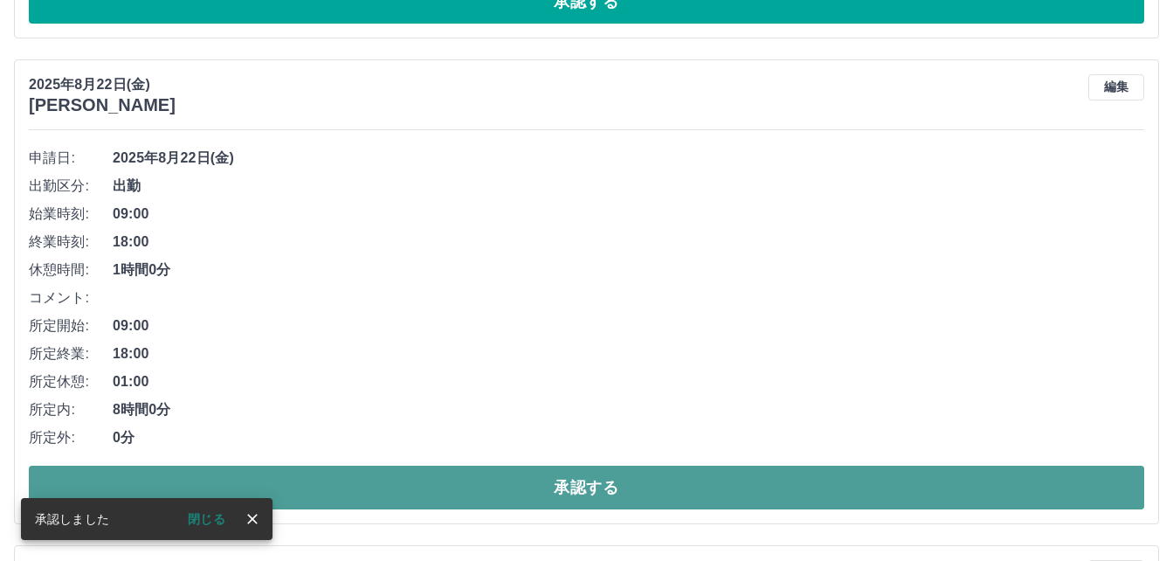
click at [453, 487] on button "承認する" at bounding box center [586, 488] width 1115 height 44
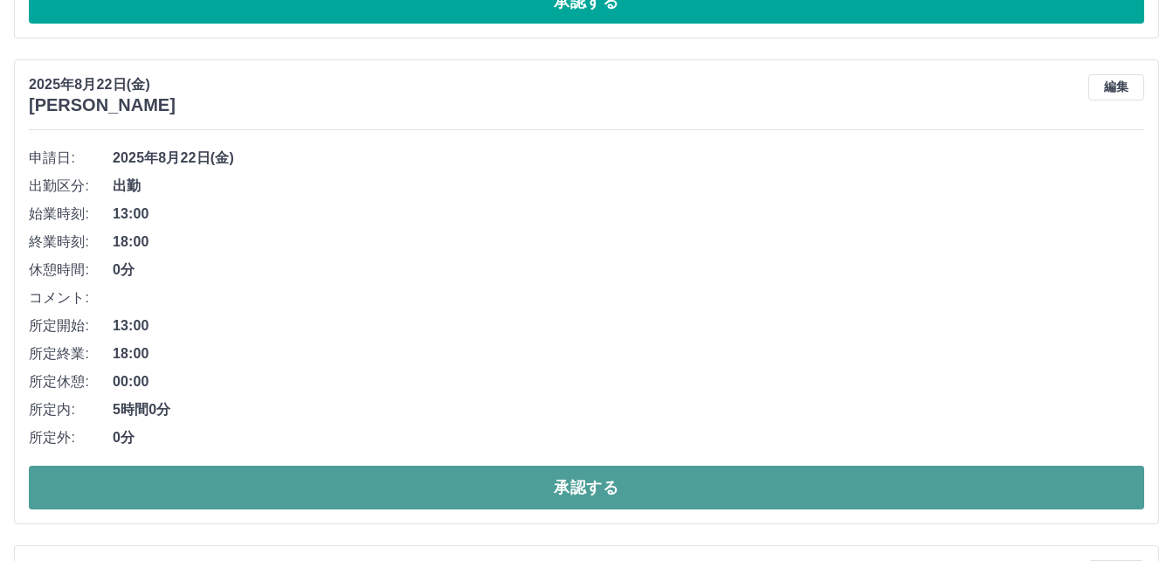
click at [456, 487] on button "承認する" at bounding box center [586, 488] width 1115 height 44
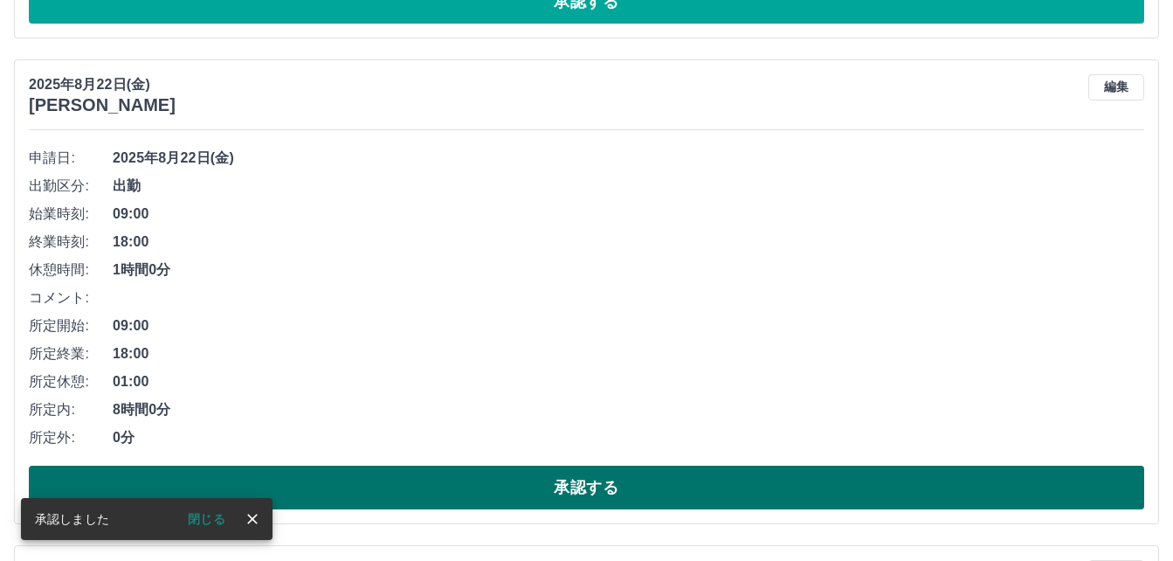
click at [457, 487] on button "承認する" at bounding box center [586, 488] width 1115 height 44
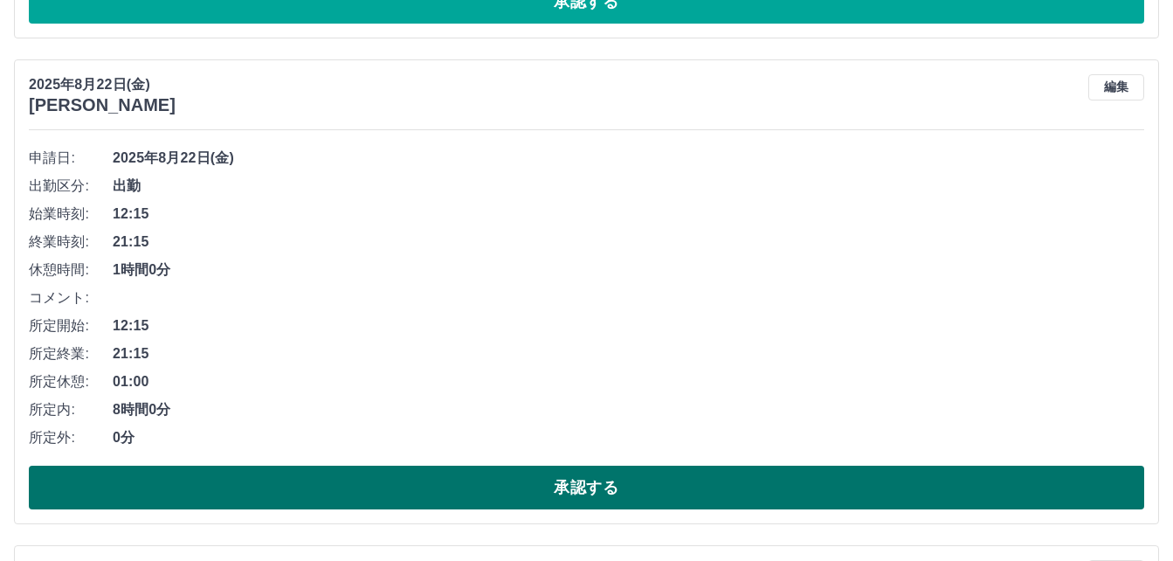
click at [459, 485] on button "承認する" at bounding box center [586, 488] width 1115 height 44
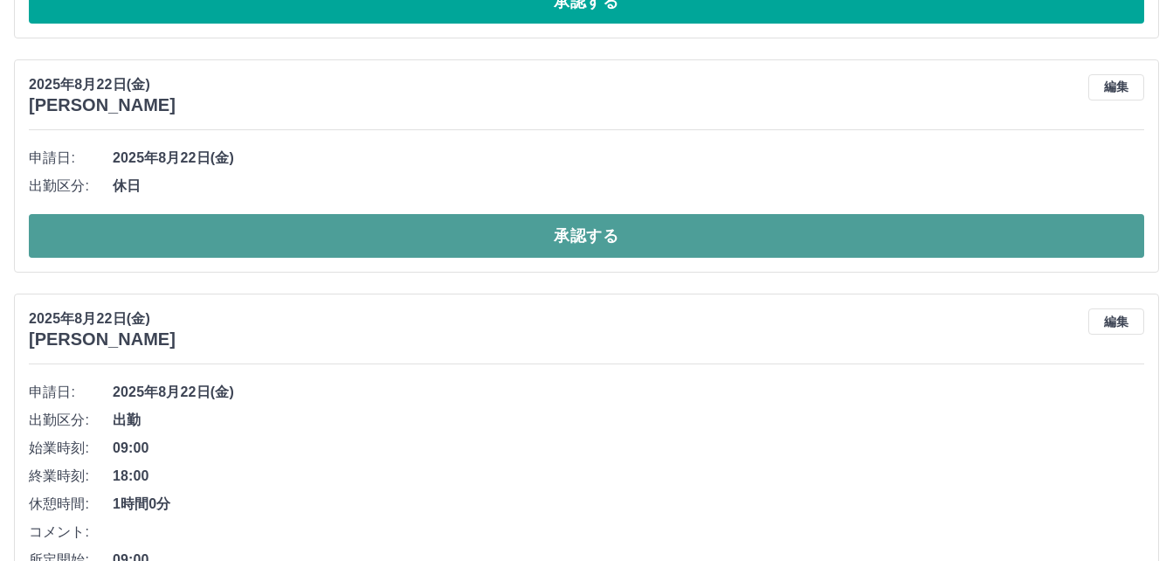
click at [500, 237] on button "承認する" at bounding box center [586, 236] width 1115 height 44
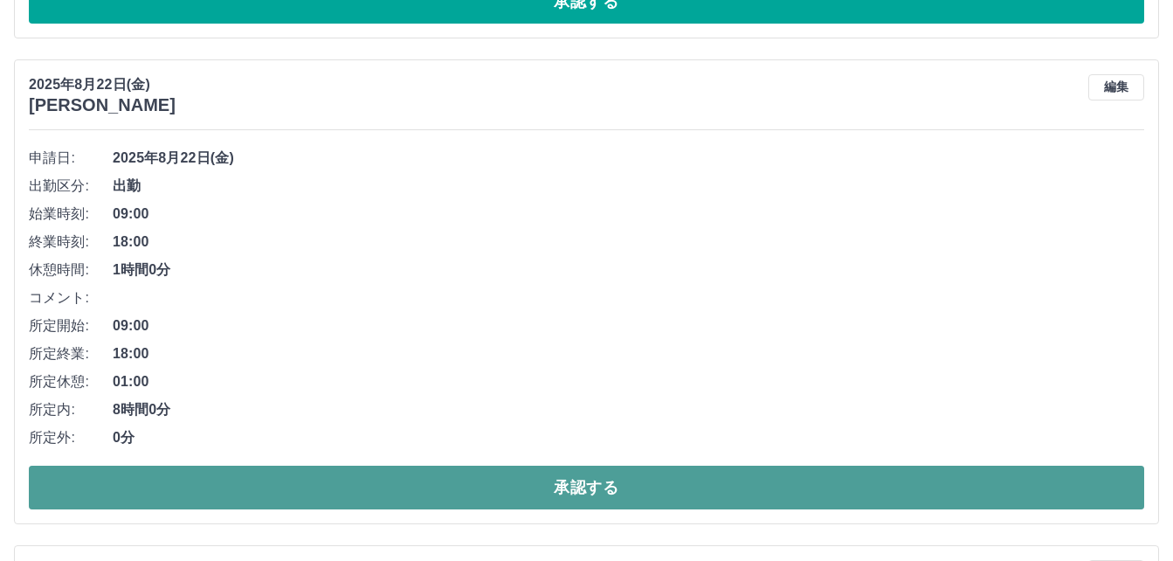
click at [468, 488] on button "承認する" at bounding box center [586, 488] width 1115 height 44
click at [459, 489] on button "承認する" at bounding box center [586, 488] width 1115 height 44
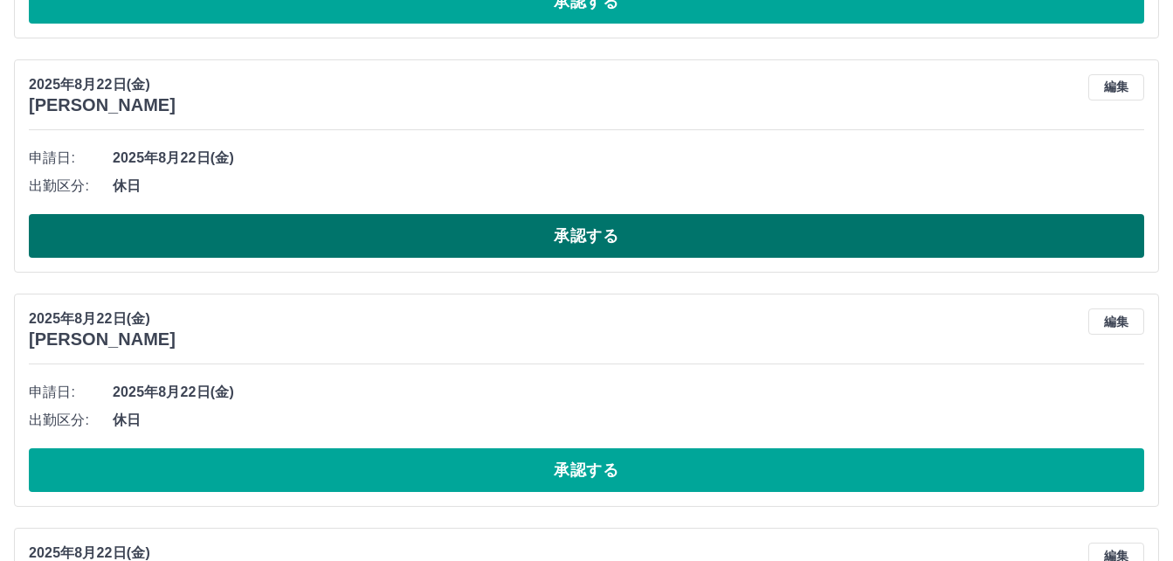
click at [510, 245] on button "承認する" at bounding box center [586, 236] width 1115 height 44
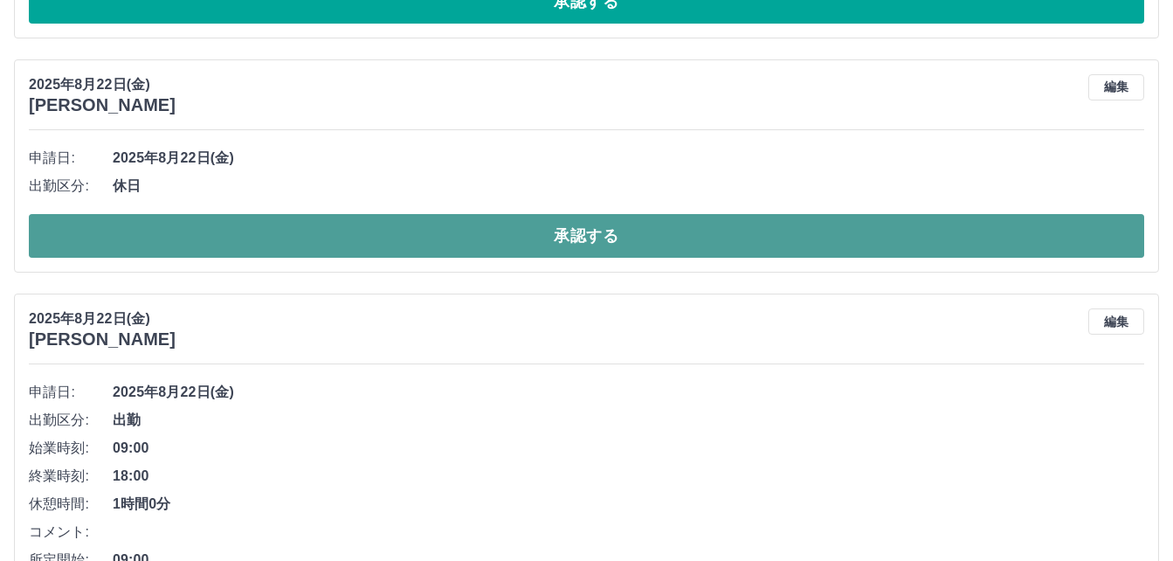
click at [531, 244] on button "承認する" at bounding box center [586, 236] width 1115 height 44
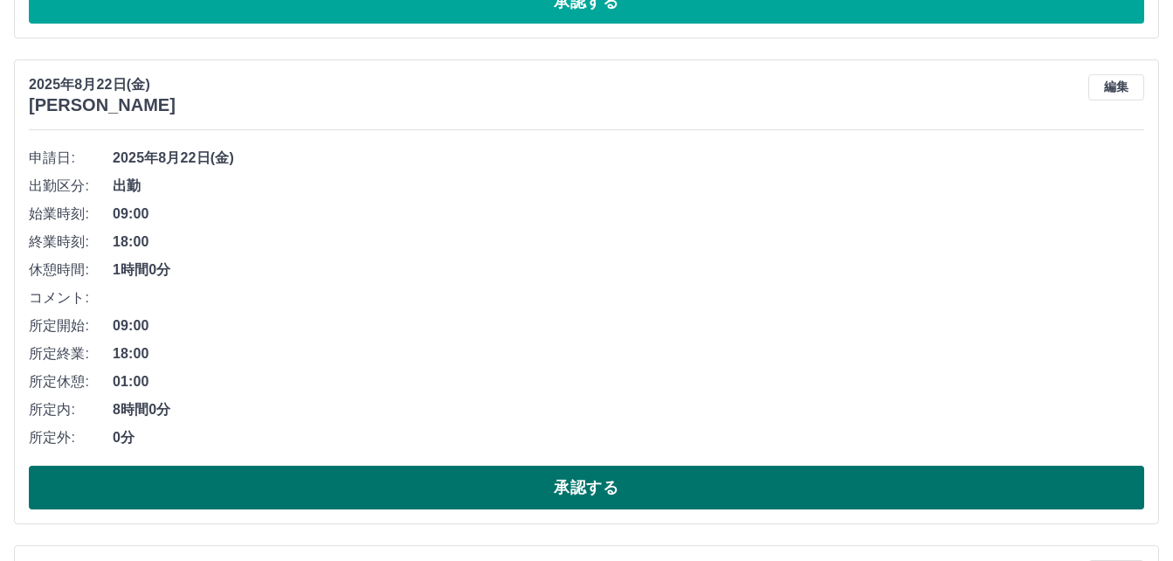
click at [500, 490] on button "承認する" at bounding box center [586, 488] width 1115 height 44
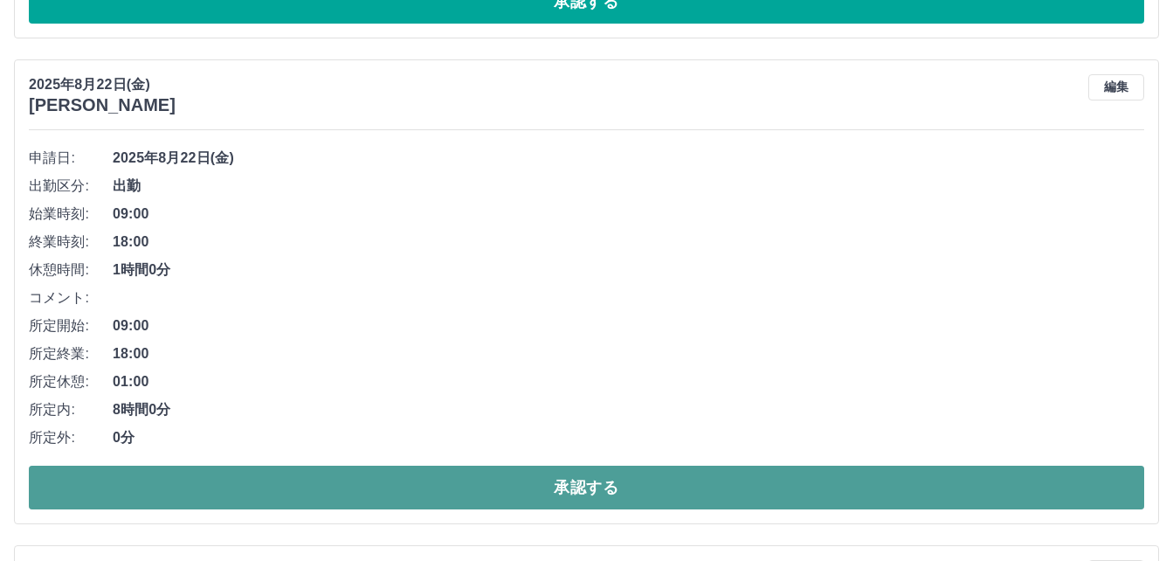
click at [484, 486] on button "承認する" at bounding box center [586, 488] width 1115 height 44
click at [492, 488] on button "承認する" at bounding box center [586, 488] width 1115 height 44
click at [473, 484] on button "承認する" at bounding box center [586, 488] width 1115 height 44
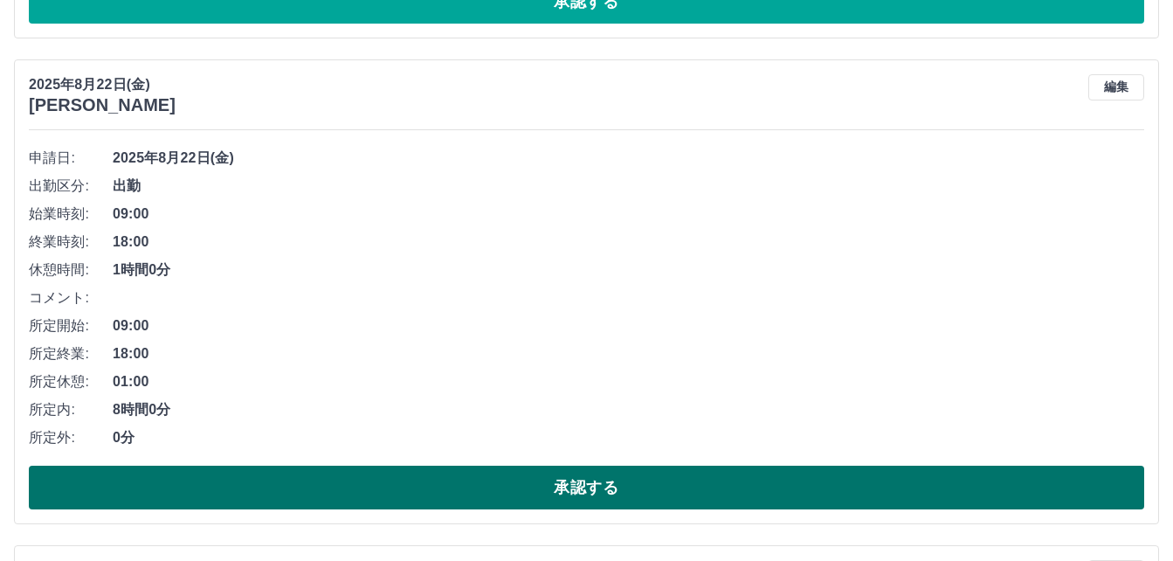
click at [494, 491] on button "承認する" at bounding box center [586, 488] width 1115 height 44
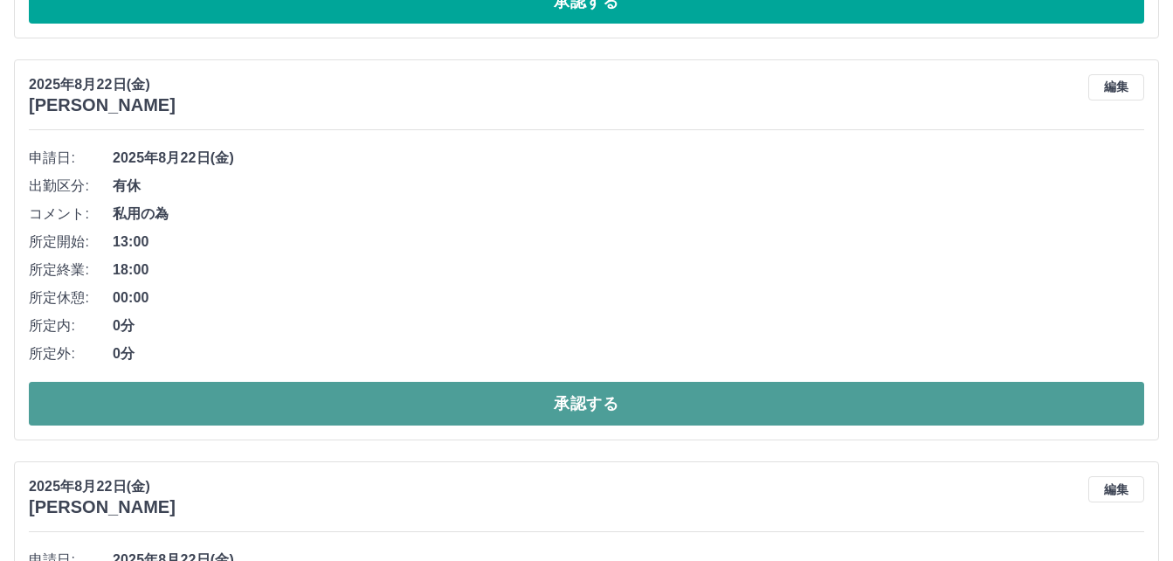
click at [507, 407] on button "承認する" at bounding box center [586, 404] width 1115 height 44
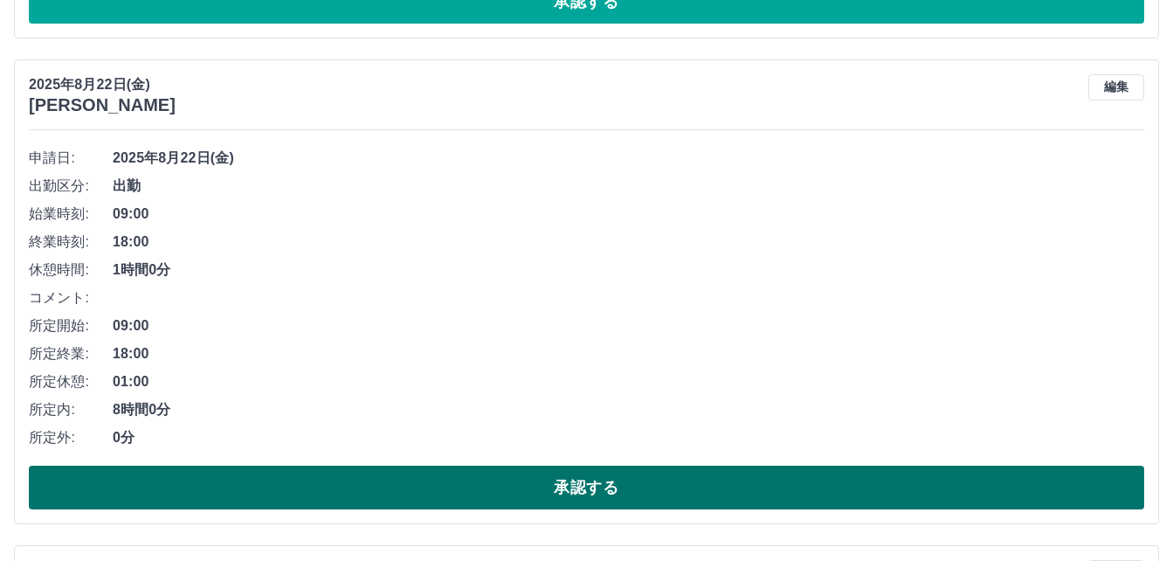
click at [199, 483] on button "承認する" at bounding box center [586, 488] width 1115 height 44
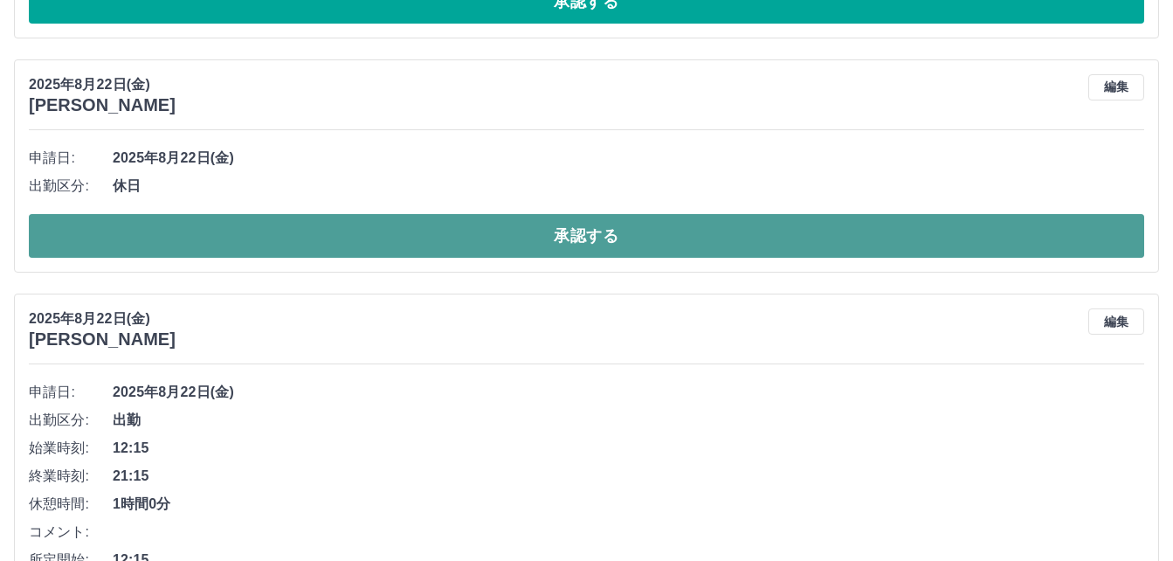
click at [363, 241] on button "承認する" at bounding box center [586, 236] width 1115 height 44
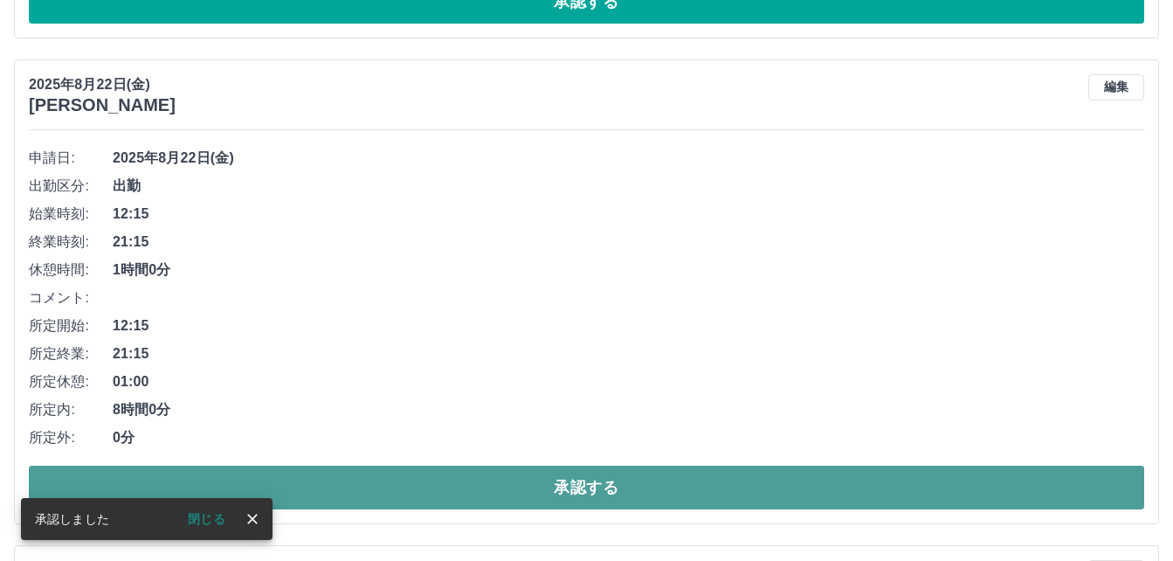
drag, startPoint x: 383, startPoint y: 489, endPoint x: 330, endPoint y: 484, distance: 53.5
click at [382, 490] on button "承認する" at bounding box center [586, 488] width 1115 height 44
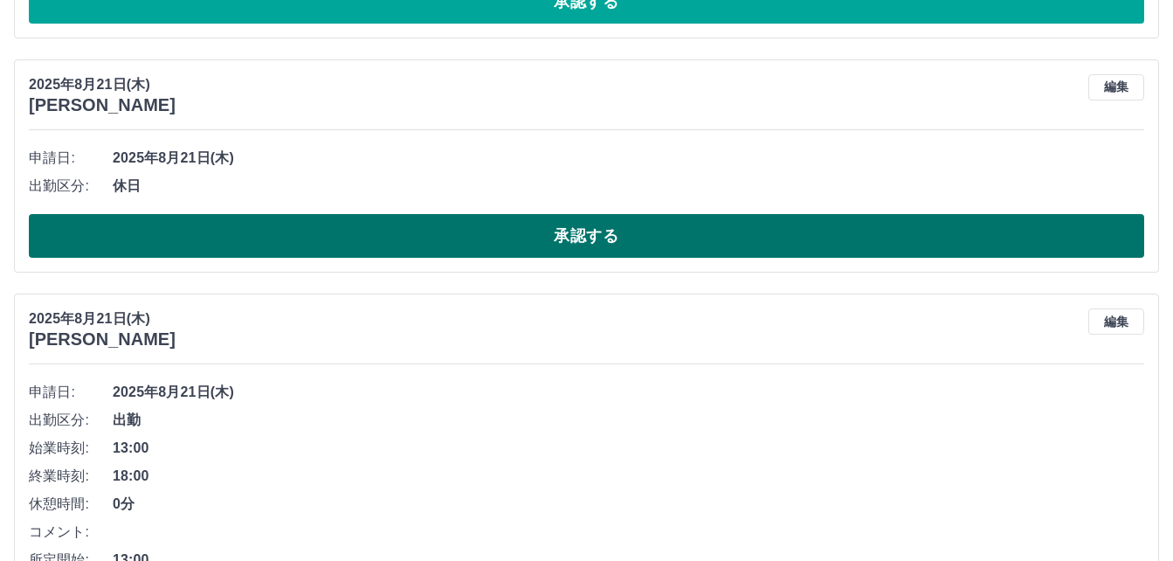
click at [438, 239] on button "承認する" at bounding box center [586, 236] width 1115 height 44
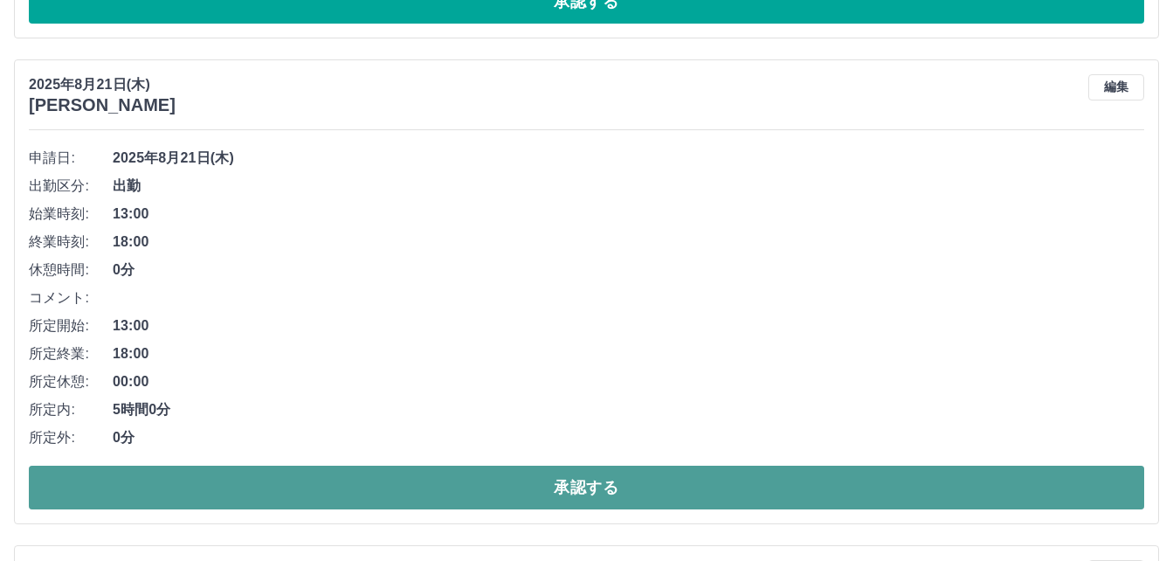
click at [473, 483] on button "承認する" at bounding box center [586, 488] width 1115 height 44
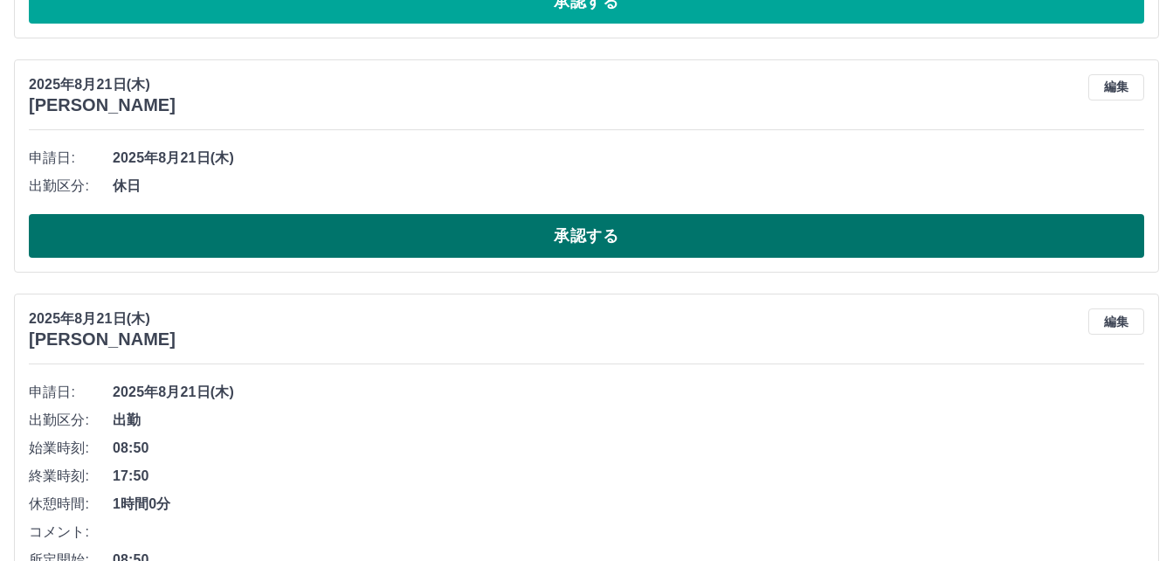
click at [465, 242] on button "承認する" at bounding box center [586, 236] width 1115 height 44
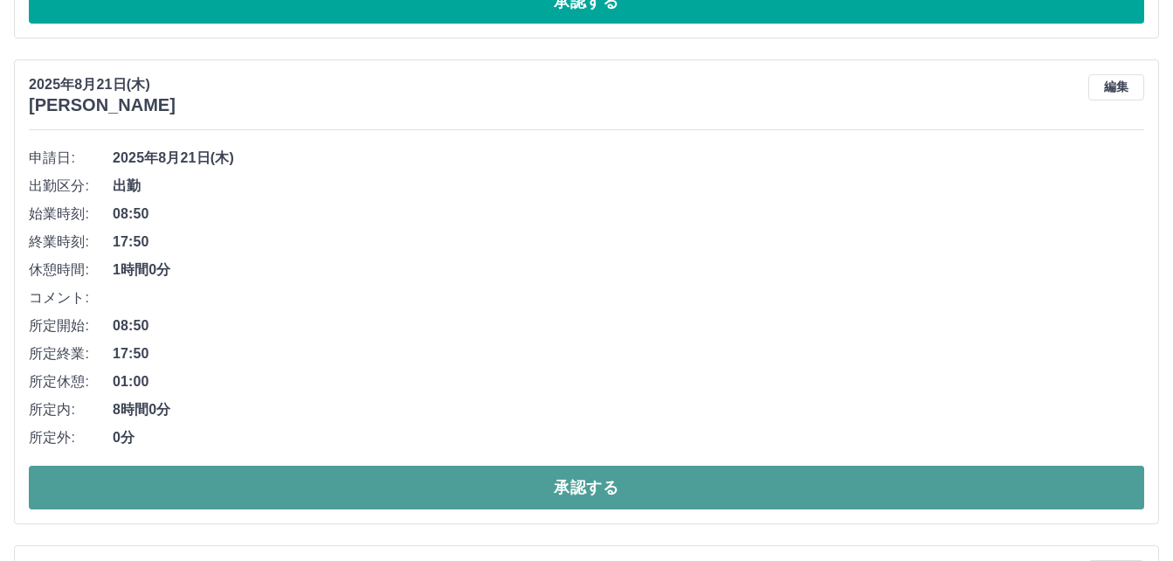
drag, startPoint x: 494, startPoint y: 489, endPoint x: 469, endPoint y: 490, distance: 25.3
click at [485, 490] on button "承認する" at bounding box center [586, 488] width 1115 height 44
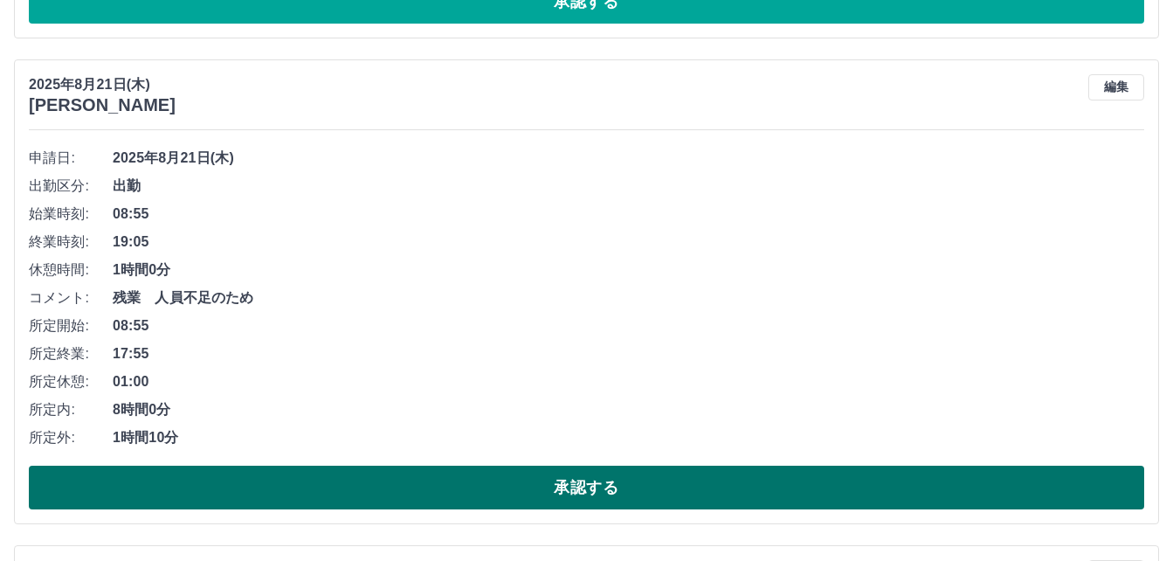
click at [455, 493] on button "承認する" at bounding box center [586, 488] width 1115 height 44
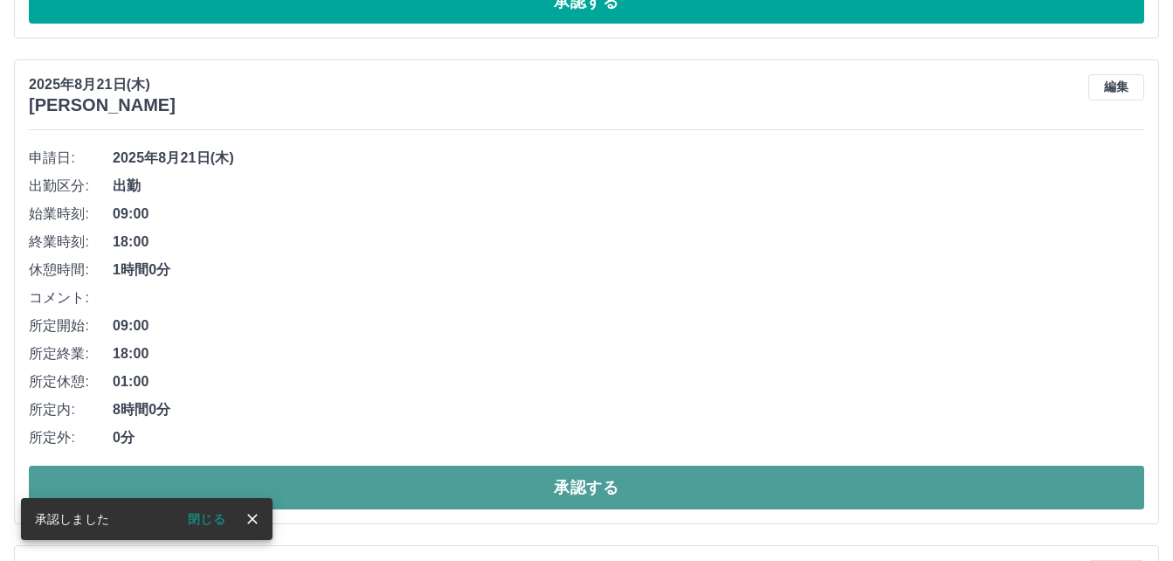
click at [484, 487] on button "承認する" at bounding box center [586, 488] width 1115 height 44
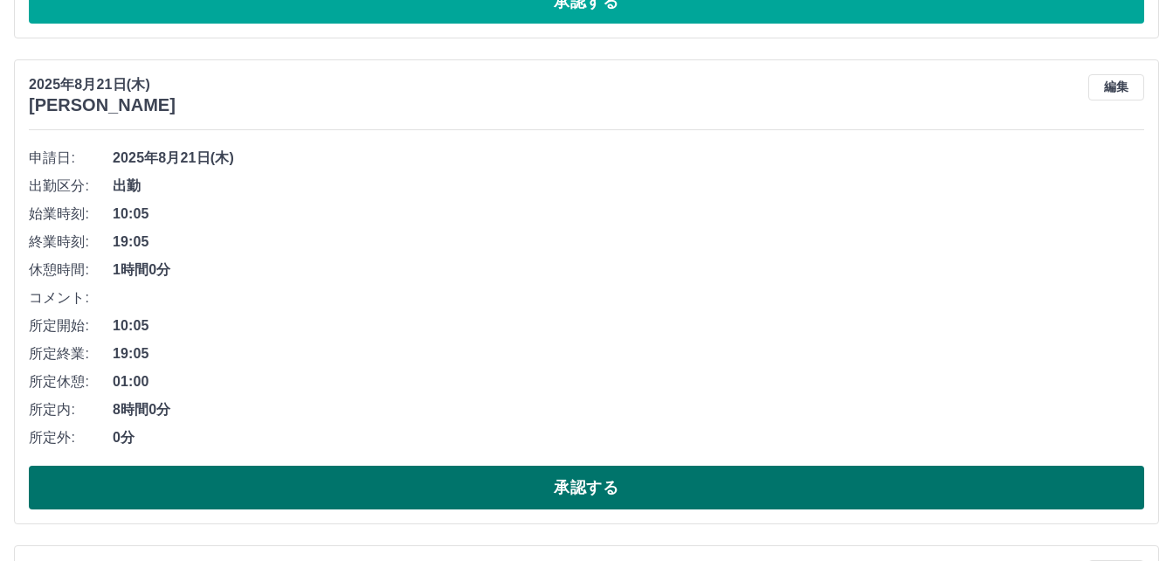
click at [475, 495] on button "承認する" at bounding box center [586, 488] width 1115 height 44
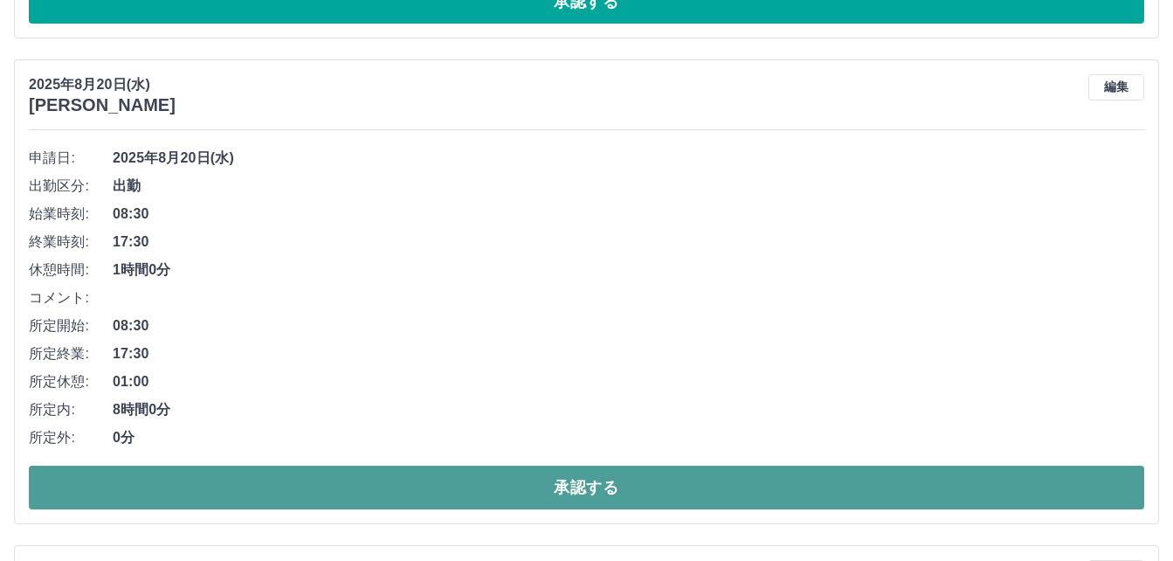
click at [448, 482] on button "承認する" at bounding box center [586, 488] width 1115 height 44
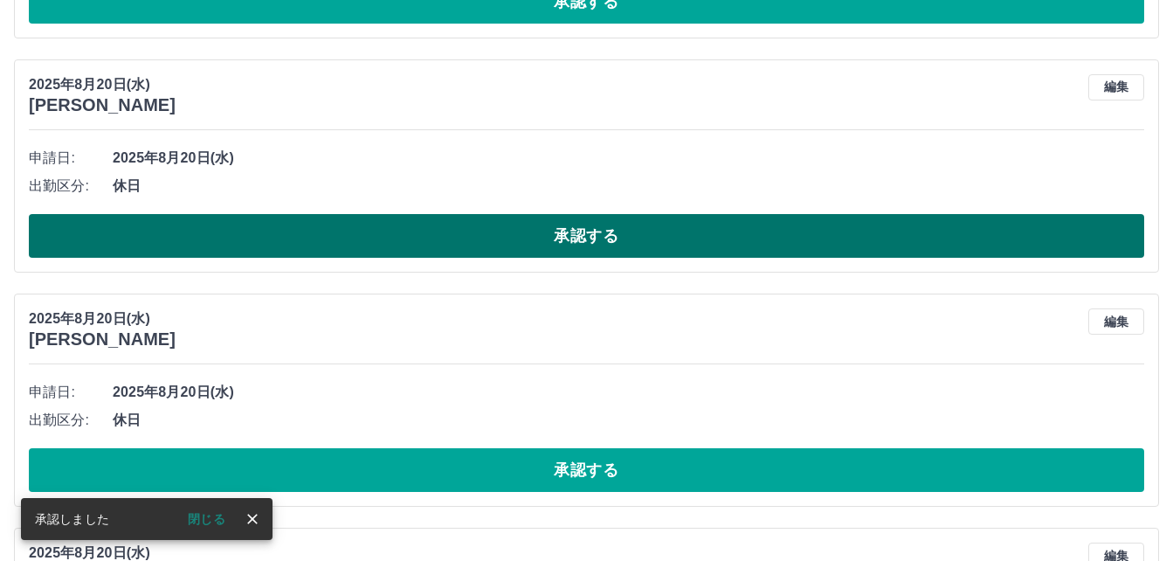
click at [487, 239] on button "承認する" at bounding box center [586, 236] width 1115 height 44
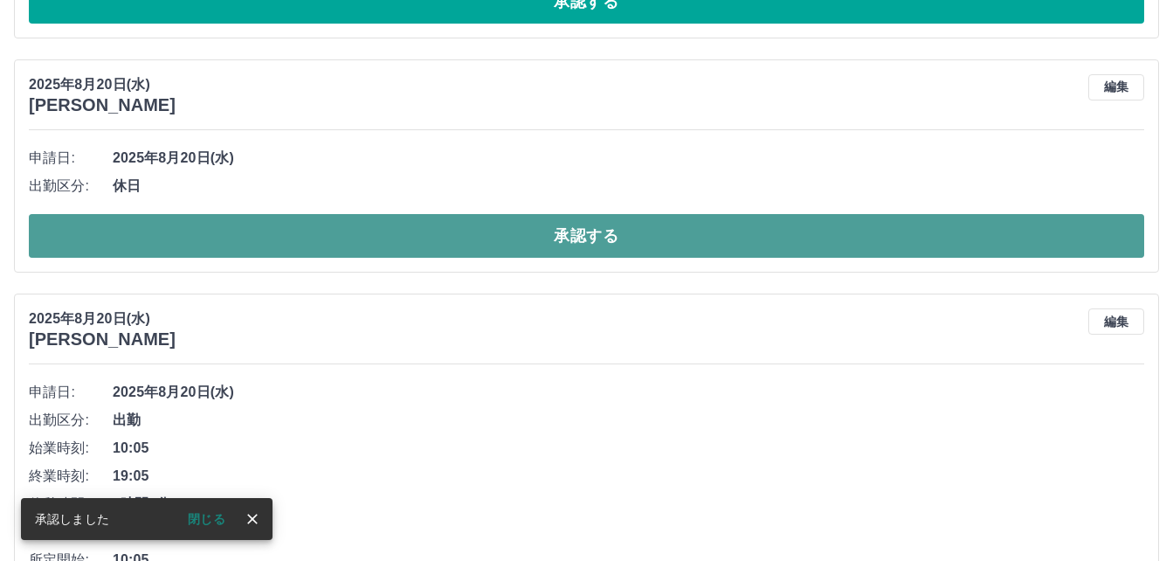
click at [497, 235] on button "承認する" at bounding box center [586, 236] width 1115 height 44
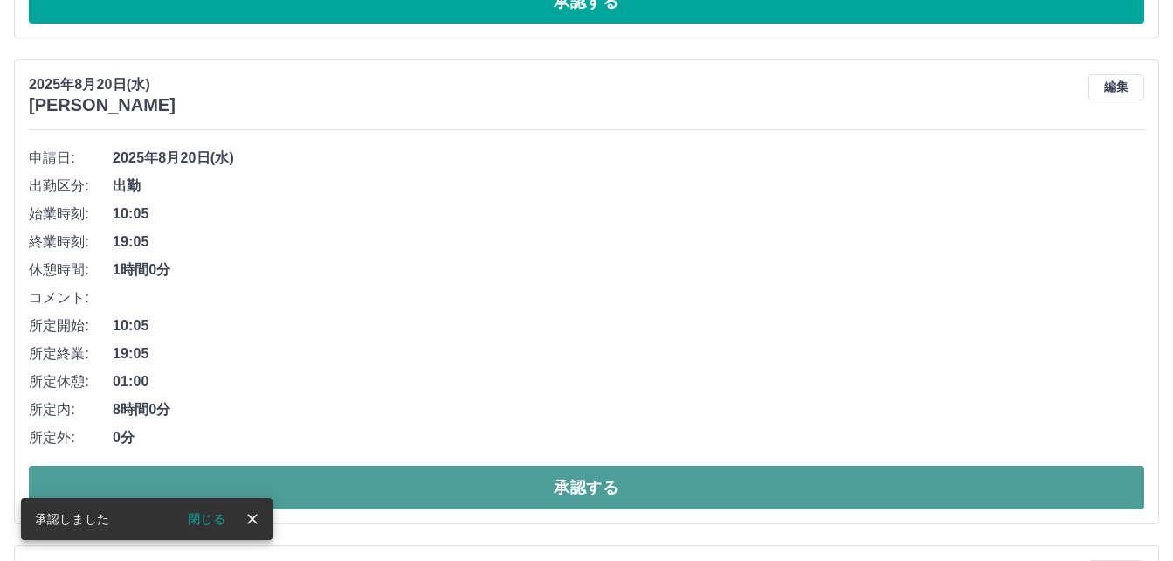
click at [425, 478] on button "承認する" at bounding box center [586, 488] width 1115 height 44
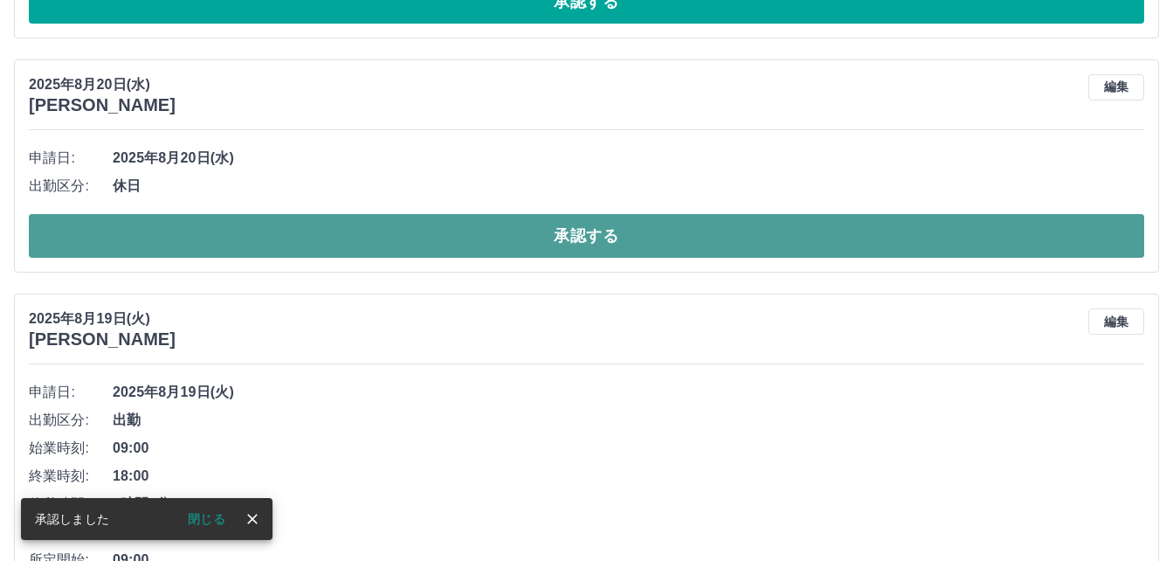
click at [395, 231] on button "承認する" at bounding box center [586, 236] width 1115 height 44
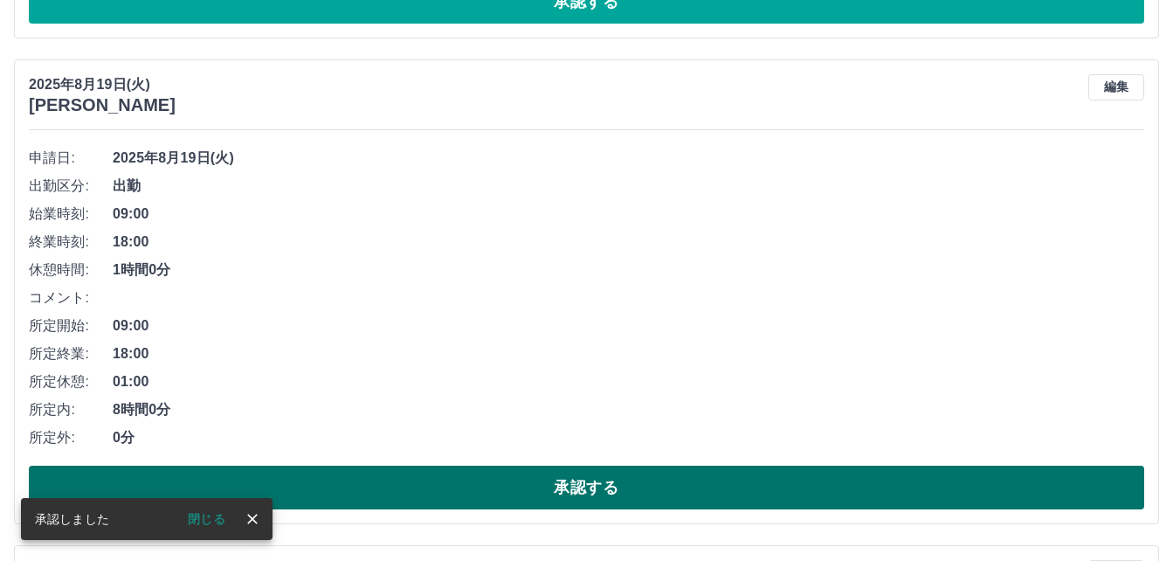
click at [418, 484] on button "承認する" at bounding box center [586, 488] width 1115 height 44
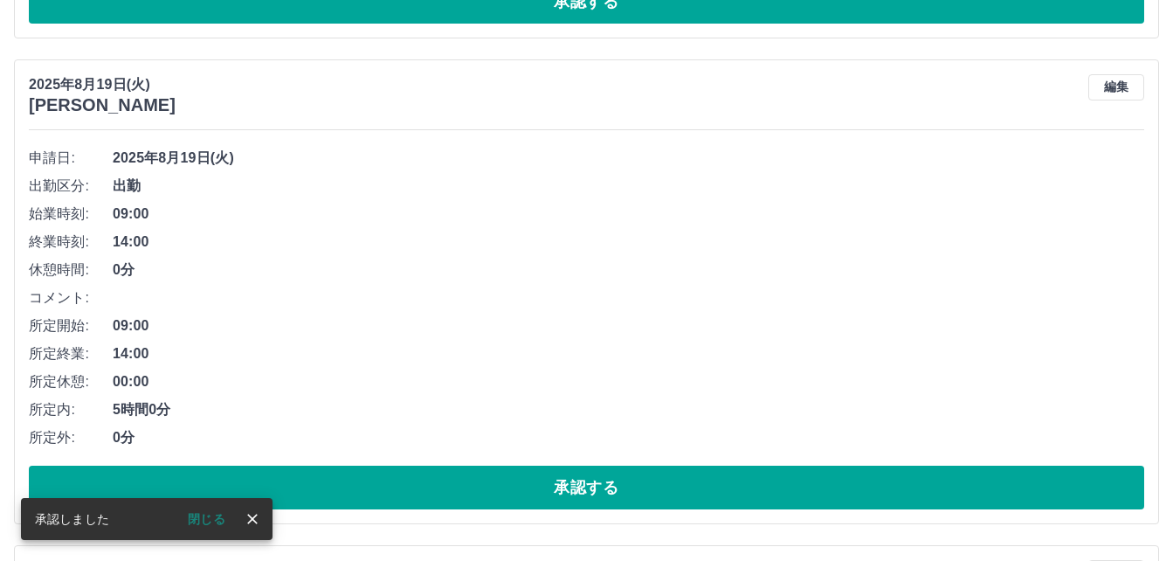
click at [460, 480] on button "承認する" at bounding box center [586, 488] width 1115 height 44
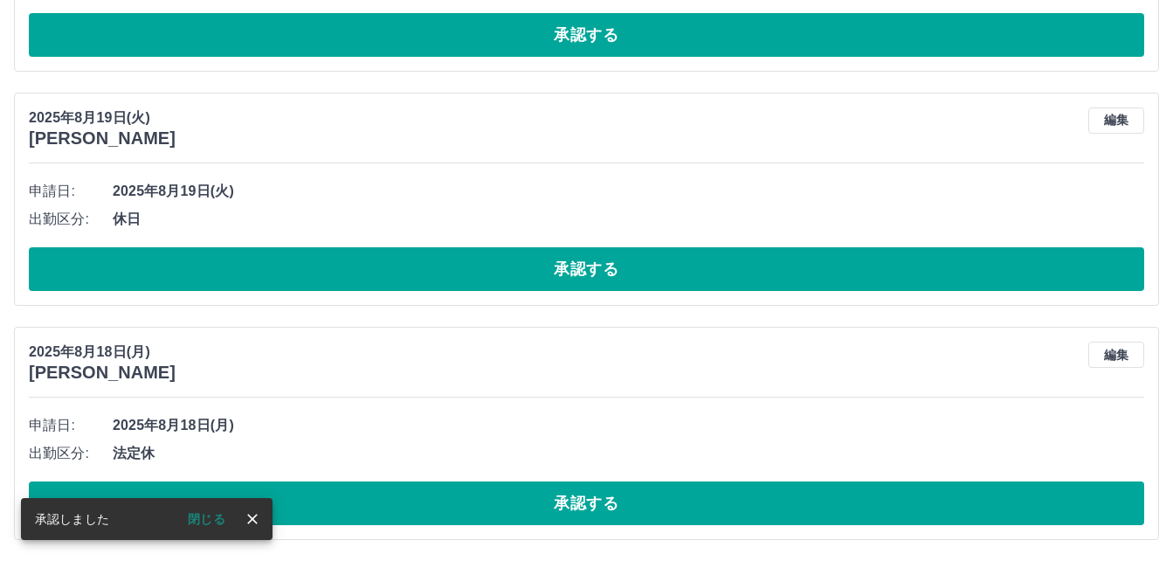
scroll to position [5946, 0]
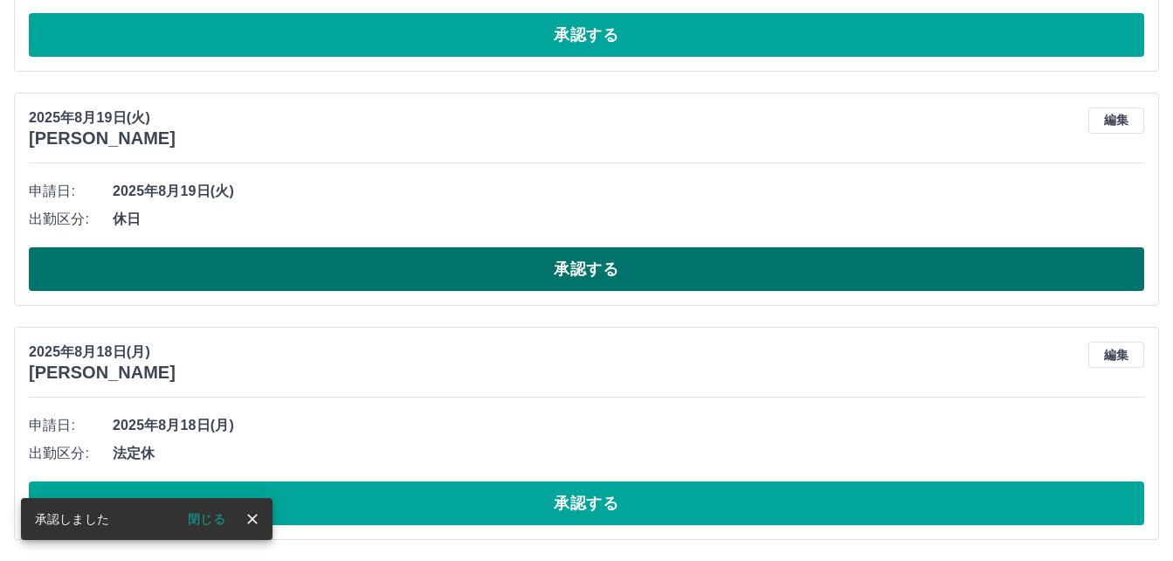
click at [494, 278] on button "承認する" at bounding box center [586, 269] width 1115 height 44
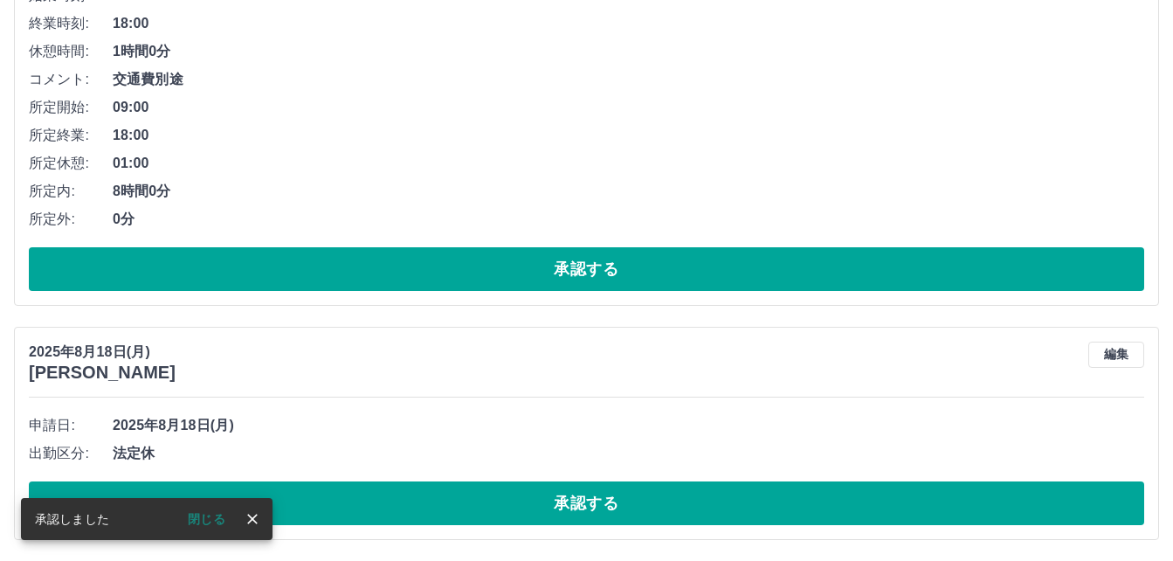
scroll to position [5712, 0]
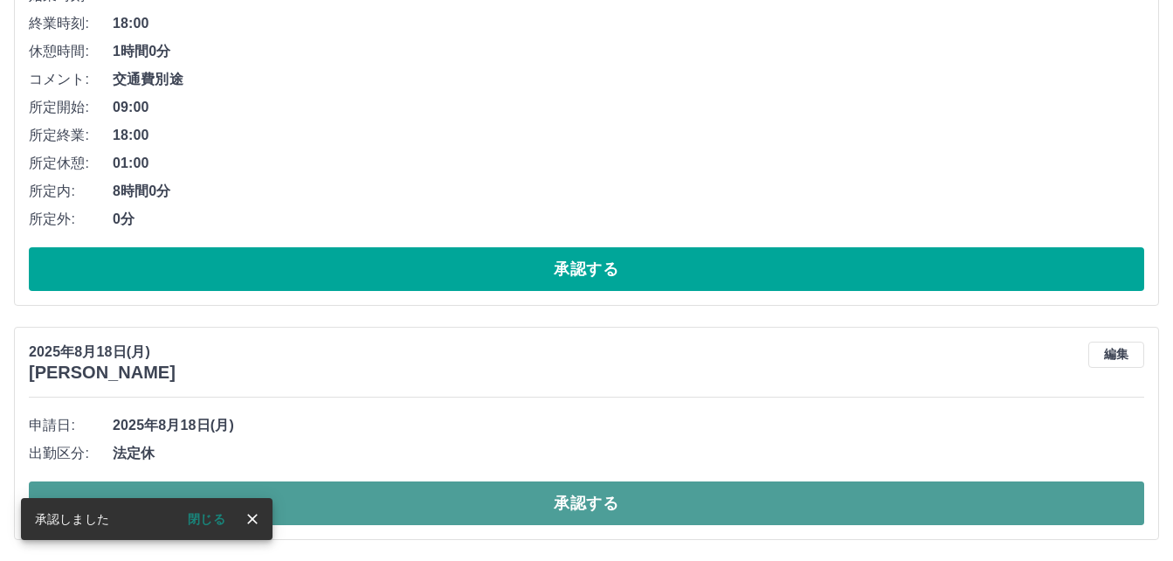
click at [494, 500] on button "承認する" at bounding box center [586, 503] width 1115 height 44
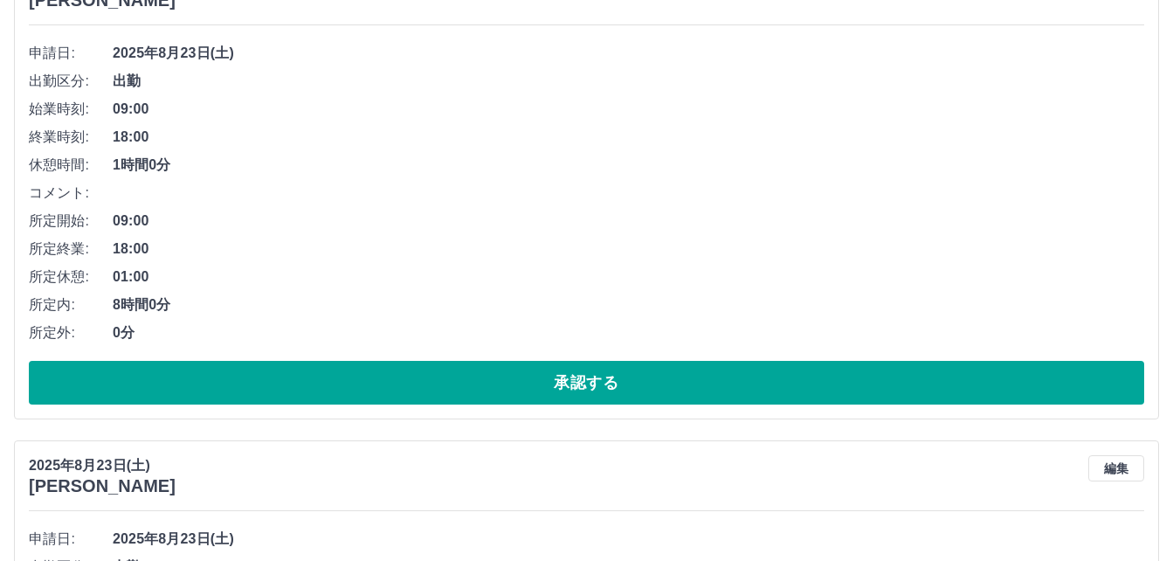
scroll to position [262, 0]
